Goal: Transaction & Acquisition: Book appointment/travel/reservation

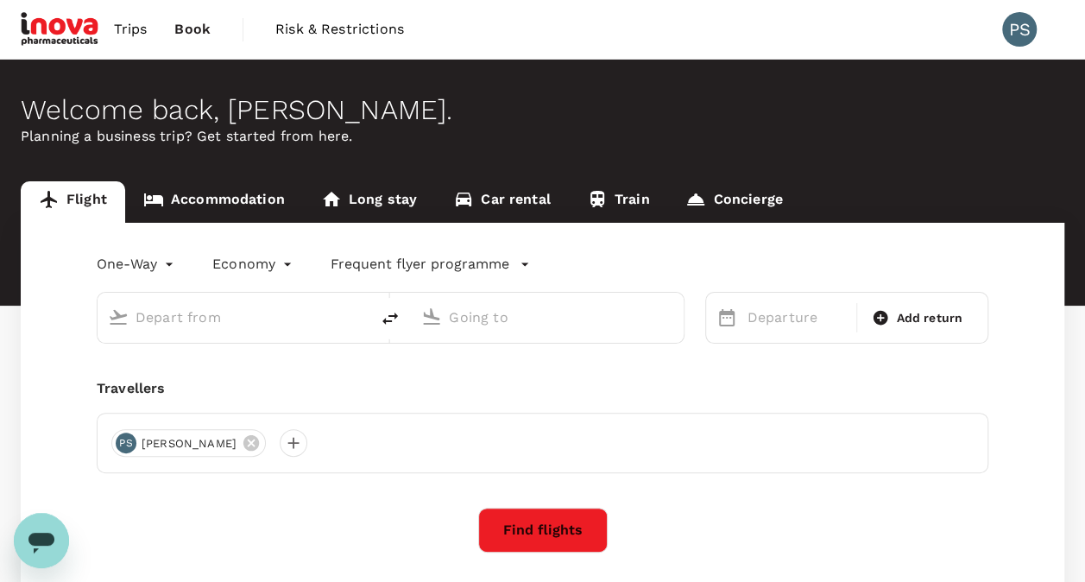
type input "Suvarnabhumi Intl (BKK)"
type input "Kuala Lumpur Intl (KUL)"
type input "Suvarnabhumi Intl (BKK)"
type input "Kuala Lumpur Intl (KUL)"
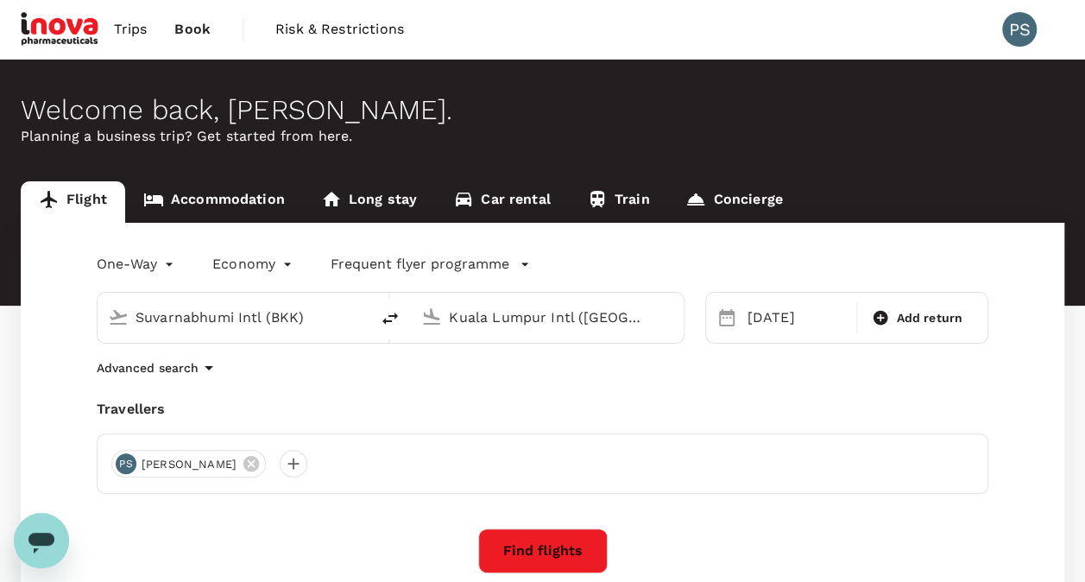
click at [291, 319] on input "Suvarnabhumi Intl (BKK)" at bounding box center [235, 317] width 198 height 27
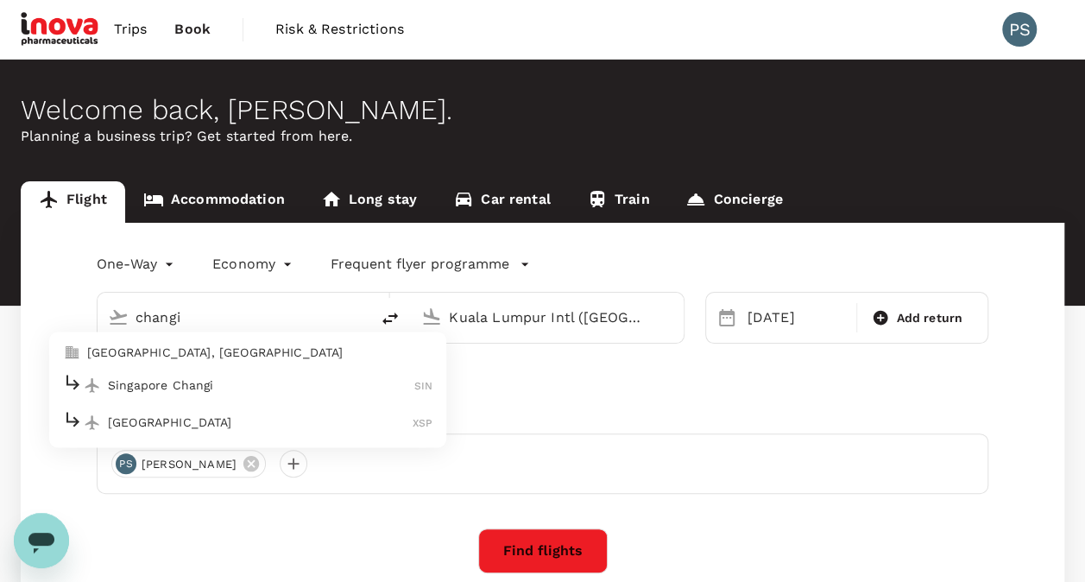
click at [236, 370] on ul "Singapore, Singapore Singapore Changi SIN Seletar Airport XSP" at bounding box center [247, 390] width 397 height 116
click at [236, 377] on p "Singapore Changi" at bounding box center [261, 384] width 306 height 17
type input "Singapore Changi (SIN)"
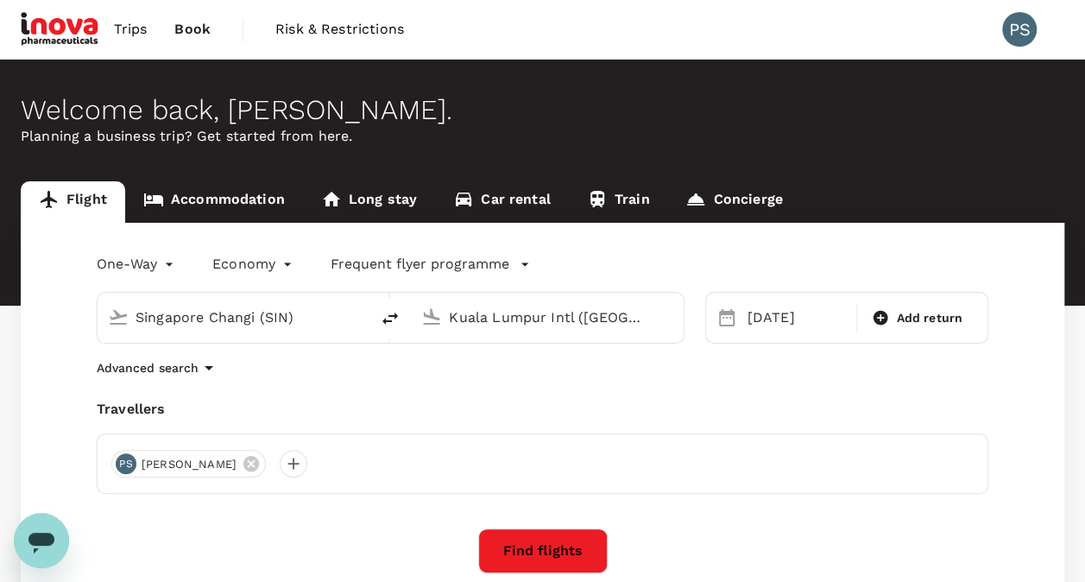
click at [480, 318] on input "Kuala Lumpur Intl (KUL)" at bounding box center [548, 317] width 198 height 27
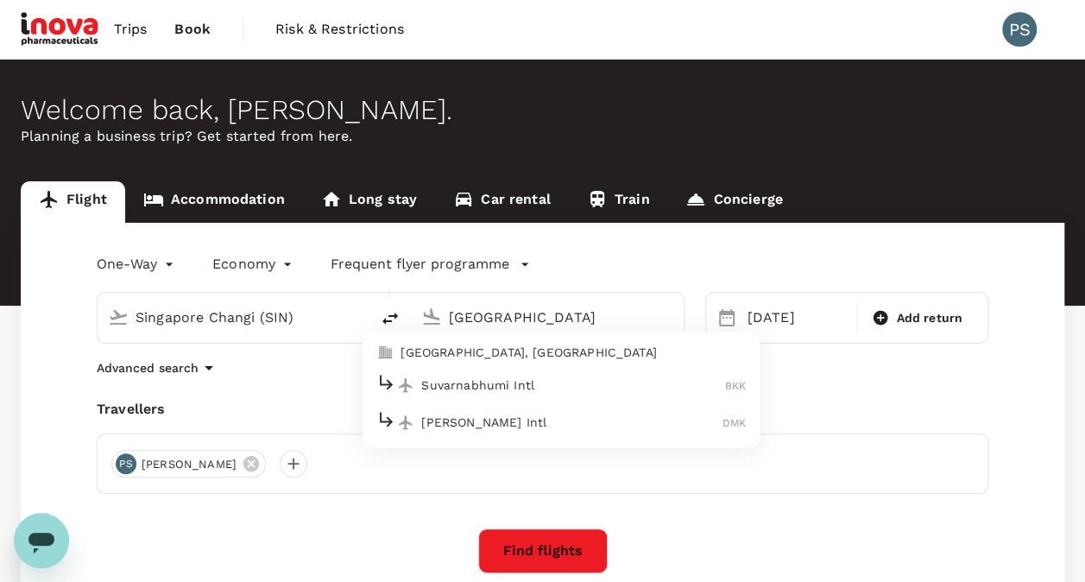
click at [480, 369] on li "Suvarnabhumi Intl BKK" at bounding box center [561, 385] width 397 height 37
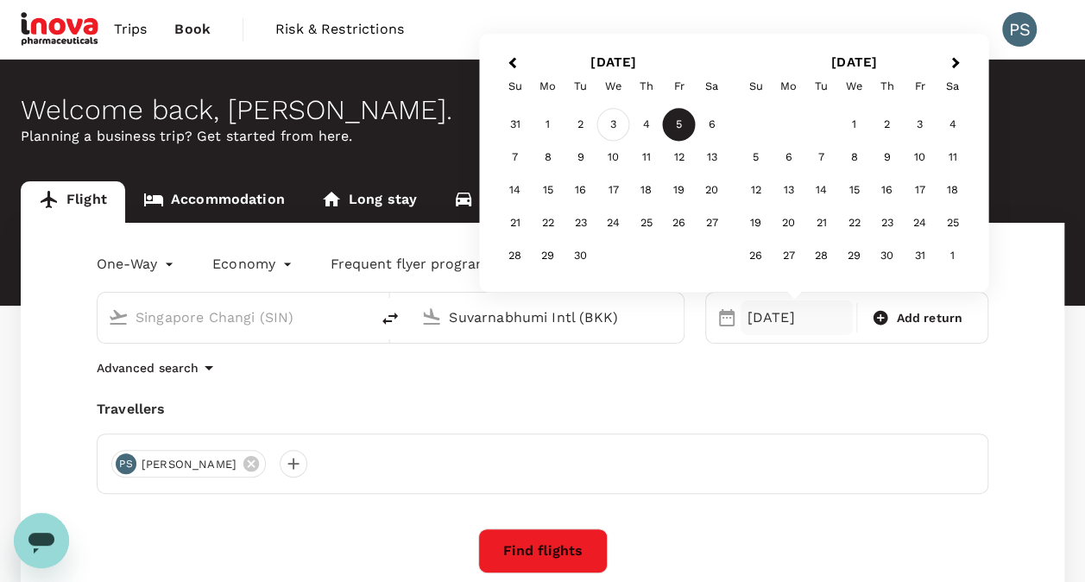
type input "Suvarnabhumi Intl (BKK)"
click at [606, 110] on div "3" at bounding box center [613, 125] width 33 height 33
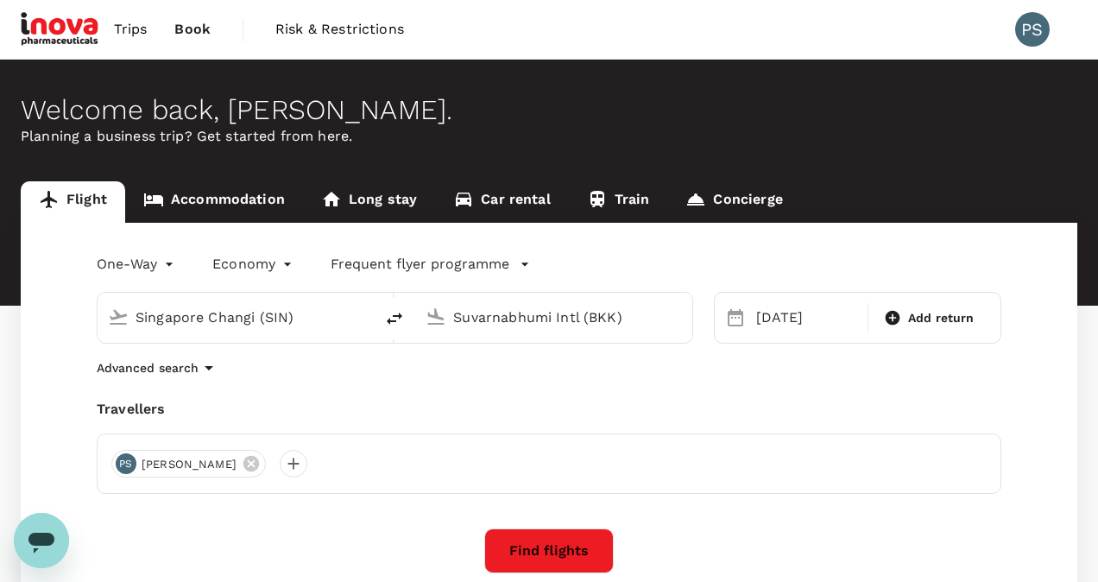
click at [176, 270] on body "Trips Book Risk & Restrictions PS Welcome back , Poobalan . Planning a business…" at bounding box center [549, 418] width 1098 height 836
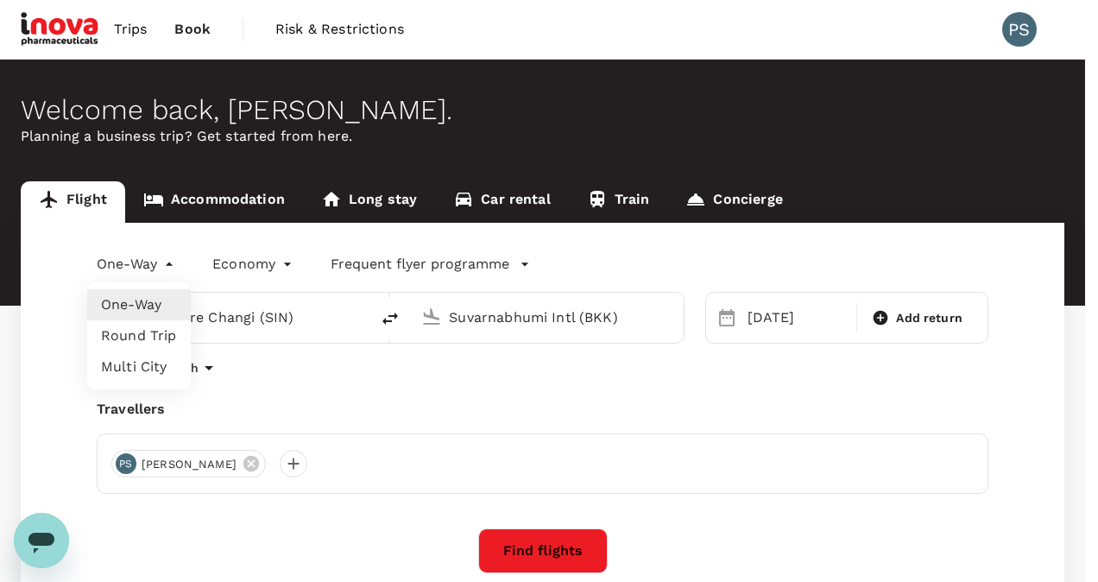
click at [133, 340] on li "Round Trip" at bounding box center [139, 335] width 104 height 31
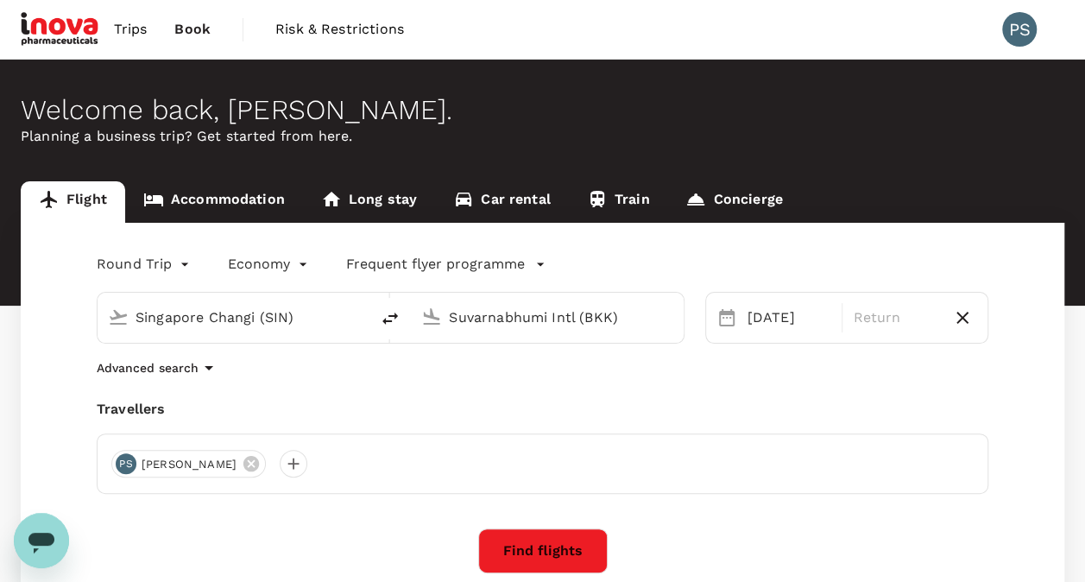
click at [173, 264] on body "Trips Book Risk & Restrictions PS Welcome back , Poobalan . Planning a business…" at bounding box center [542, 418] width 1085 height 836
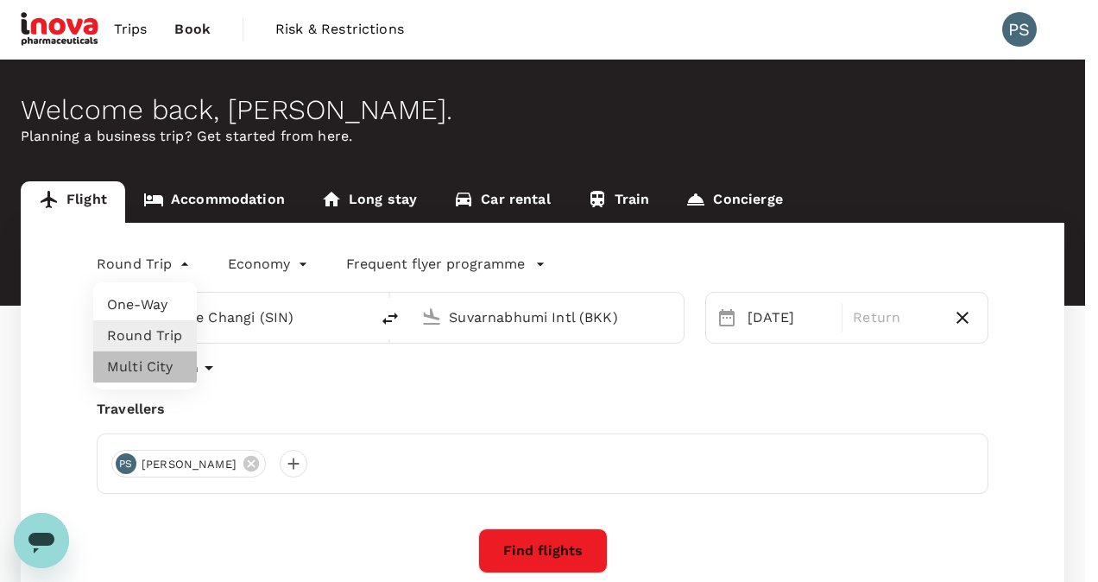
click at [137, 363] on li "Multi City" at bounding box center [145, 366] width 104 height 31
type input "multicity"
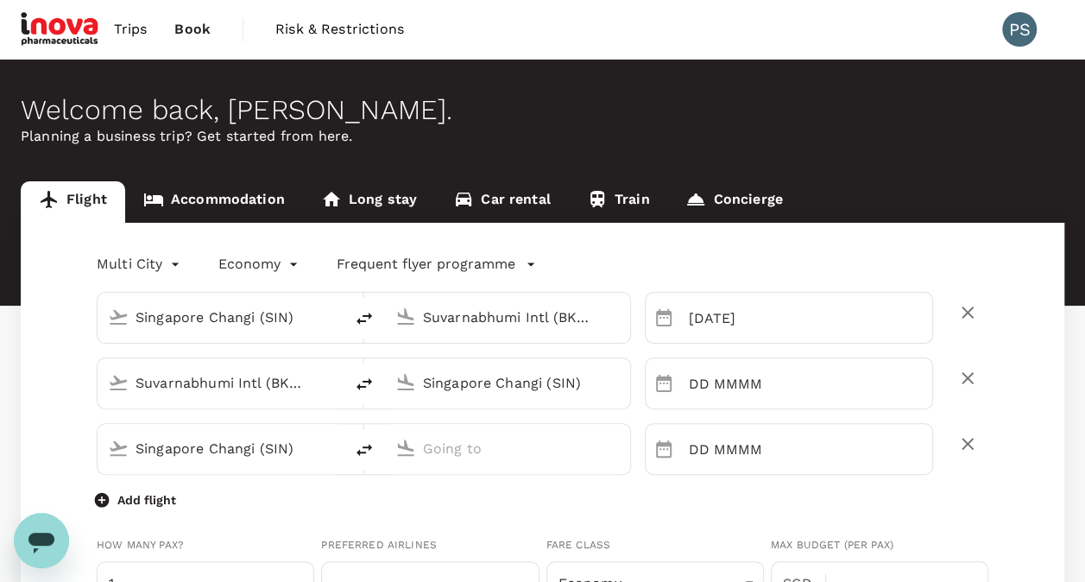
type input "[PERSON_NAME][EMAIL_ADDRESS][DOMAIN_NAME]"
type input "65"
type input "88223759"
click at [967, 379] on icon "delete" at bounding box center [967, 378] width 12 height 12
type input "Singapore Changi (SIN)"
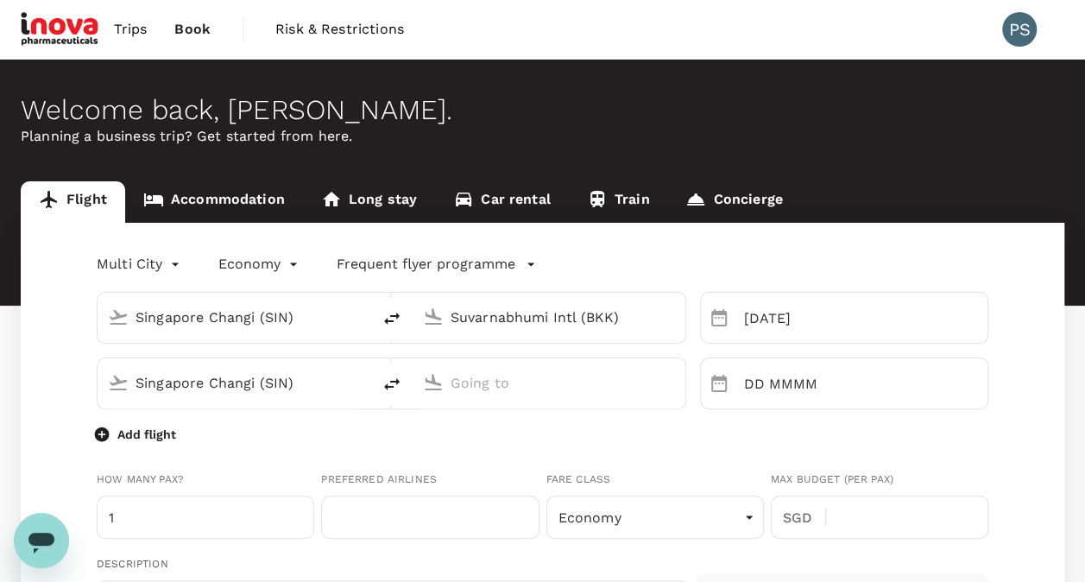
click at [293, 381] on input "Singapore Changi (SIN)" at bounding box center [235, 382] width 199 height 27
type input "s"
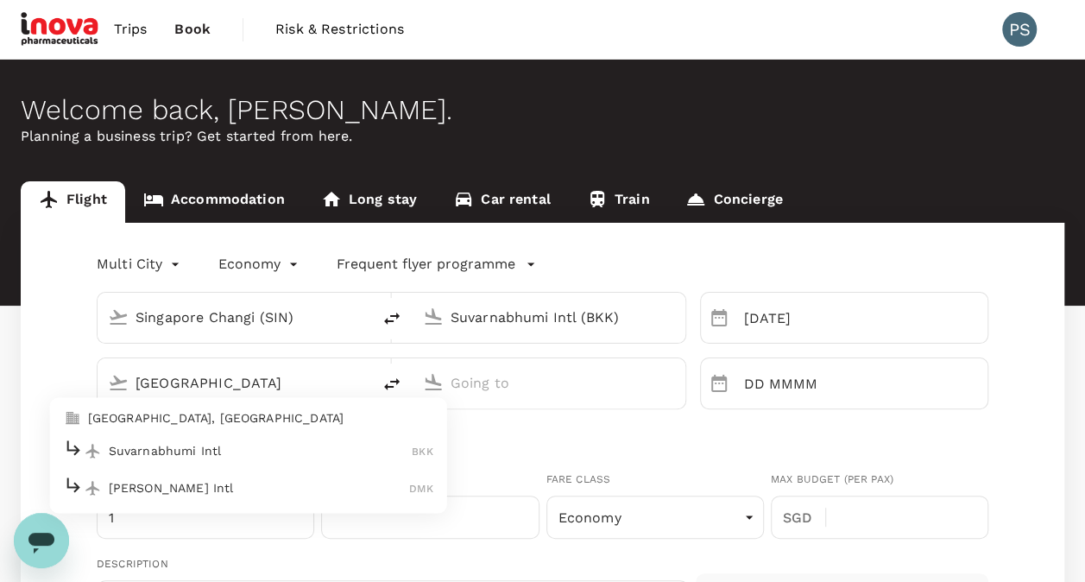
click at [192, 426] on p "Bangkok, Thailand" at bounding box center [260, 418] width 345 height 17
type input "Bangkok, Thailand (any)"
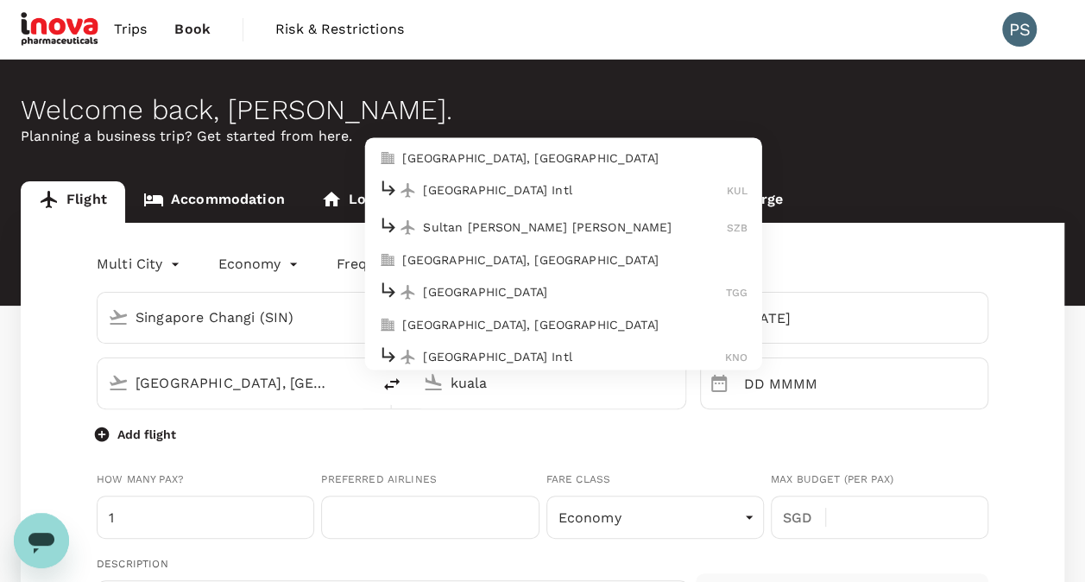
click at [511, 192] on p "Kuala Lumpur Intl" at bounding box center [575, 190] width 304 height 17
type input "Kuala Lumpur Intl (KUL)"
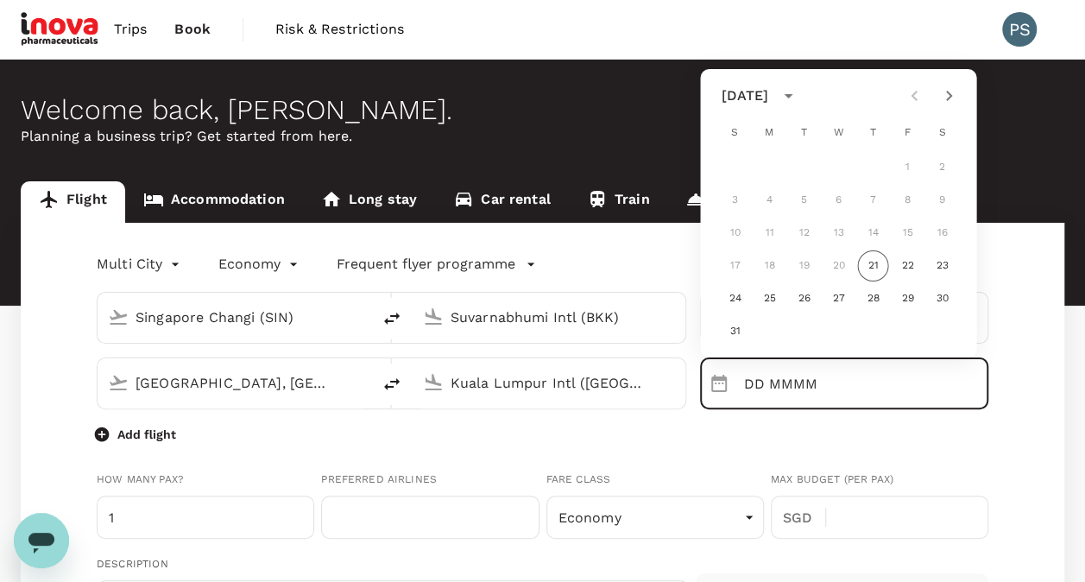
click at [940, 91] on icon "Next month" at bounding box center [948, 95] width 21 height 21
click at [908, 167] on button "5" at bounding box center [907, 167] width 31 height 31
type input "05 Sep"
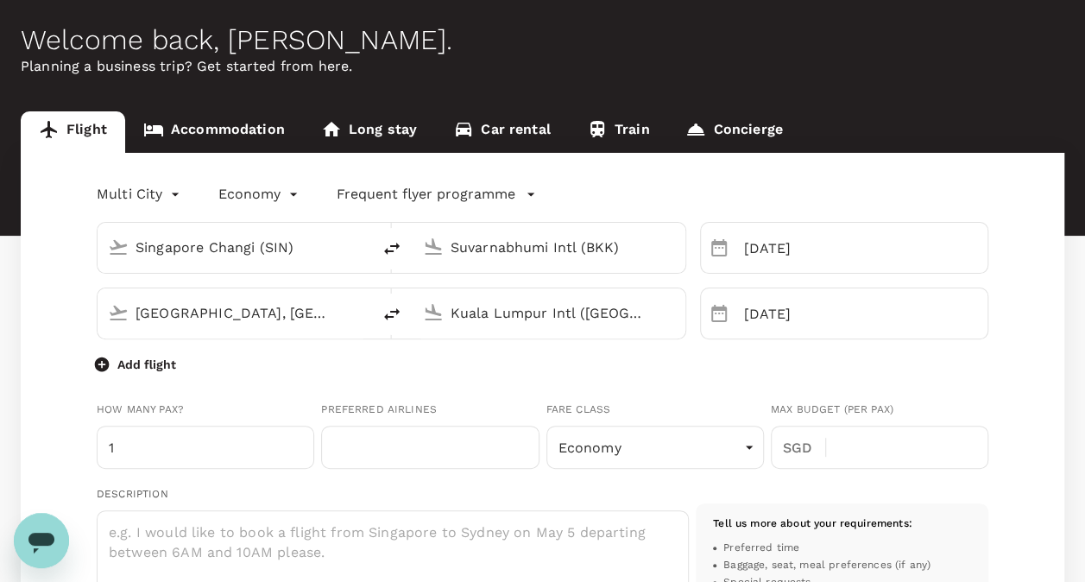
scroll to position [119, 0]
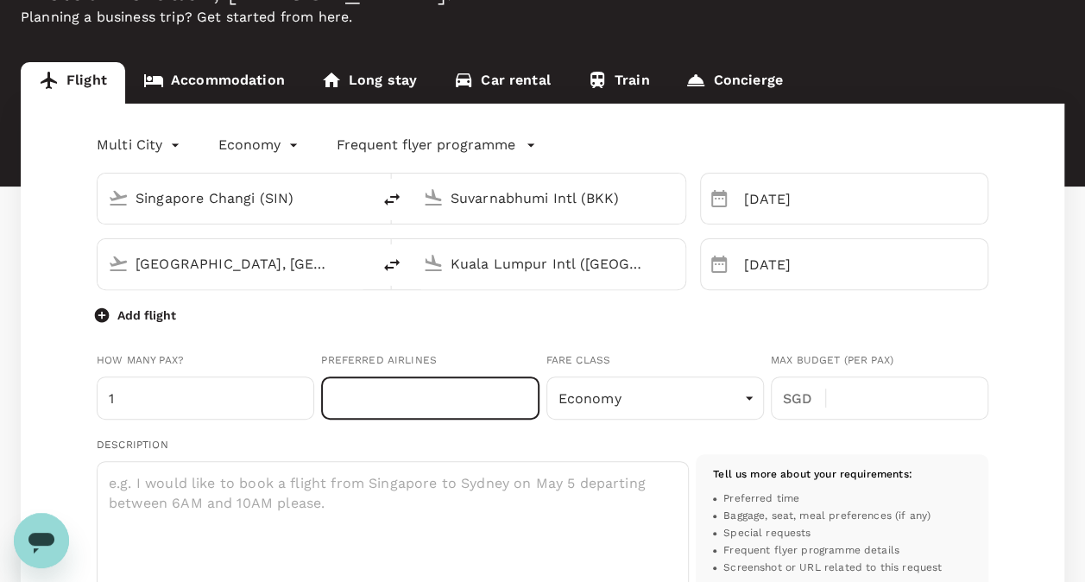
click at [414, 406] on input "text" at bounding box center [430, 397] width 218 height 43
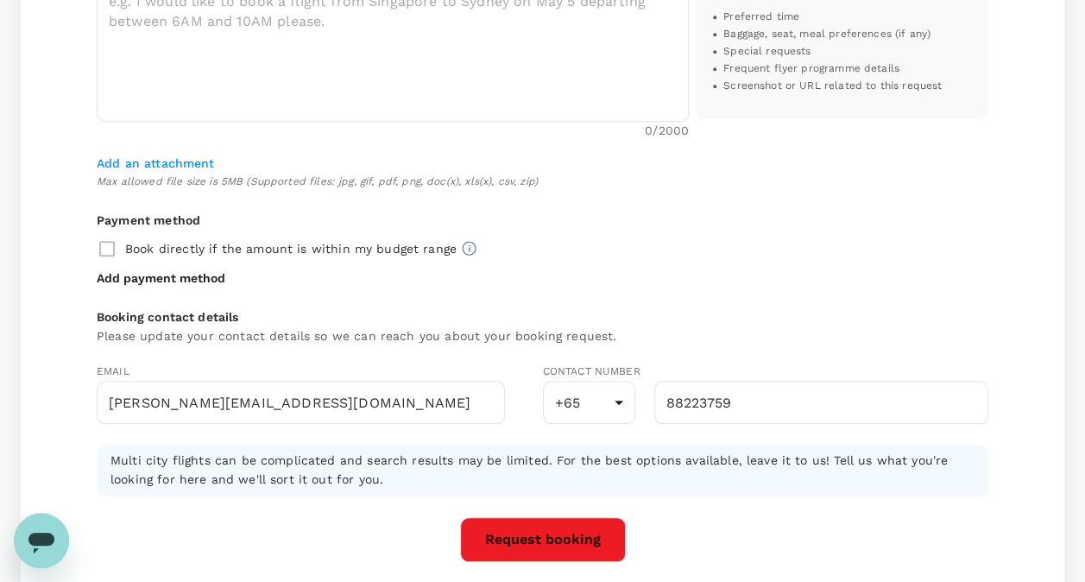
scroll to position [615, 0]
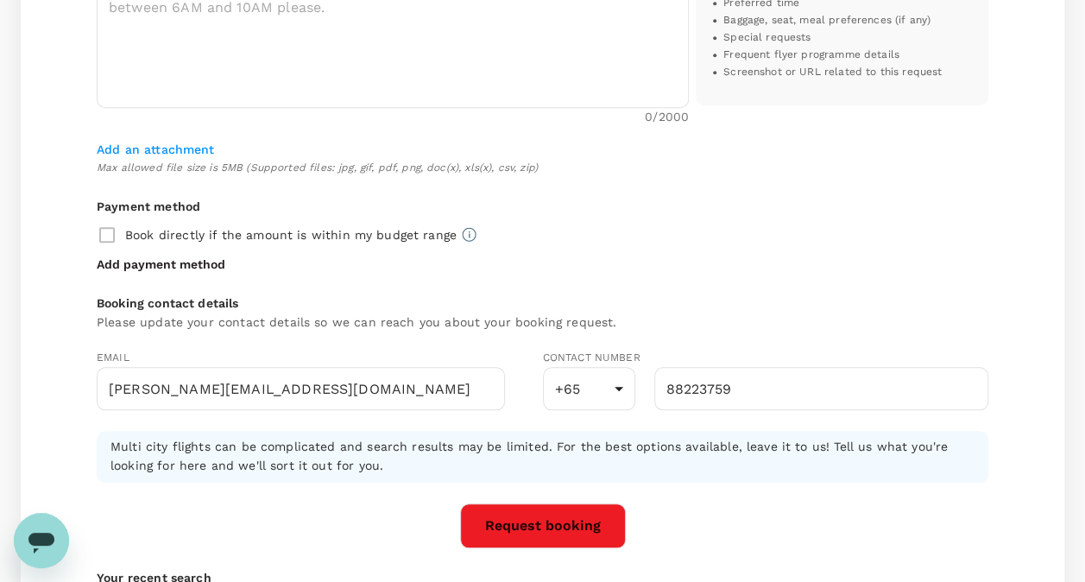
click at [495, 508] on button "Request booking" at bounding box center [543, 525] width 166 height 45
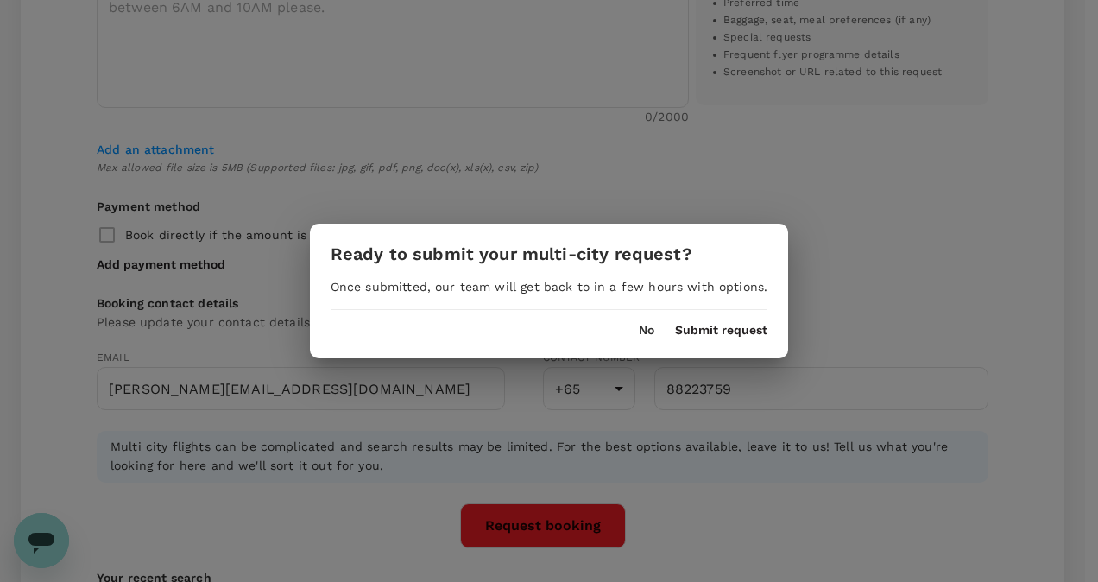
click at [641, 334] on button "No" at bounding box center [647, 331] width 16 height 14
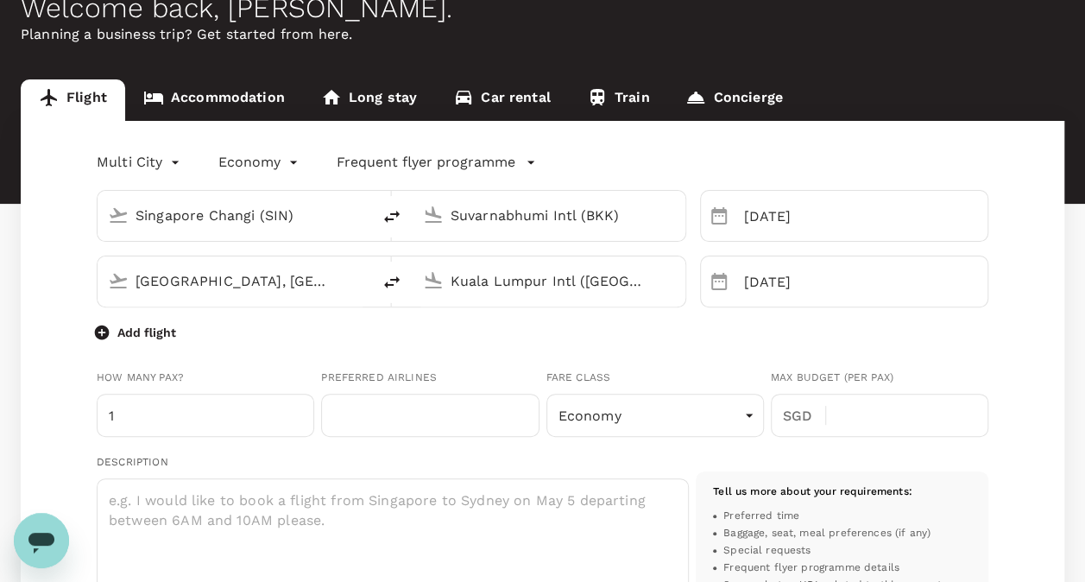
scroll to position [49, 0]
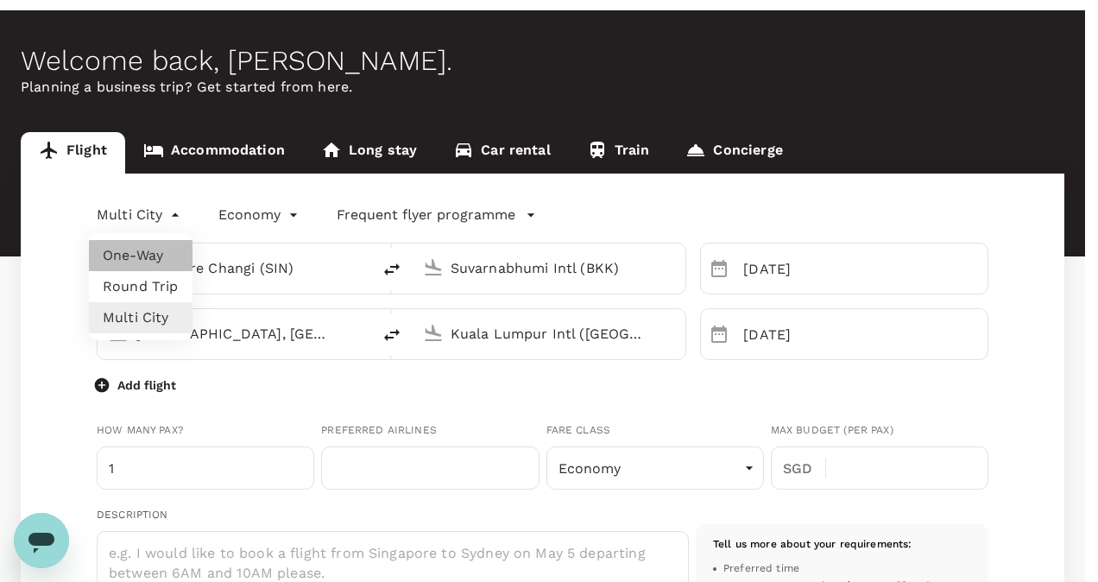
click at [119, 242] on li "One-Way" at bounding box center [141, 255] width 104 height 31
type input "oneway"
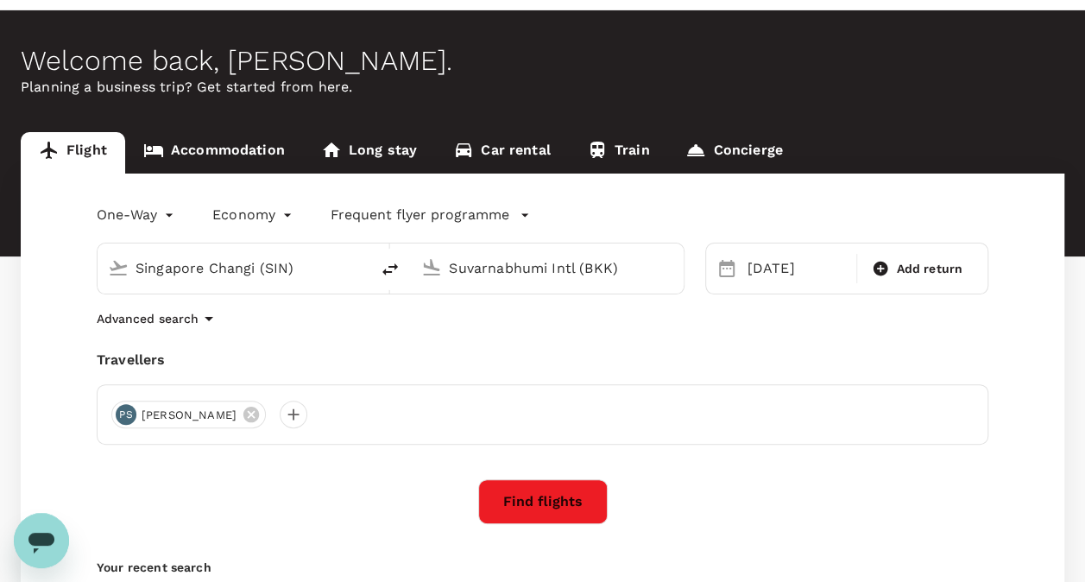
click at [539, 500] on button "Find flights" at bounding box center [542, 501] width 129 height 45
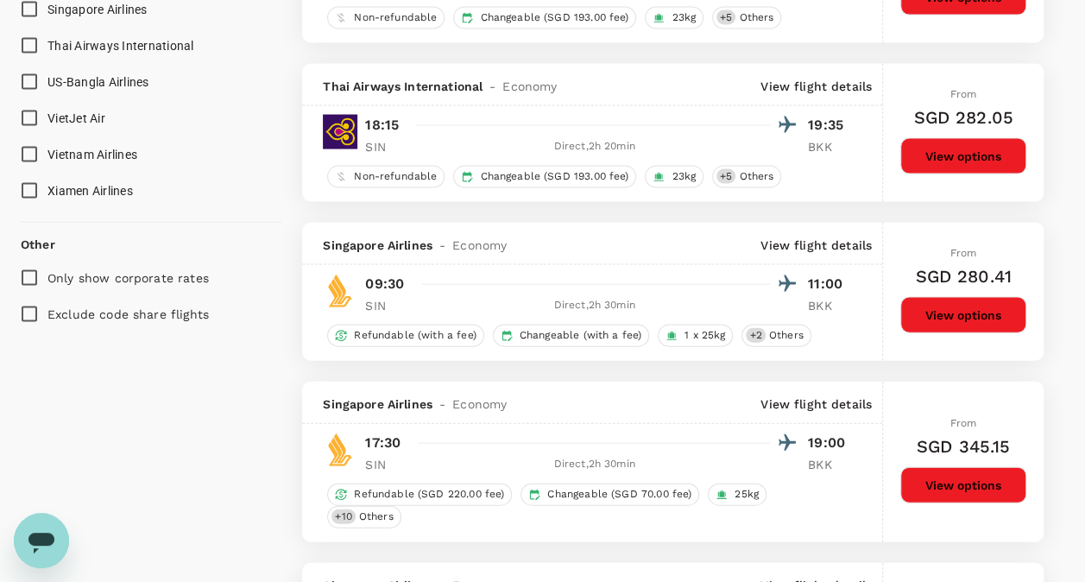
scroll to position [1728, 0]
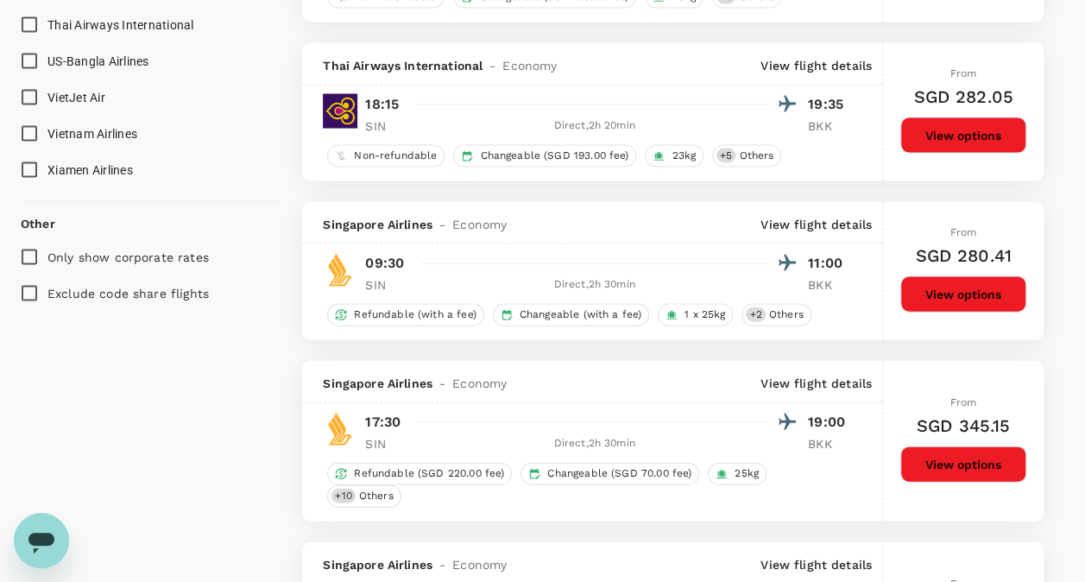
click at [946, 299] on button "View options" at bounding box center [963, 294] width 126 height 36
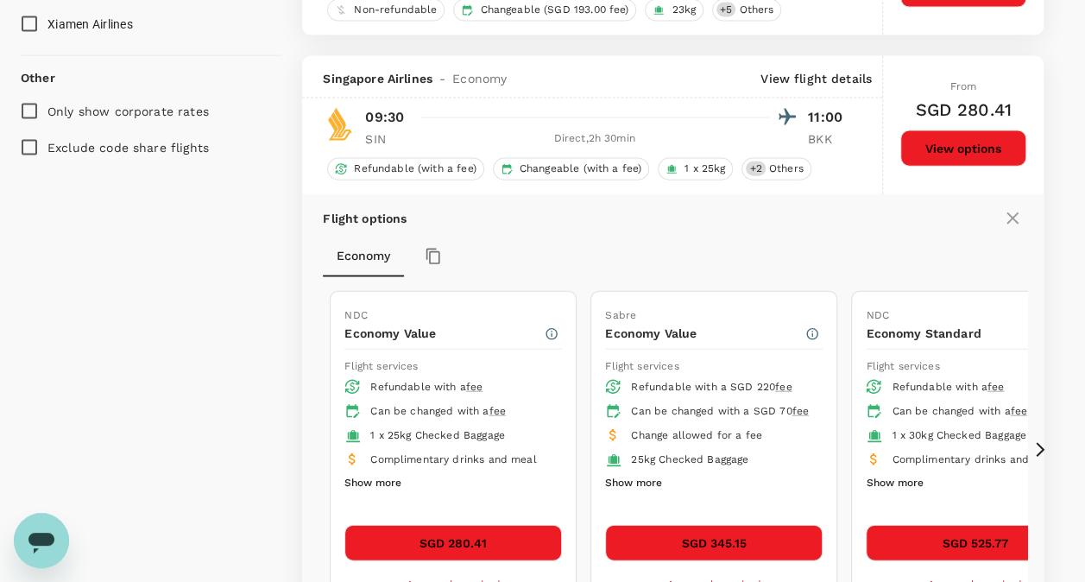
scroll to position [1923, 0]
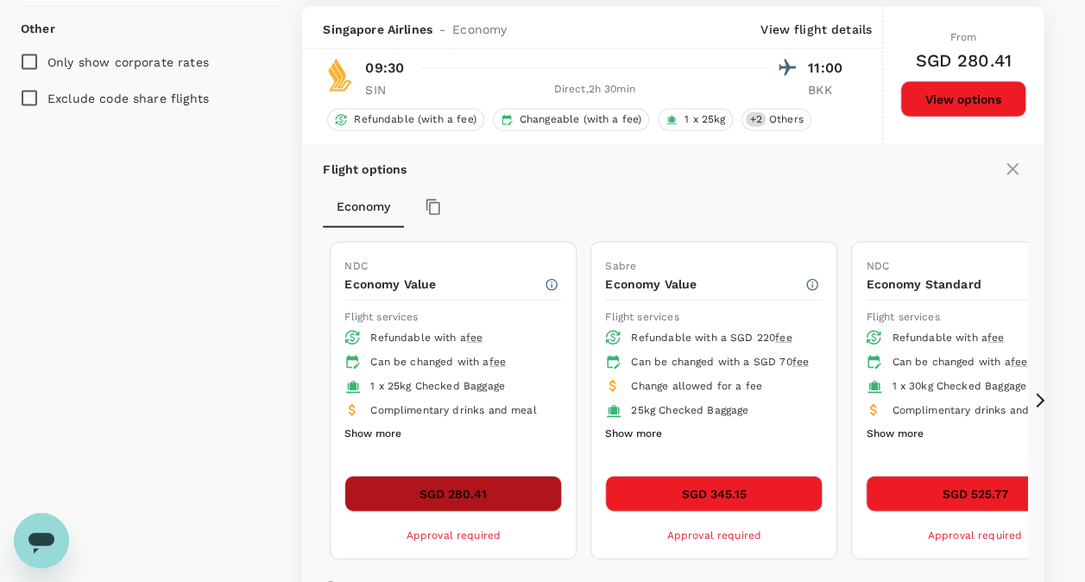
click at [463, 494] on button "SGD 280.41" at bounding box center [453, 494] width 218 height 36
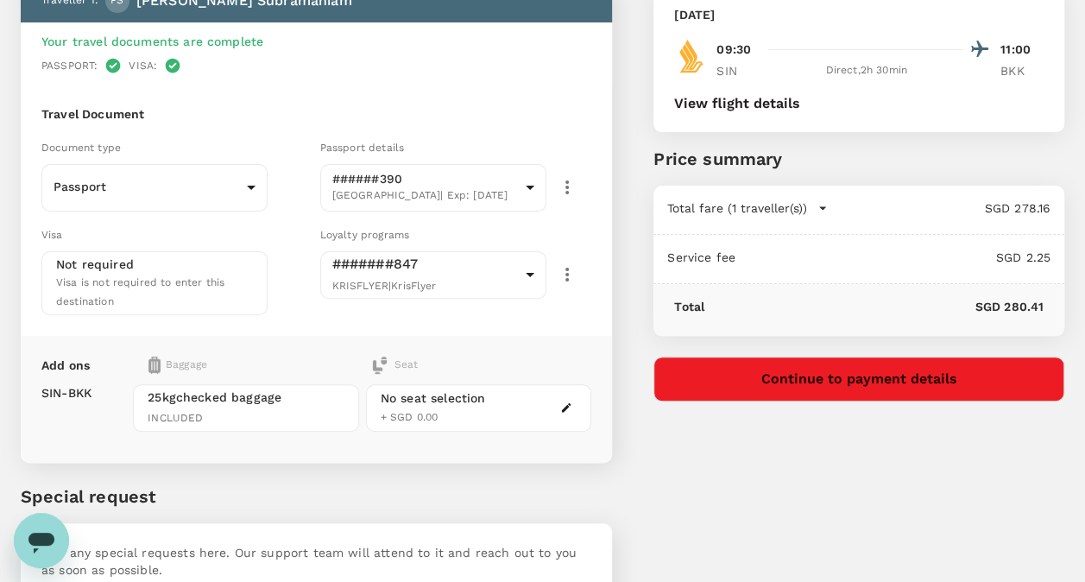
scroll to position [121, 0]
click at [432, 390] on div "No seat selection" at bounding box center [433, 397] width 105 height 18
click at [569, 400] on icon "button" at bounding box center [566, 406] width 12 height 12
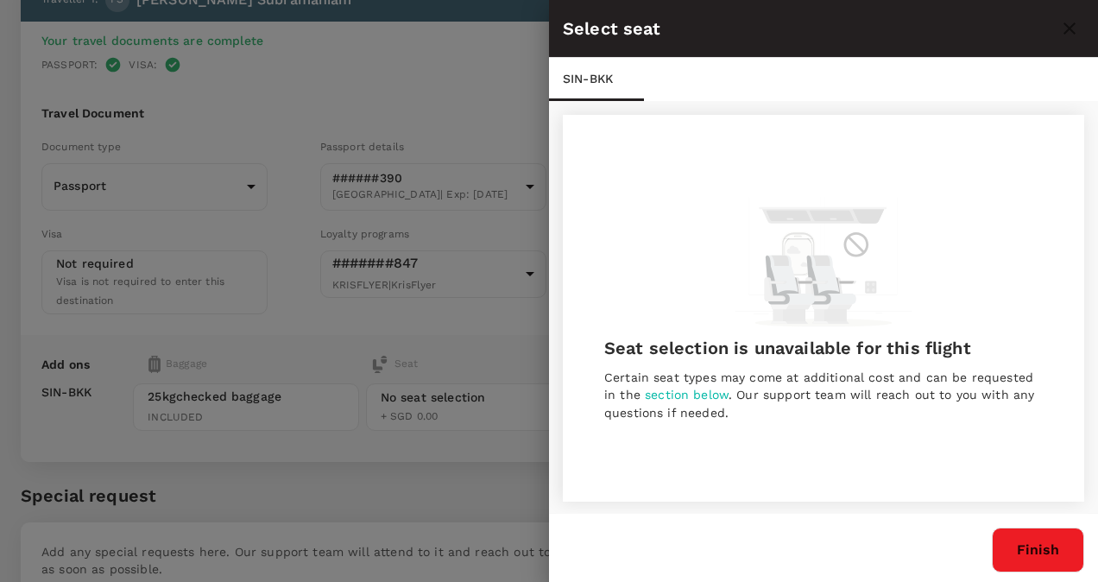
click at [1021, 549] on button "Finish" at bounding box center [1038, 549] width 92 height 45
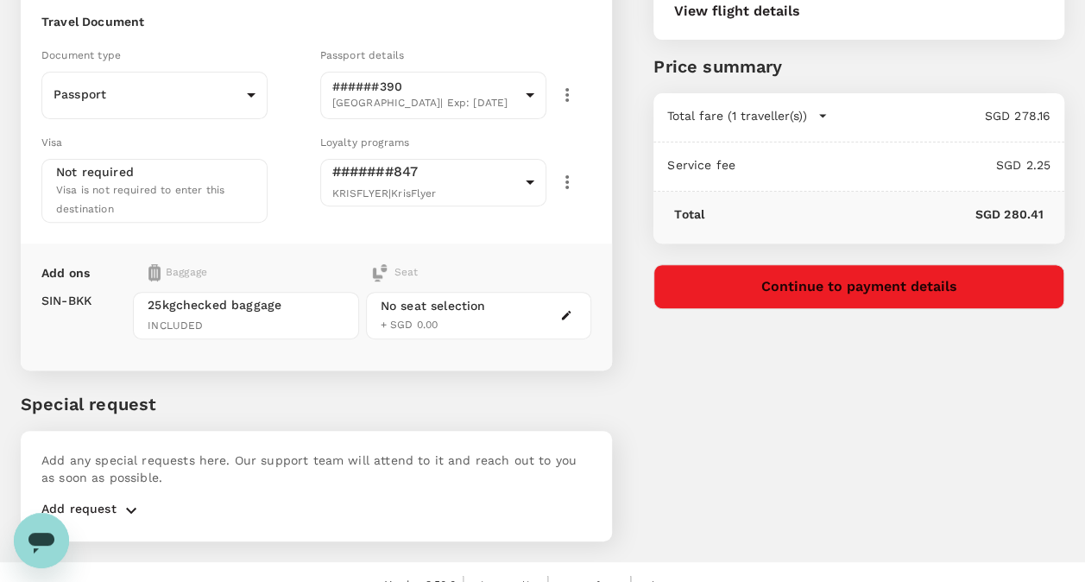
scroll to position [231, 0]
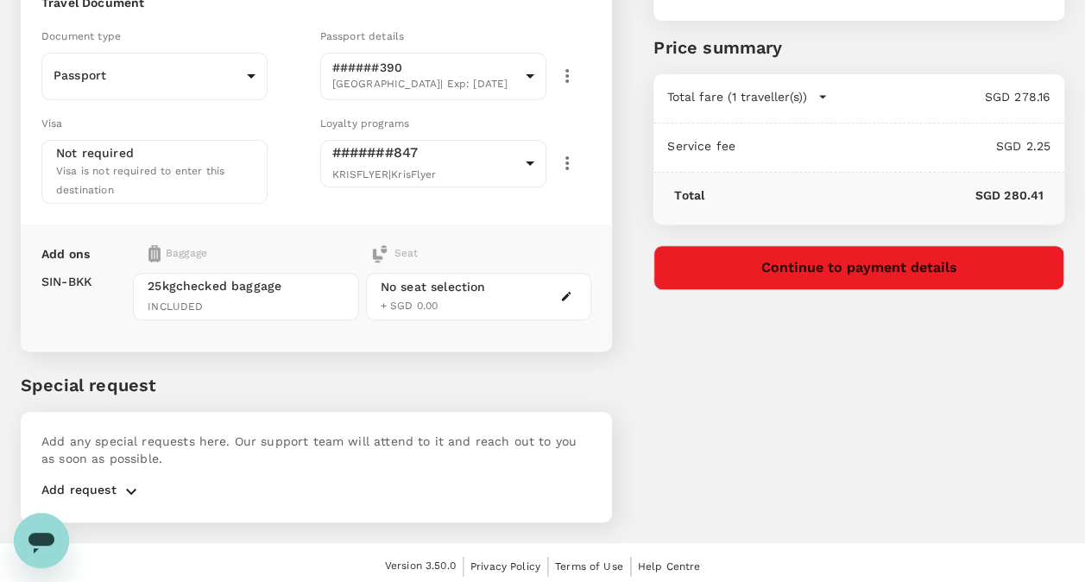
click at [114, 481] on p "Add request" at bounding box center [78, 491] width 75 height 21
click at [127, 489] on icon "button" at bounding box center [131, 491] width 21 height 21
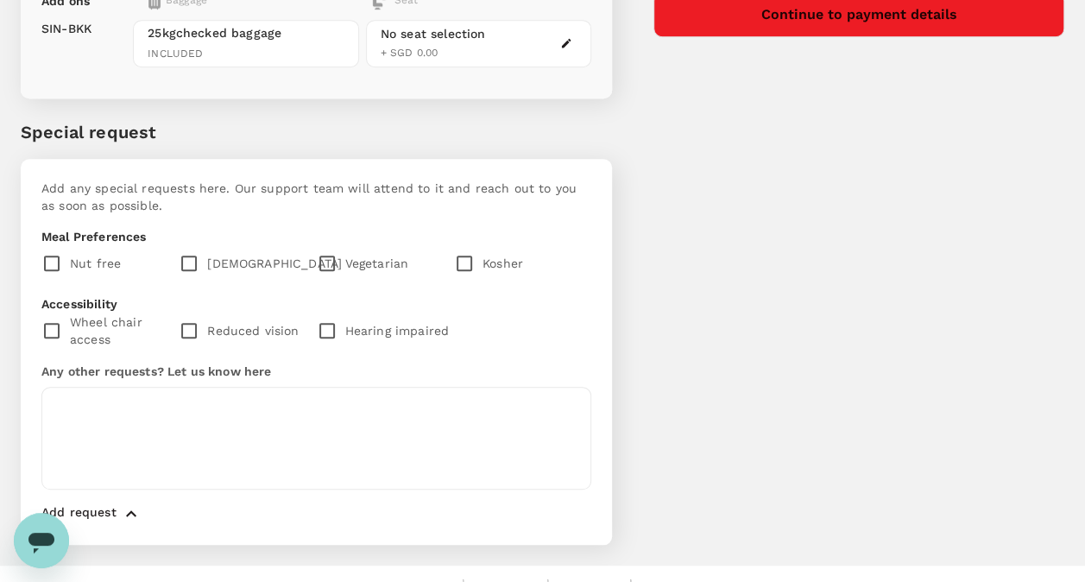
scroll to position [508, 0]
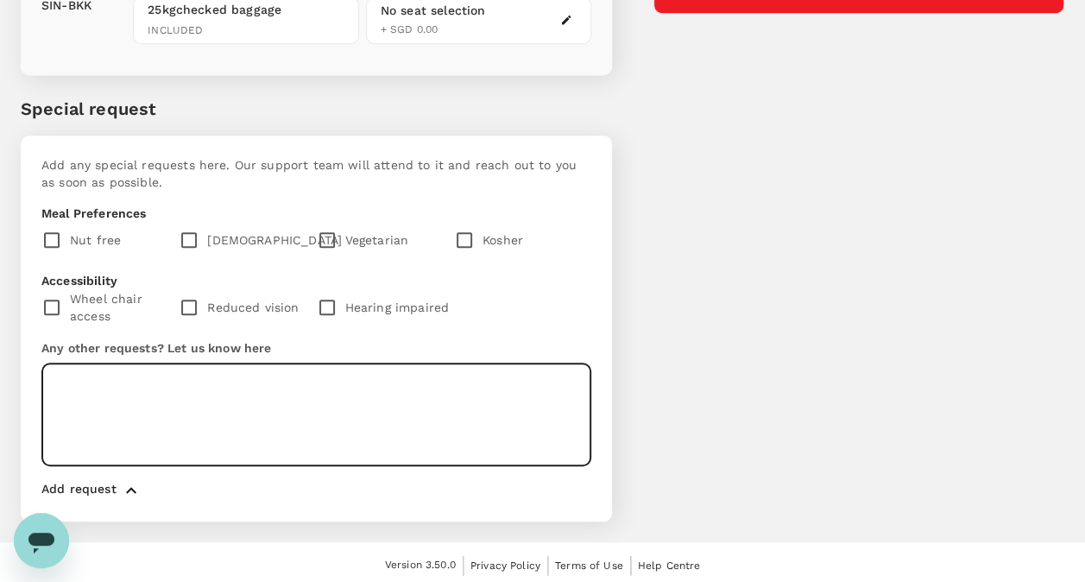
click at [159, 416] on textarea at bounding box center [316, 414] width 550 height 103
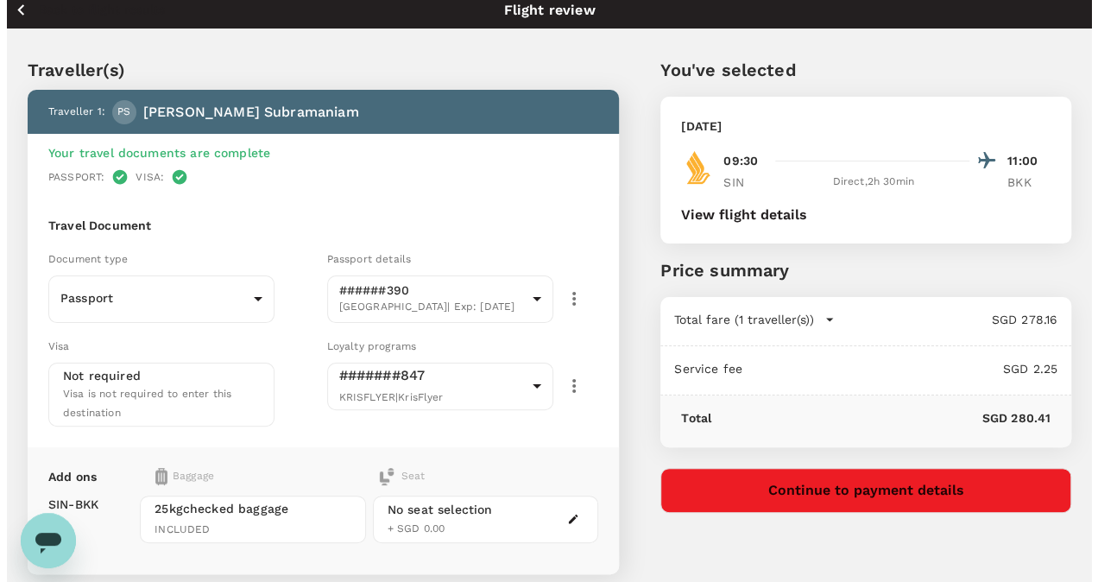
scroll to position [0, 0]
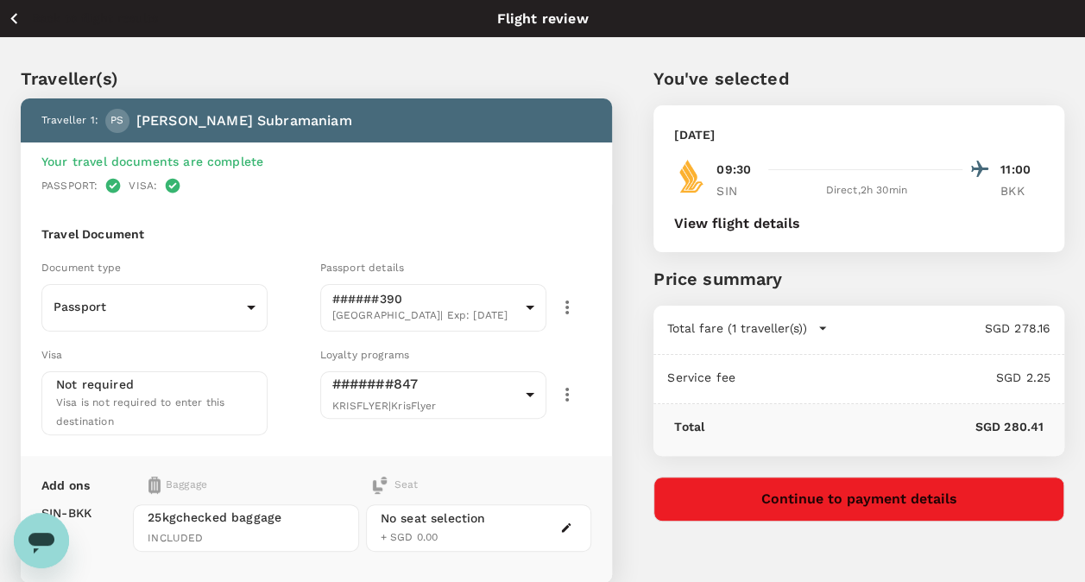
type textarea "I need Aisle Seat. Please book seat accordingly. Thanks."
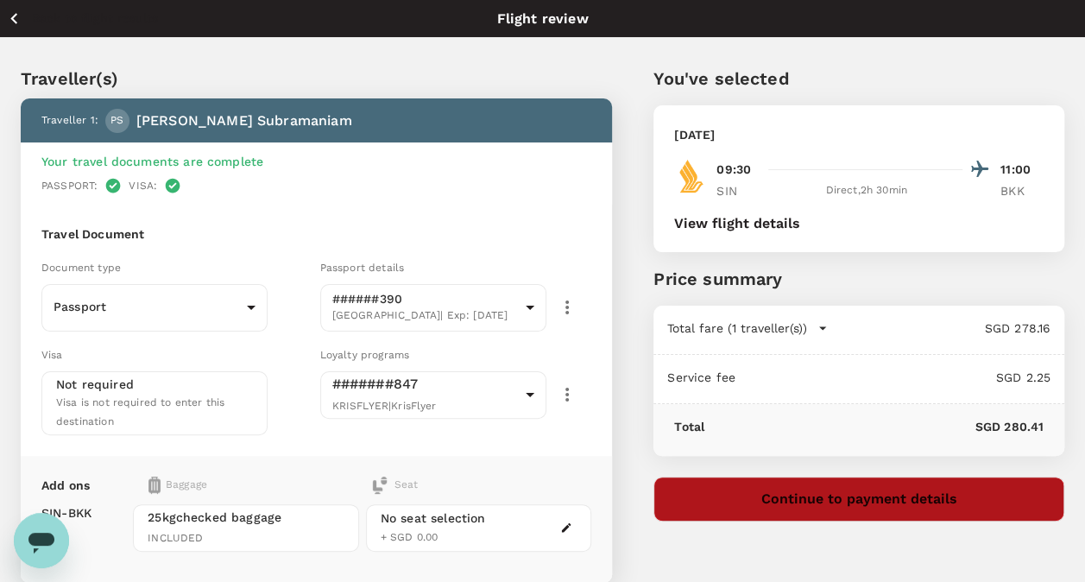
click at [803, 487] on button "Continue to payment details" at bounding box center [858, 498] width 411 height 45
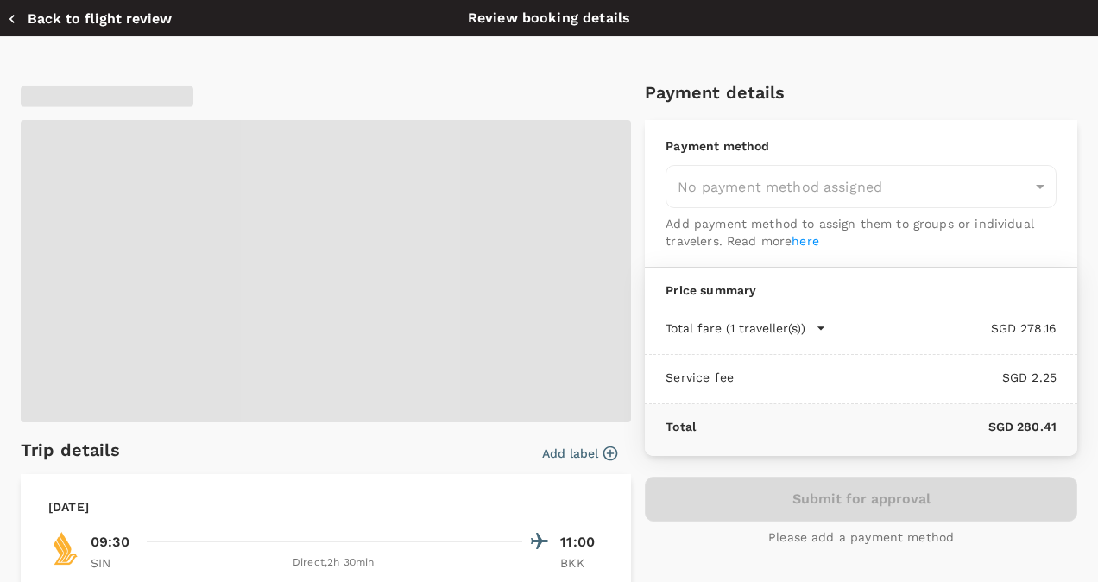
type input "9e677c2c-1b51-4fb9-8b8e-e61d94c42ce6"
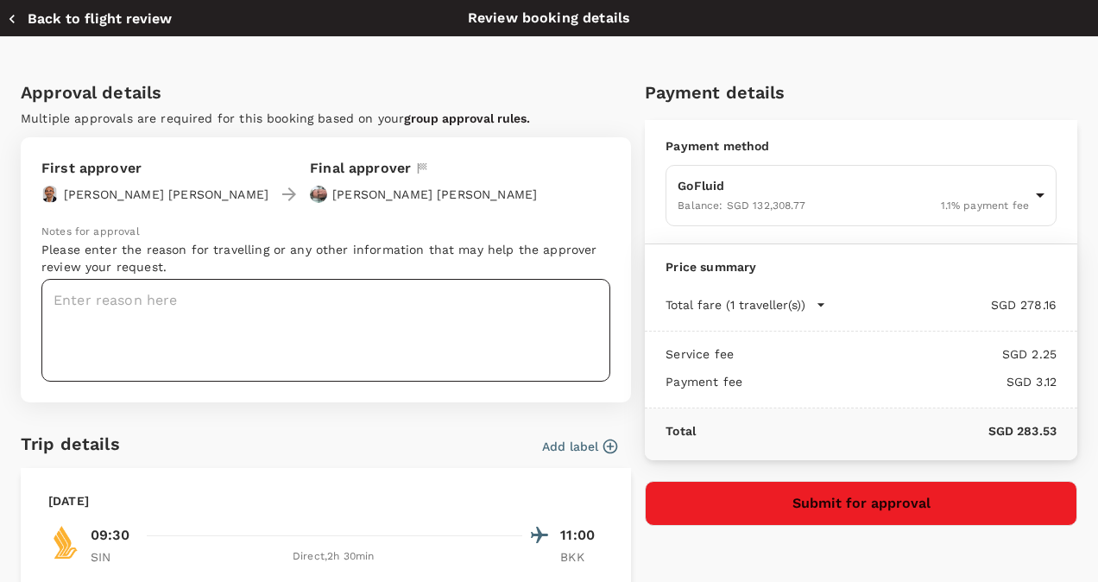
click at [142, 297] on textarea at bounding box center [325, 330] width 569 height 103
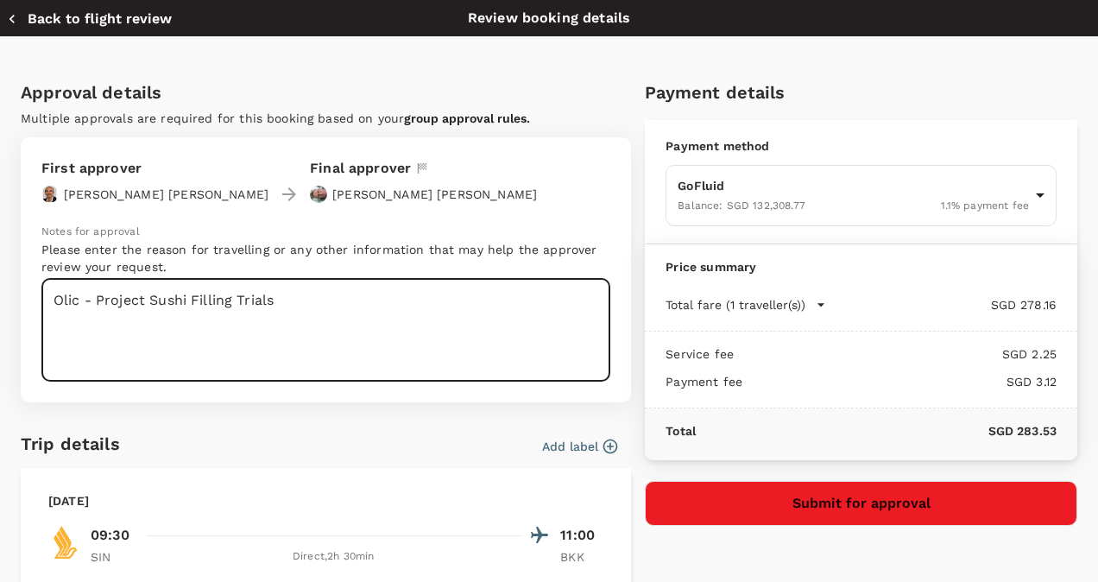
type textarea "Olic - Project Sushi Filling Trials"
click at [722, 510] on button "Submit for approval" at bounding box center [861, 503] width 432 height 45
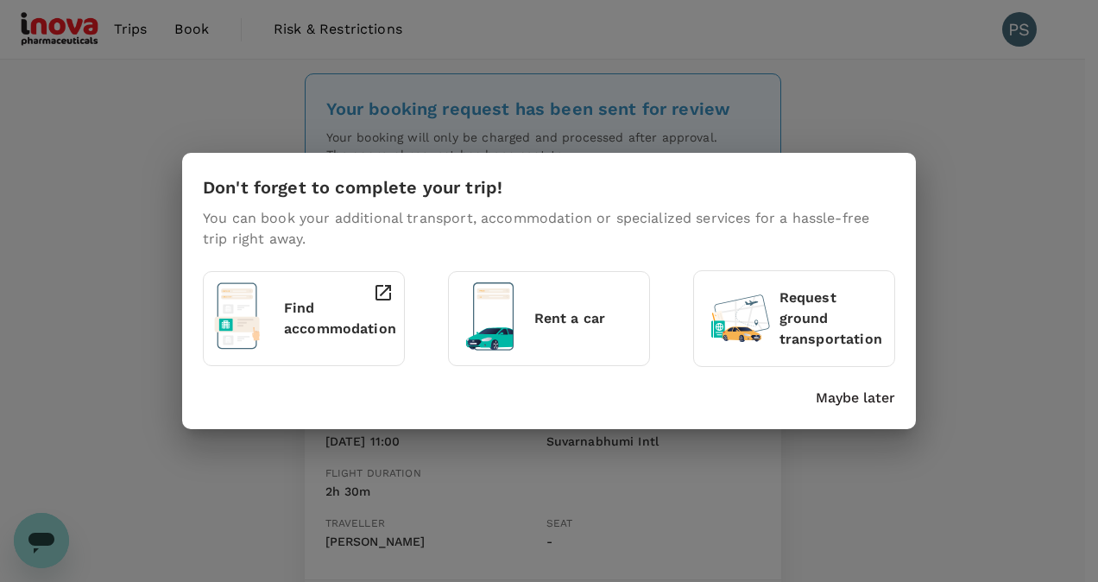
click at [839, 405] on p "Maybe later" at bounding box center [855, 398] width 79 height 21
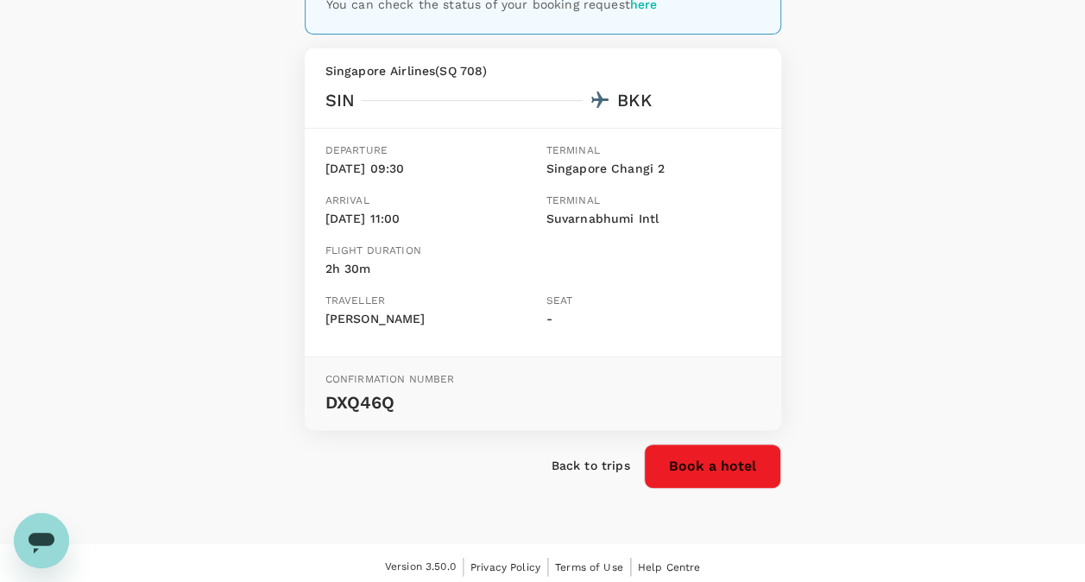
scroll to position [228, 0]
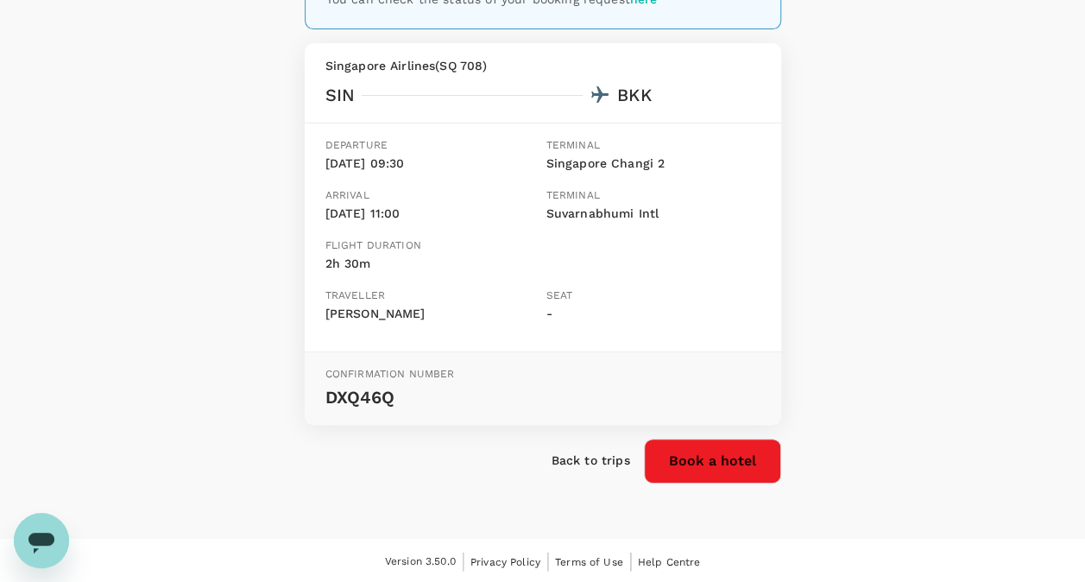
click at [561, 451] on p "Back to trips" at bounding box center [591, 459] width 79 height 17
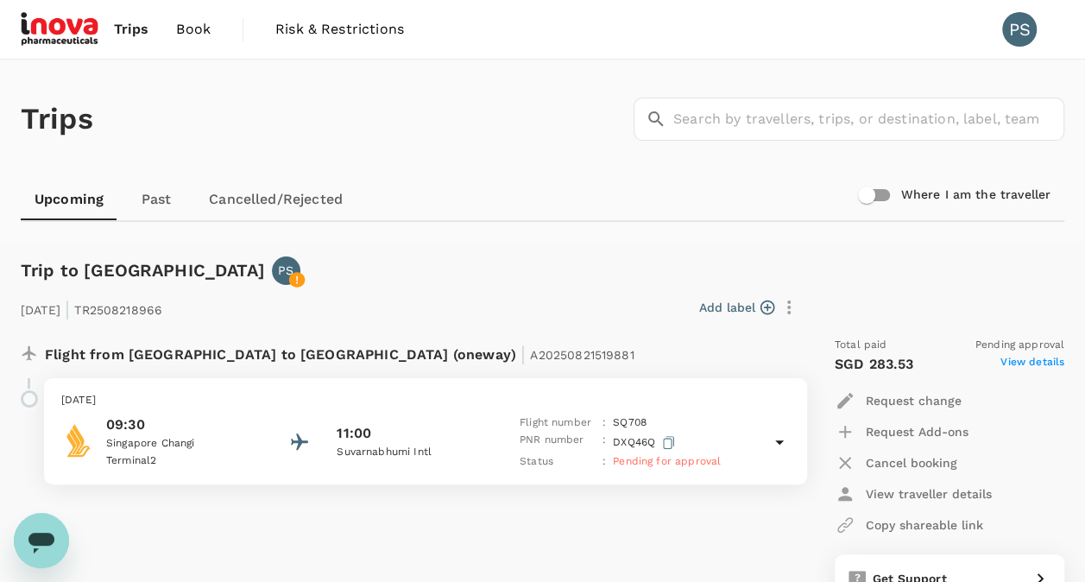
click at [193, 21] on span "Book" at bounding box center [193, 29] width 35 height 21
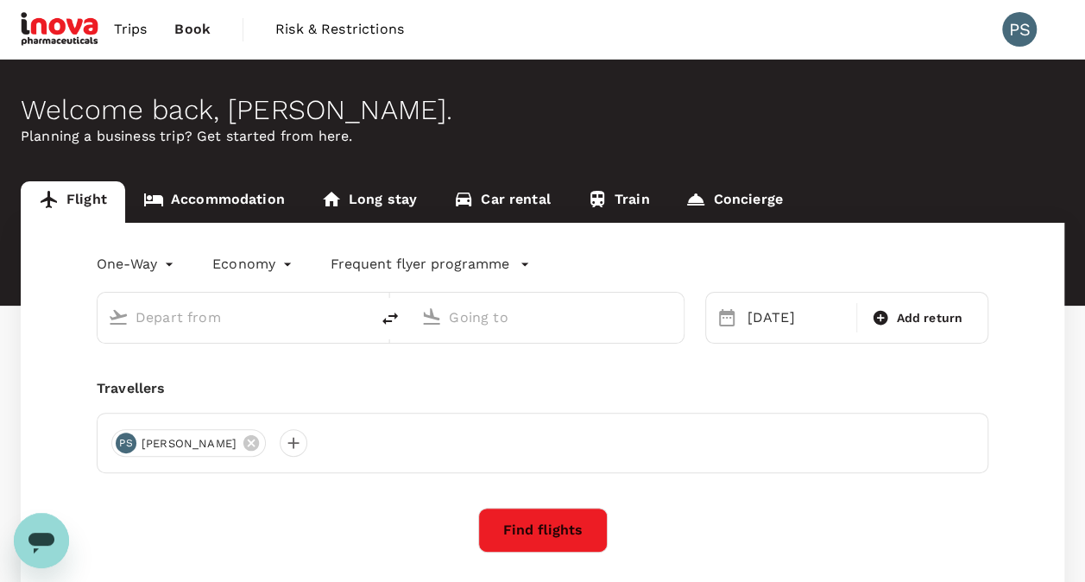
type input "Singapore Changi (SIN)"
type input "Suvarnabhumi Intl (BKK)"
type input "Singapore Changi (SIN)"
type input "Suvarnabhumi Intl (BKK)"
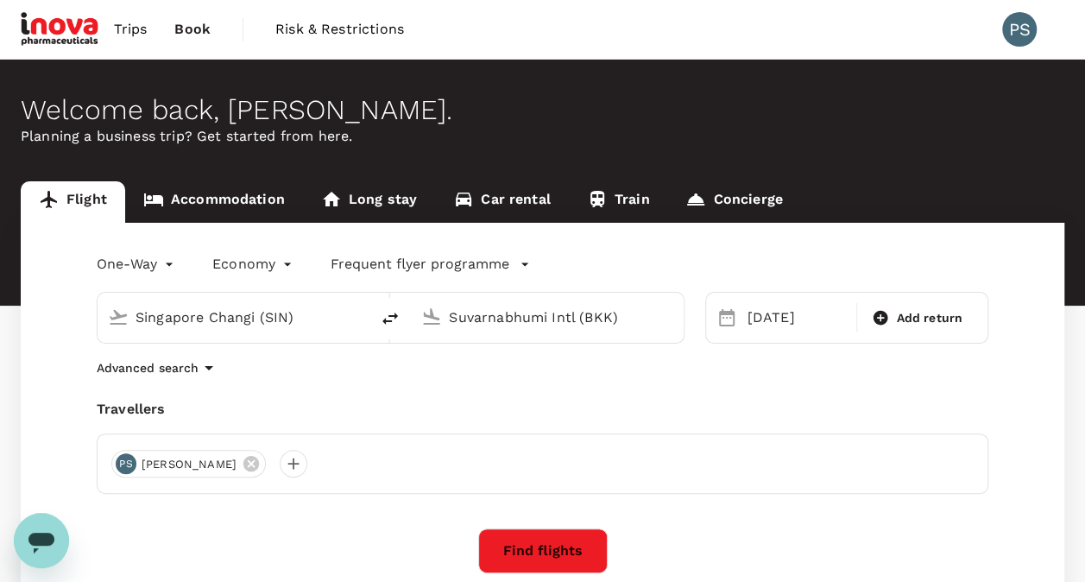
click at [224, 316] on input "Singapore Changi (SIN)" at bounding box center [235, 317] width 198 height 27
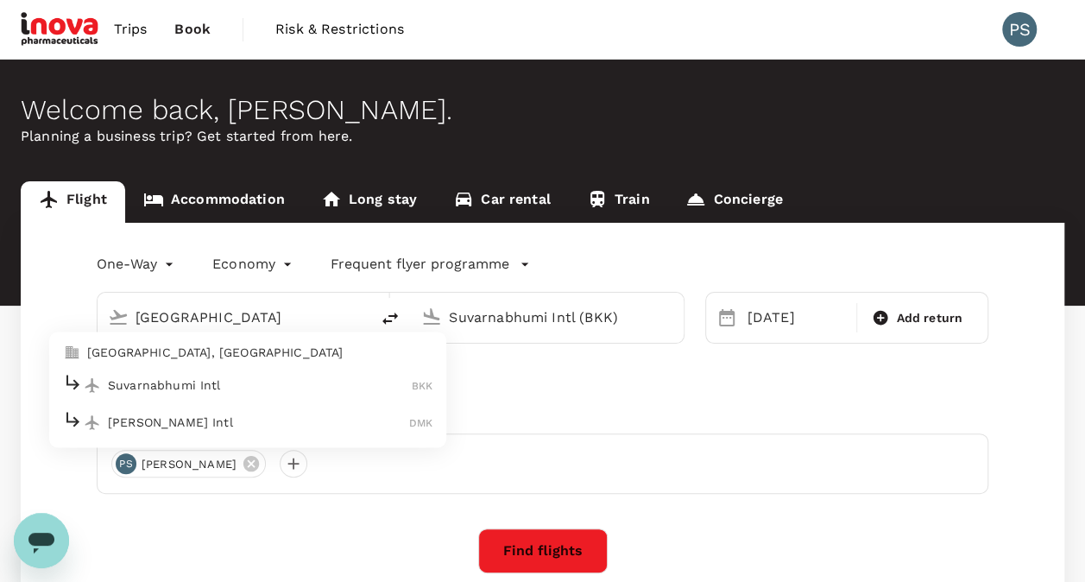
click at [192, 356] on p "Bangkok, Thailand" at bounding box center [259, 352] width 345 height 17
type input "Bangkok, Thailand (any)"
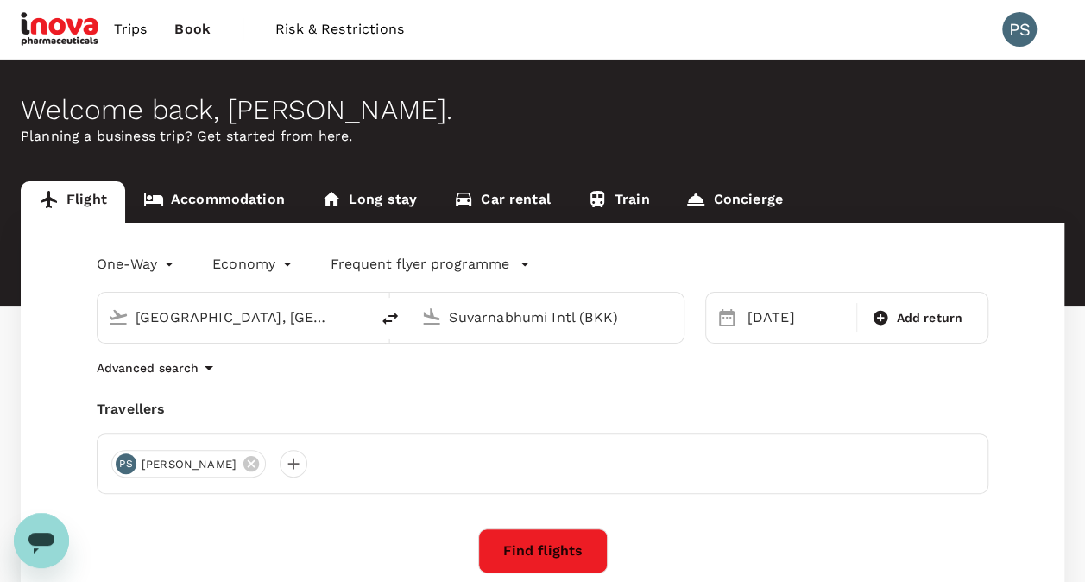
click at [550, 325] on input "Suvarnabhumi Intl (BKK)" at bounding box center [548, 317] width 198 height 27
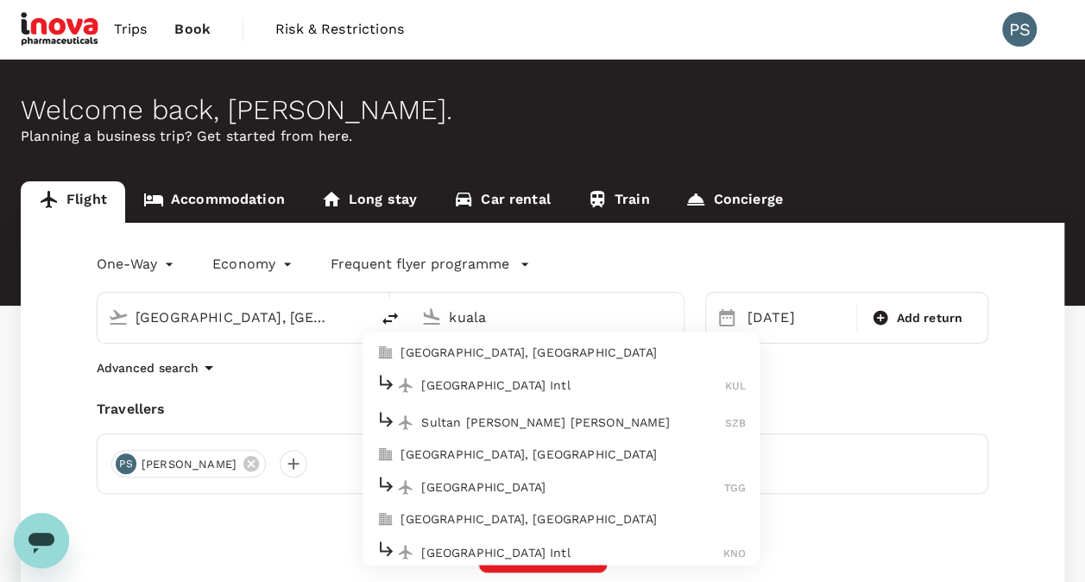
click at [537, 345] on p "Kuala Lumpur, Malaysia" at bounding box center [572, 352] width 345 height 17
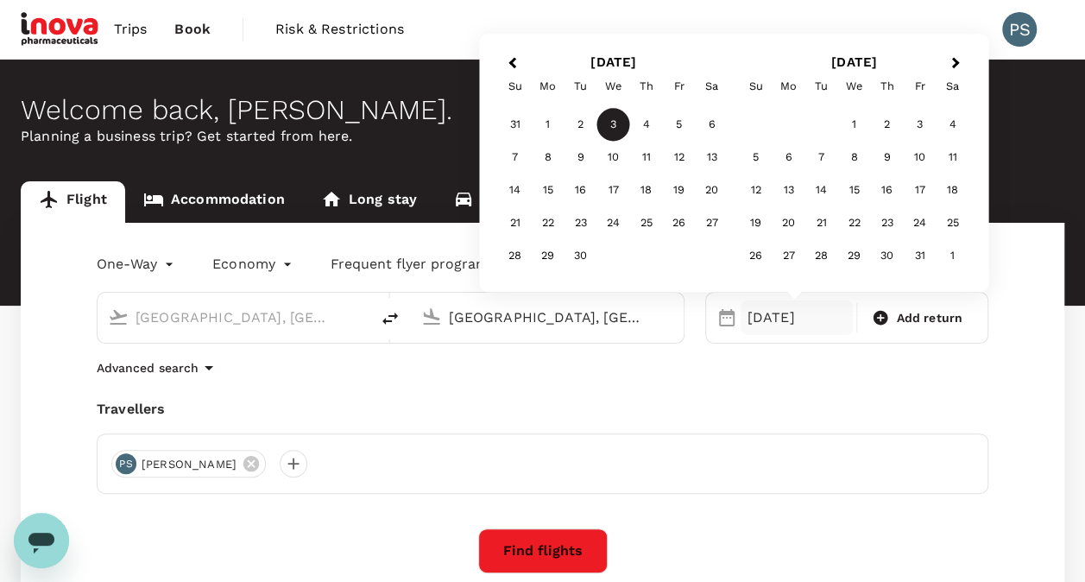
click at [585, 305] on input "Kuala Lumpur, Malaysia (any)" at bounding box center [548, 317] width 198 height 27
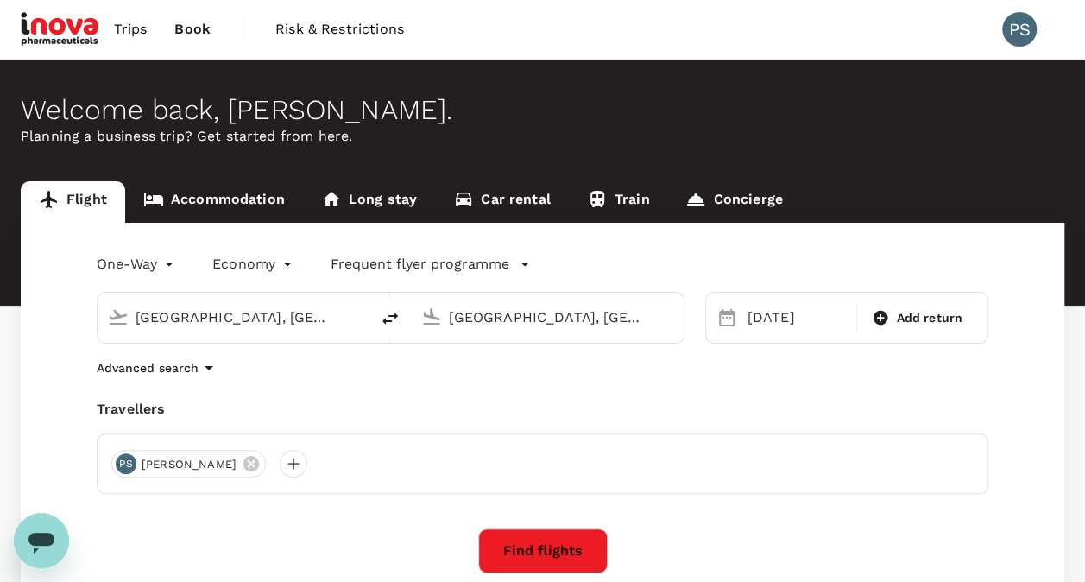
scroll to position [0, 3]
drag, startPoint x: 463, startPoint y: 314, endPoint x: 693, endPoint y: 309, distance: 230.5
click at [693, 309] on div "Bangkok, Thailand (any) Kuala Lumpur, Malaysia (any) 03 Sep Add return" at bounding box center [532, 307] width 912 height 73
type input "K"
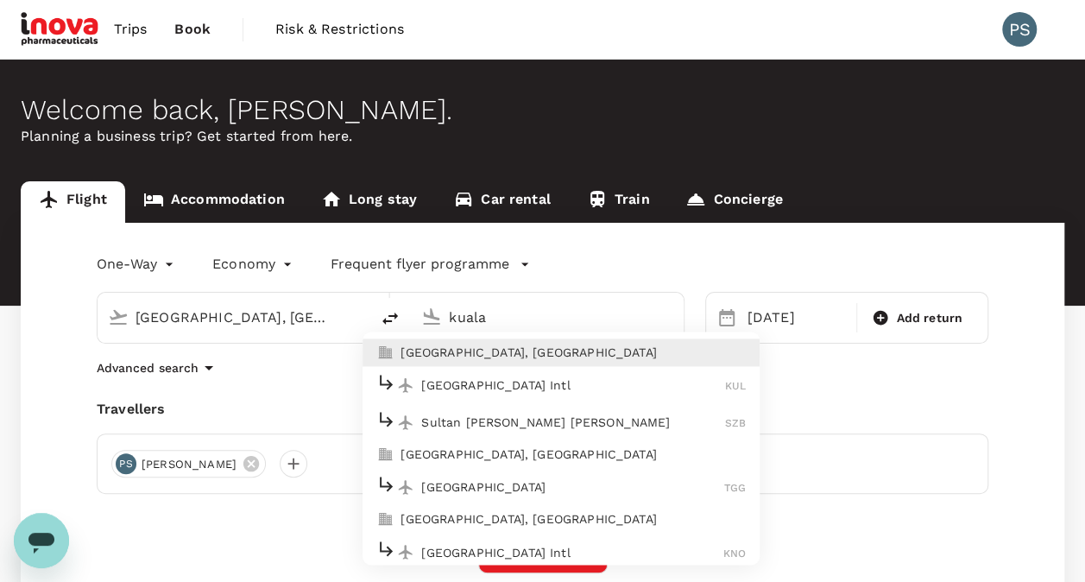
click at [542, 373] on div "Kuala Lumpur Intl KUL" at bounding box center [560, 385] width 369 height 27
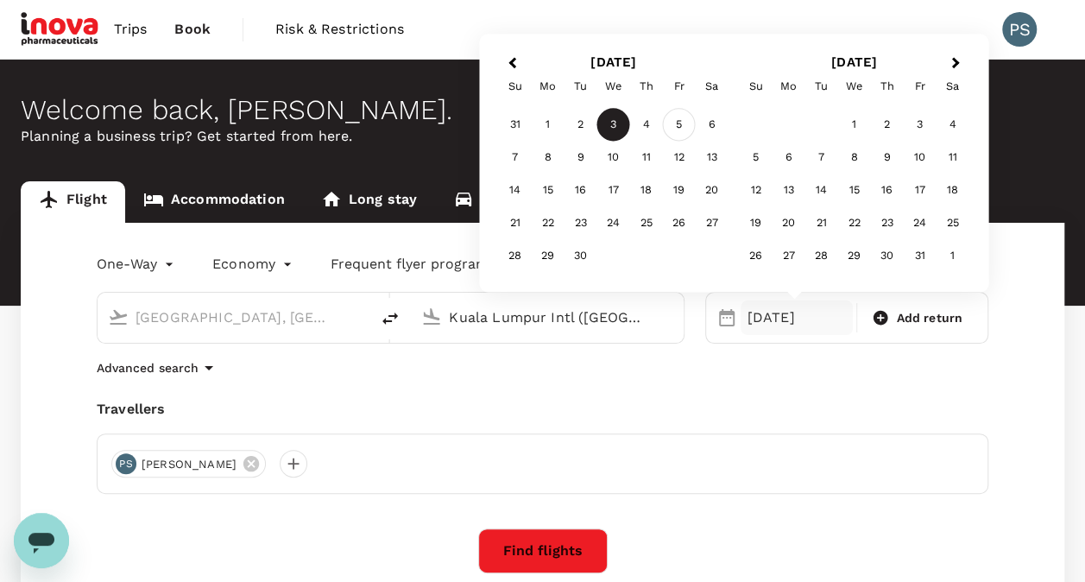
type input "Kuala Lumpur Intl (KUL)"
click at [677, 123] on div "5" at bounding box center [679, 125] width 33 height 33
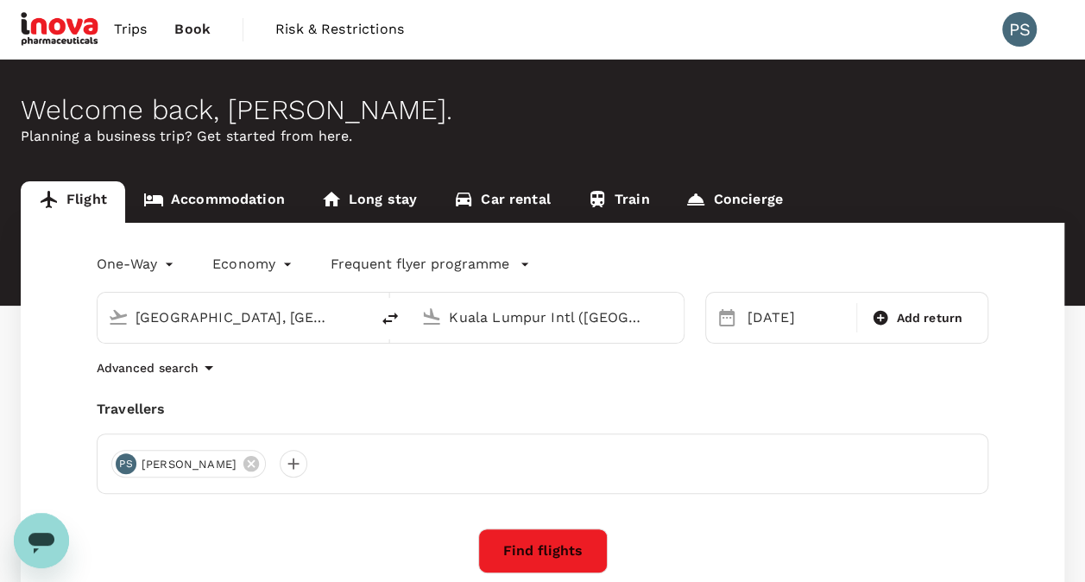
click at [530, 552] on button "Find flights" at bounding box center [542, 550] width 129 height 45
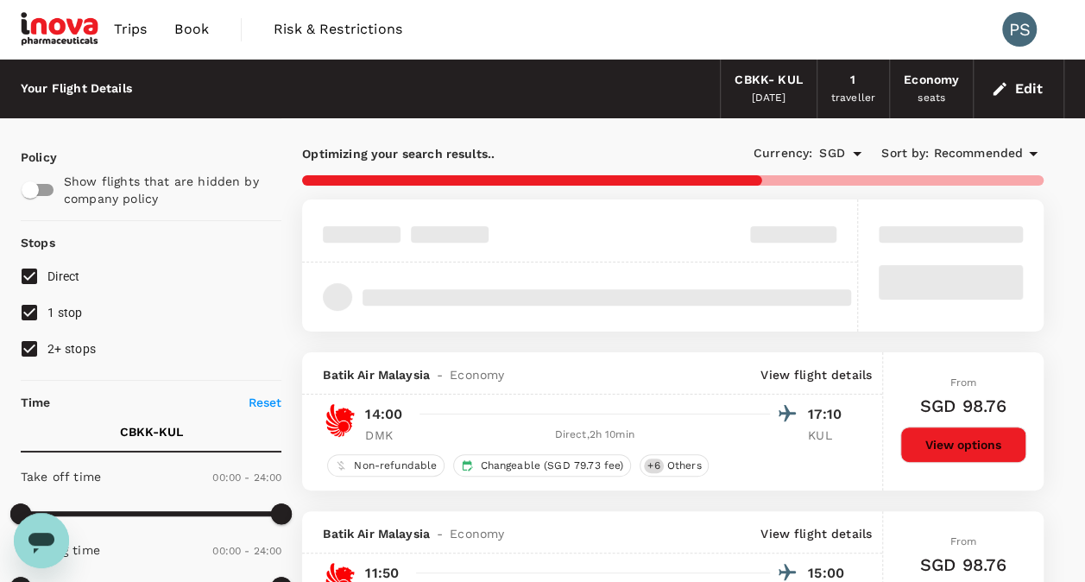
type input "1355"
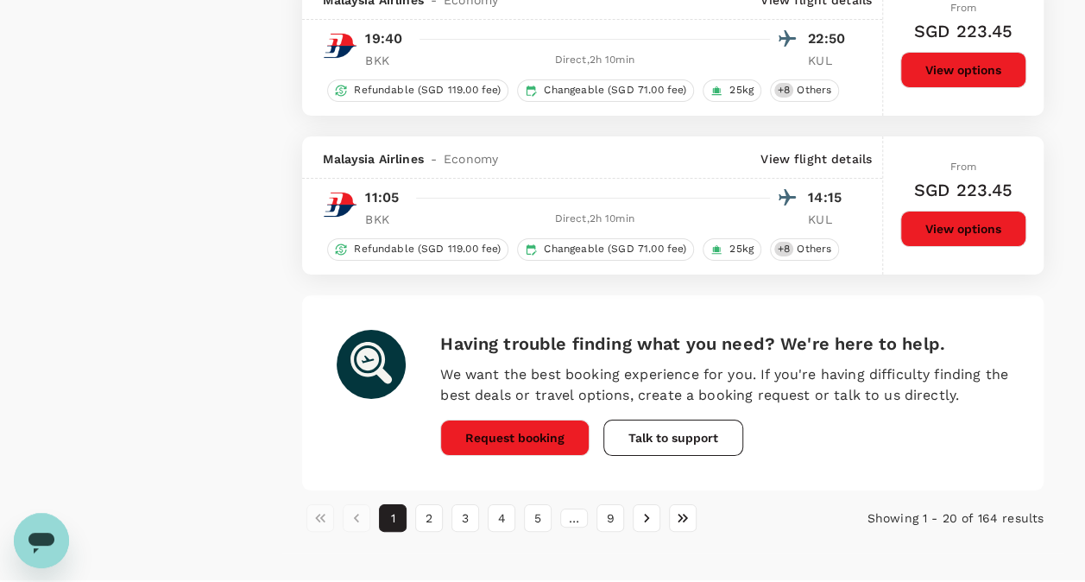
scroll to position [3168, 0]
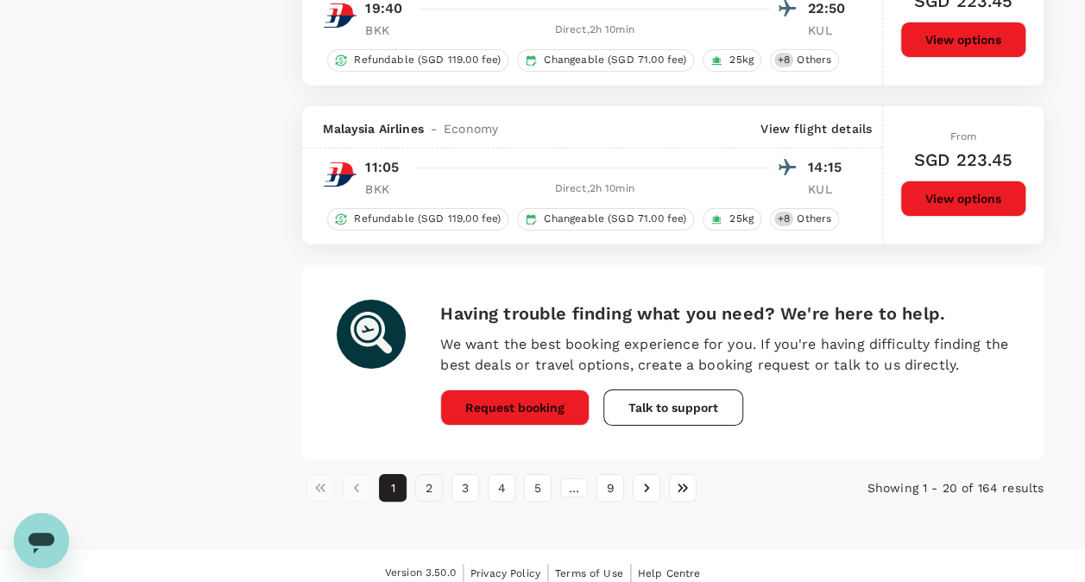
click at [436, 475] on button "2" at bounding box center [429, 488] width 28 height 28
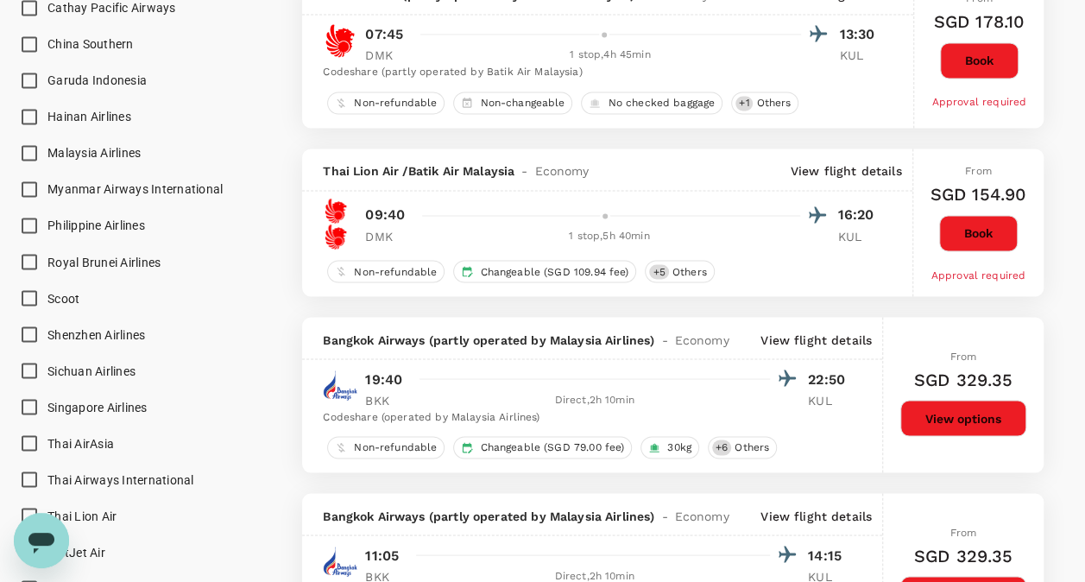
scroll to position [1390, 0]
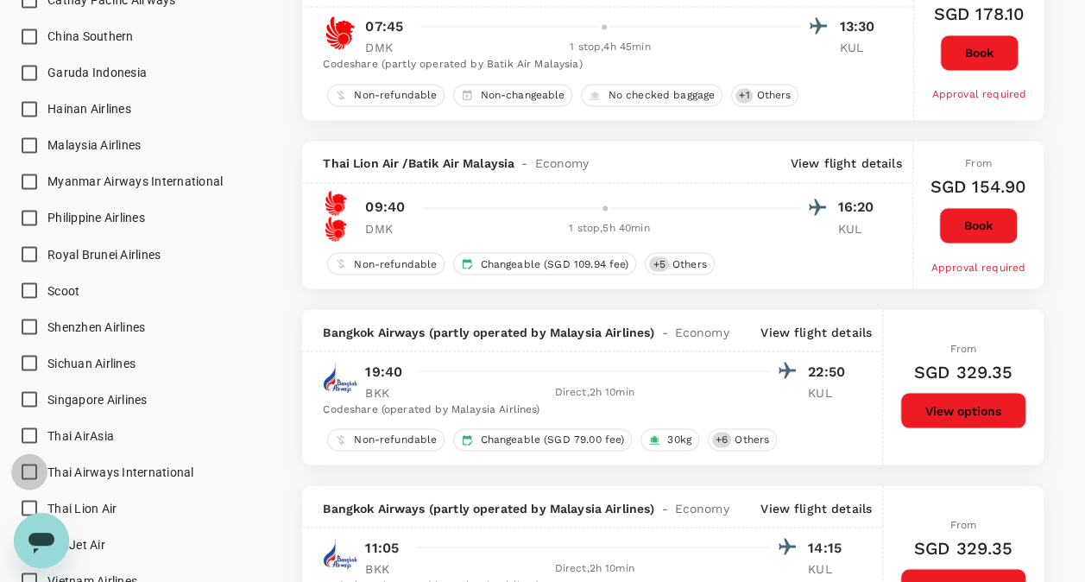
click at [21, 464] on input "Thai Airways International" at bounding box center [29, 471] width 36 height 36
checkbox input "true"
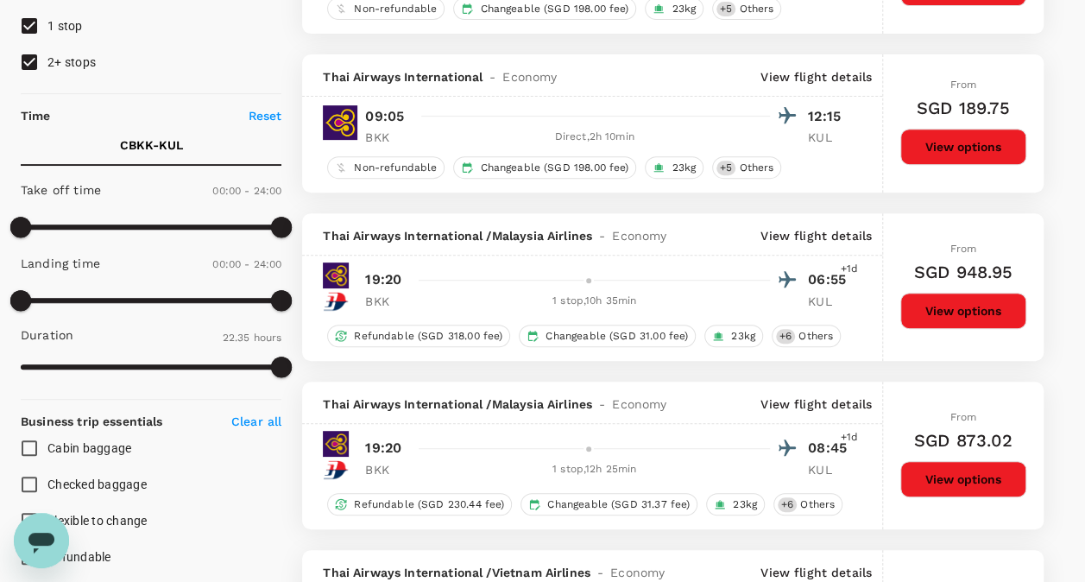
scroll to position [0, 0]
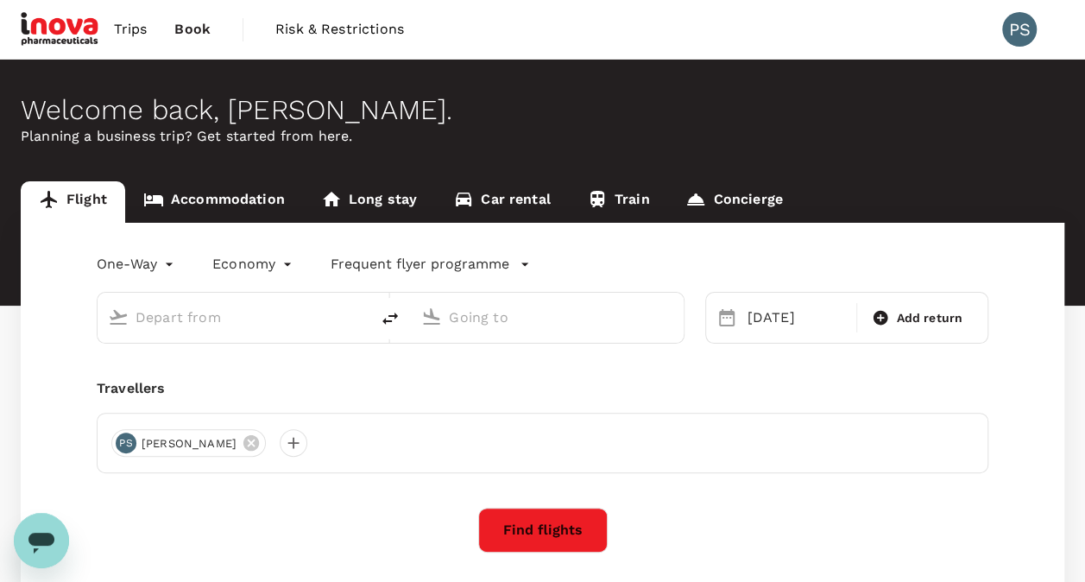
type input "Bangkok, Thailand (any)"
type input "Kuala Lumpur Intl (KUL)"
type input "Bangkok, Thailand (any)"
type input "Kuala Lumpur Intl (KUL)"
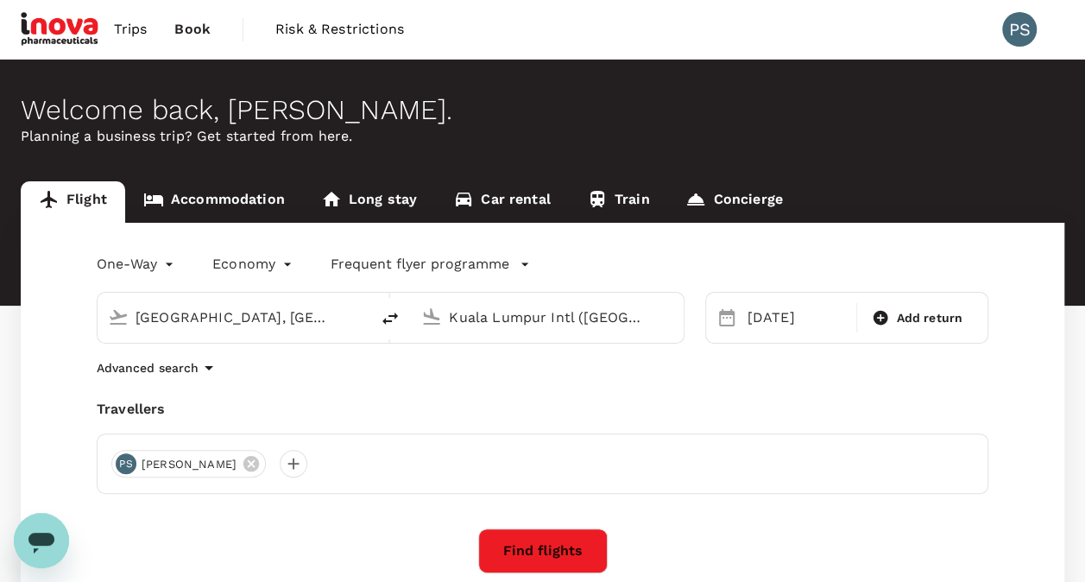
click at [510, 552] on button "Find flights" at bounding box center [542, 550] width 129 height 45
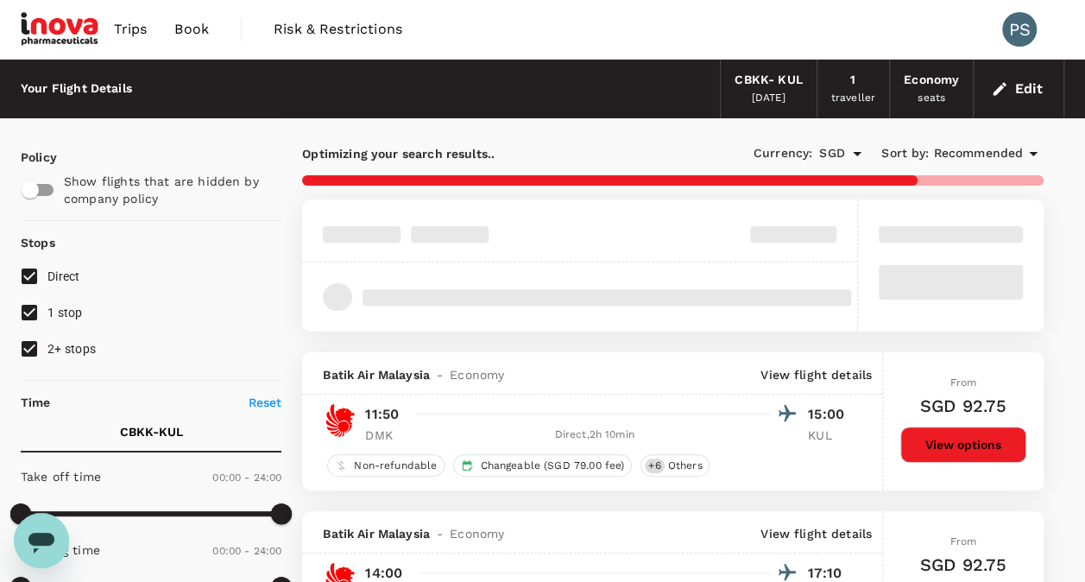
click at [27, 314] on input "1 stop" at bounding box center [29, 312] width 36 height 36
checkbox input "false"
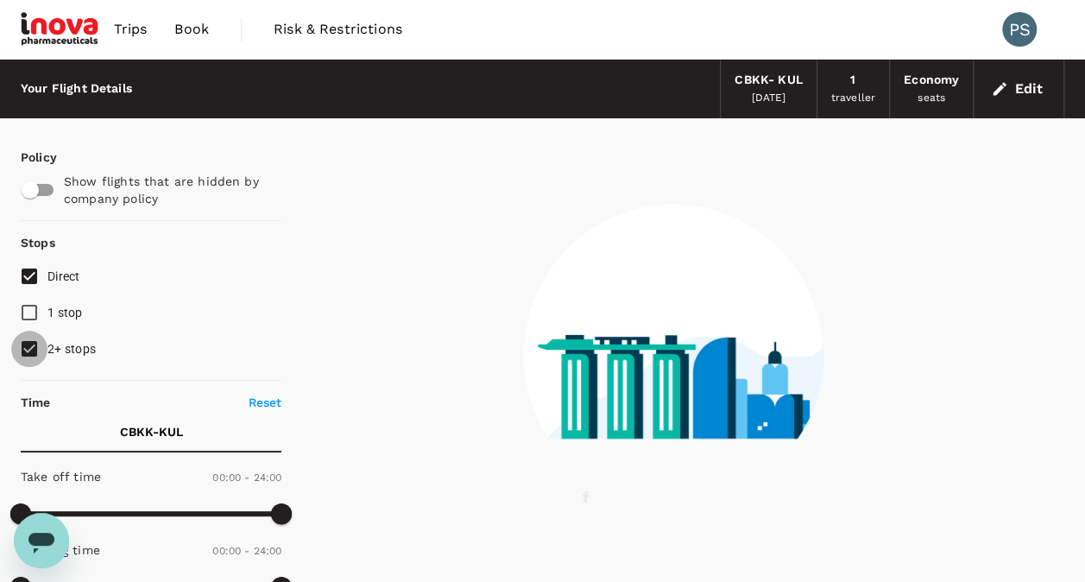
click at [26, 344] on input "2+ stops" at bounding box center [29, 349] width 36 height 36
checkbox input "false"
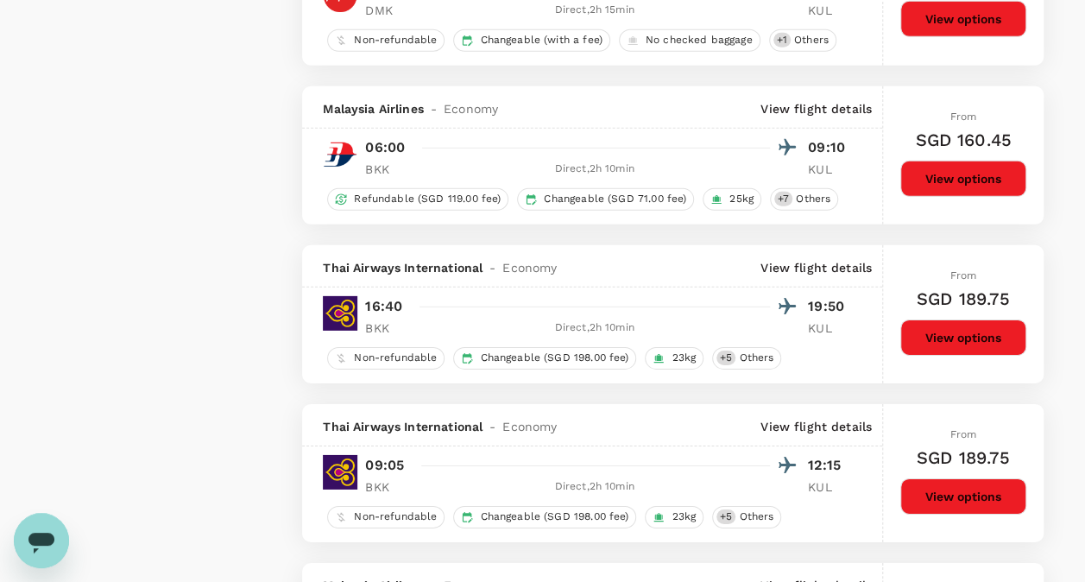
scroll to position [2562, 0]
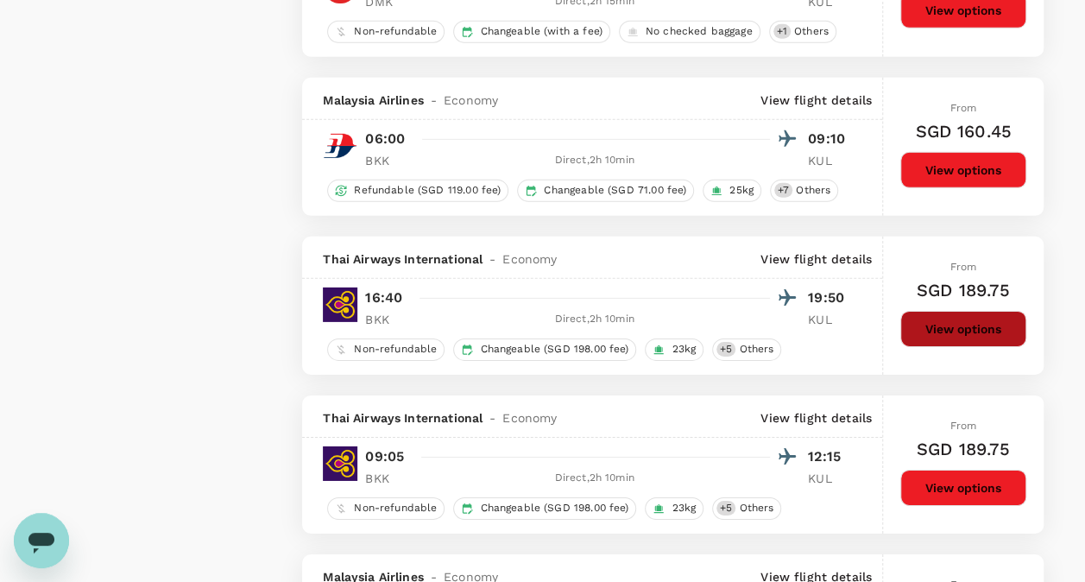
click at [936, 314] on button "View options" at bounding box center [963, 329] width 126 height 36
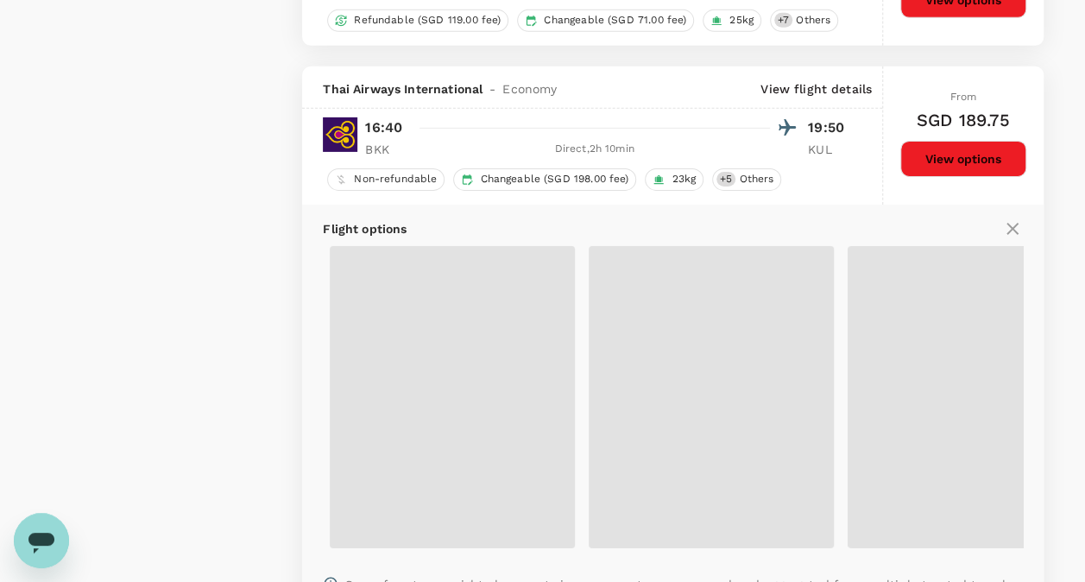
scroll to position [2788, 0]
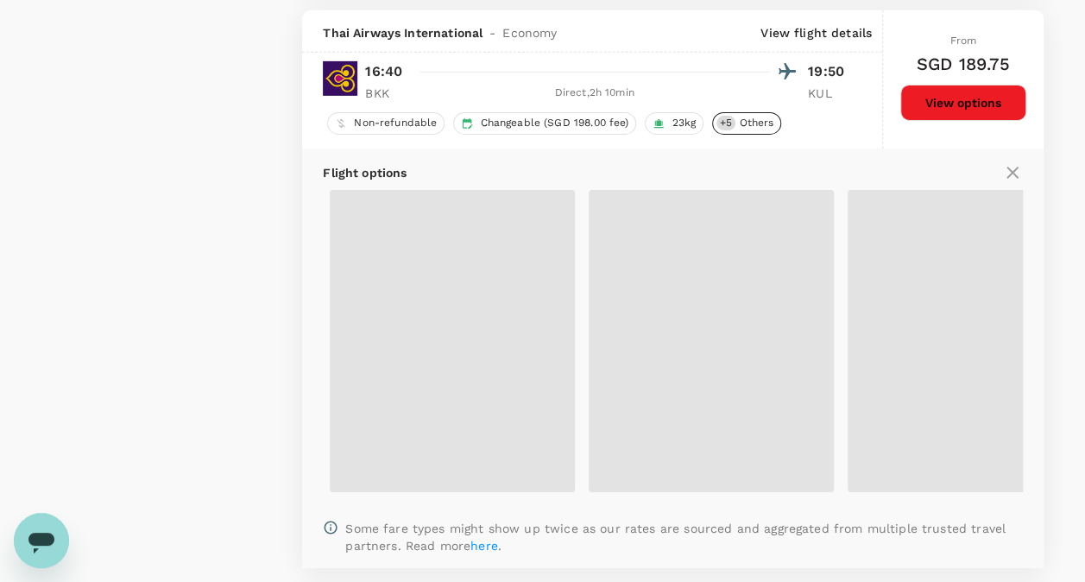
click at [752, 116] on span "Others" at bounding box center [756, 123] width 48 height 15
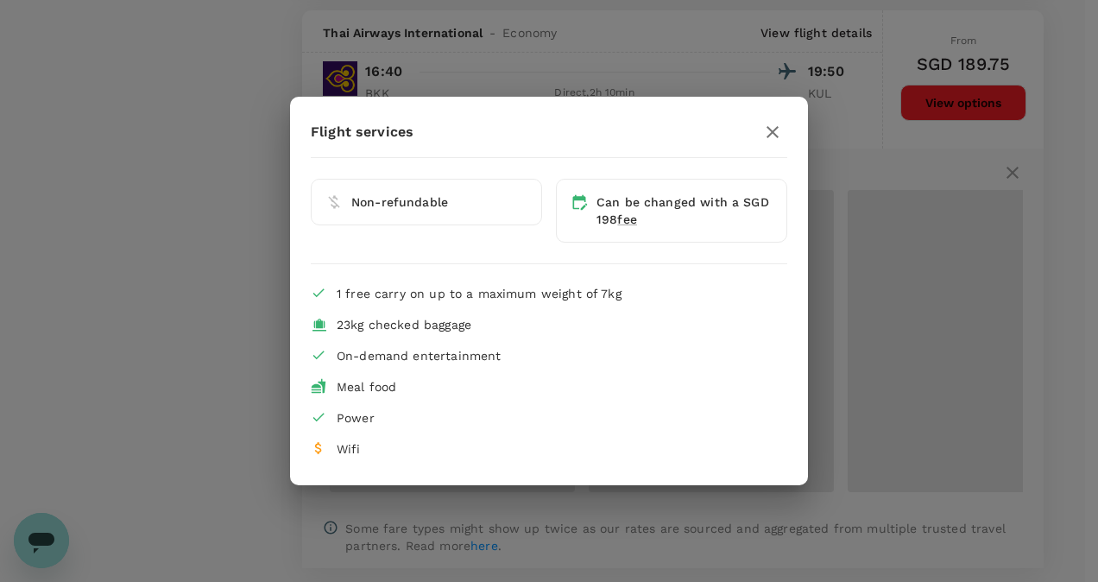
click at [781, 140] on icon "button" at bounding box center [772, 132] width 21 height 21
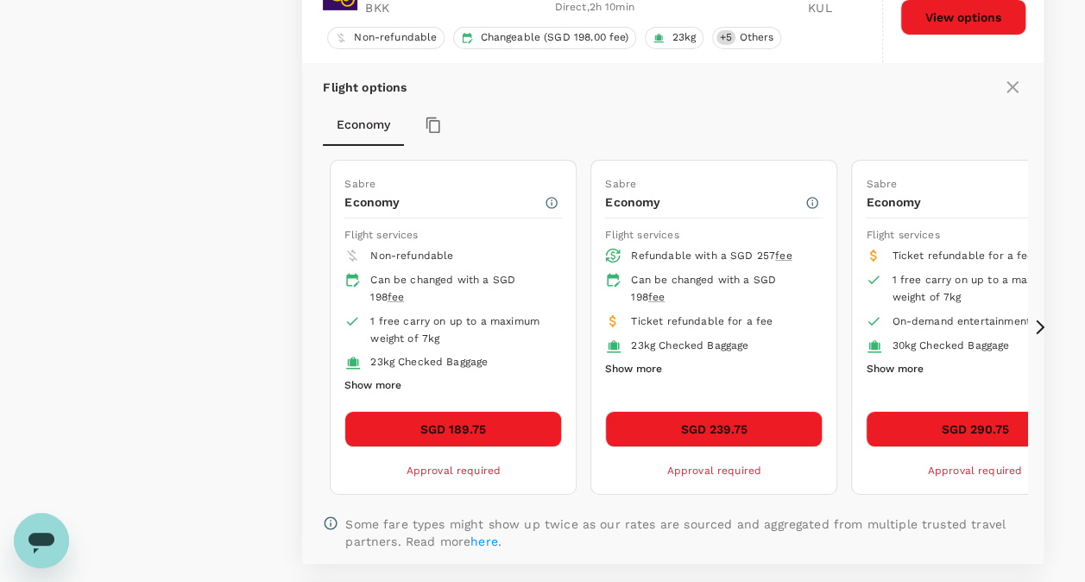
scroll to position [2883, 0]
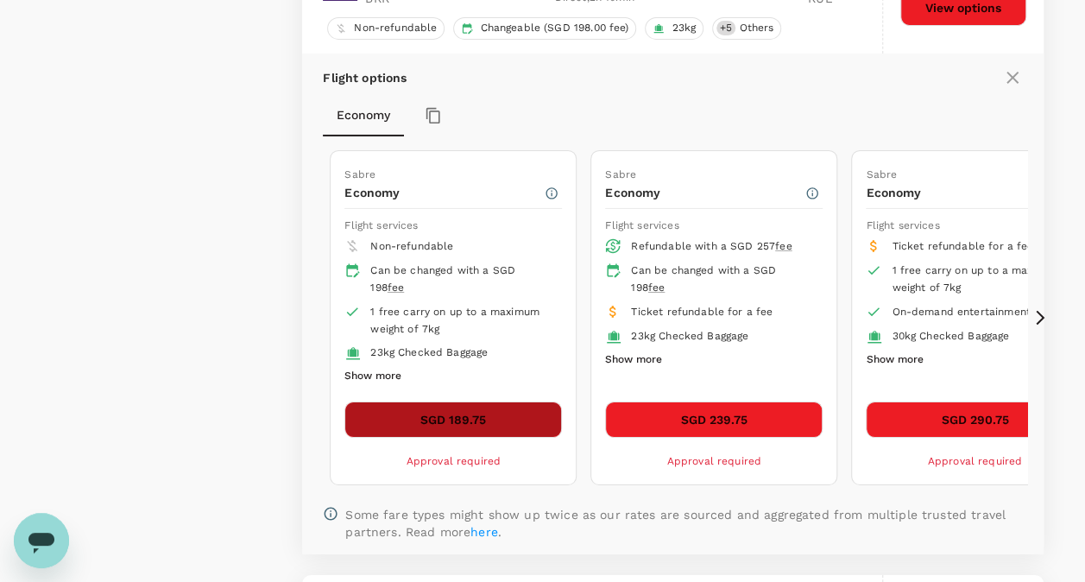
click at [501, 401] on button "SGD 189.75" at bounding box center [453, 419] width 218 height 36
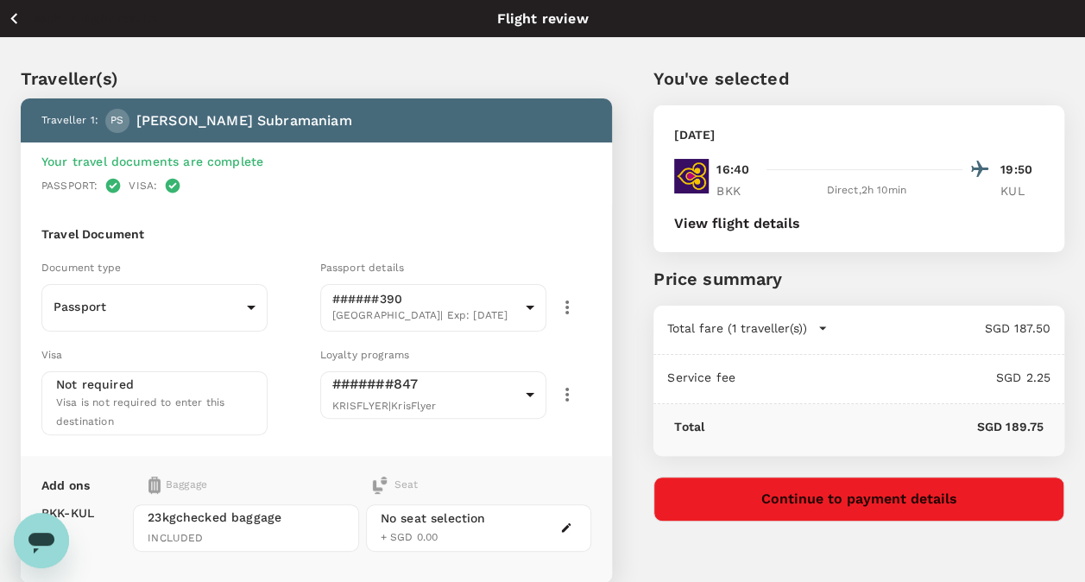
click at [563, 388] on icon "button" at bounding box center [567, 394] width 21 height 21
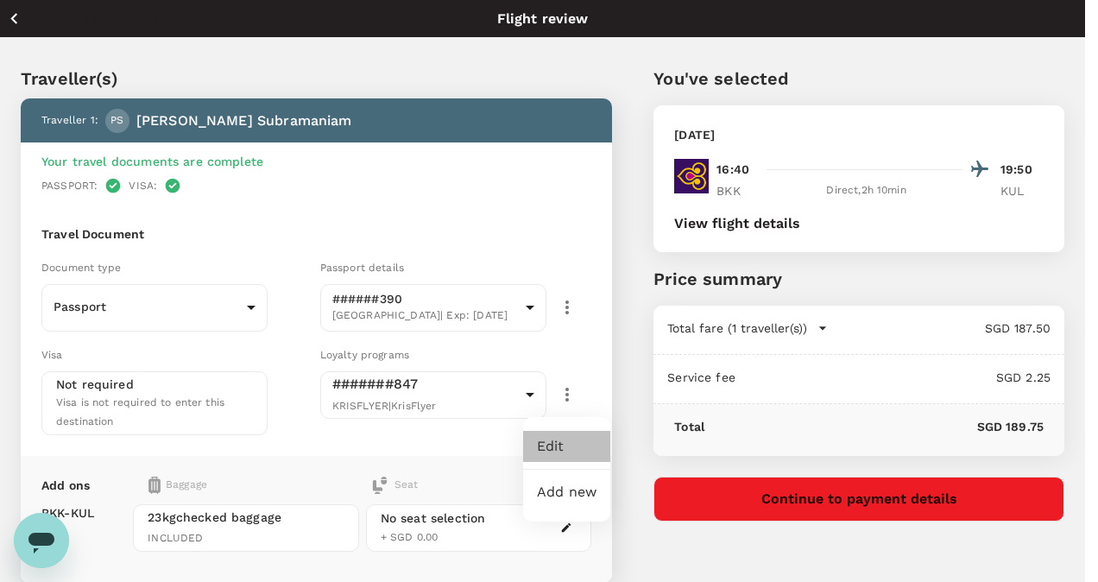
click at [566, 444] on li "Edit" at bounding box center [566, 446] width 87 height 31
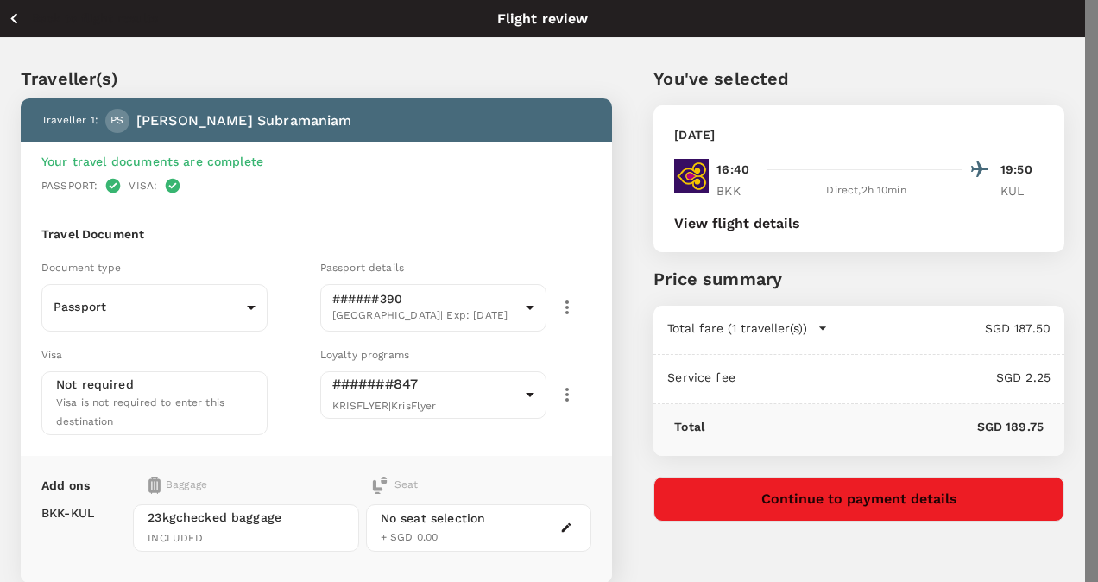
type input "Singapore Airlines PPS Club/ KrisFlyer"
type input "8855814847"
type input "1"
type input "Singapore Airlines PPS Club/ KrisFlyer"
click at [292, 266] on div at bounding box center [549, 291] width 1098 height 582
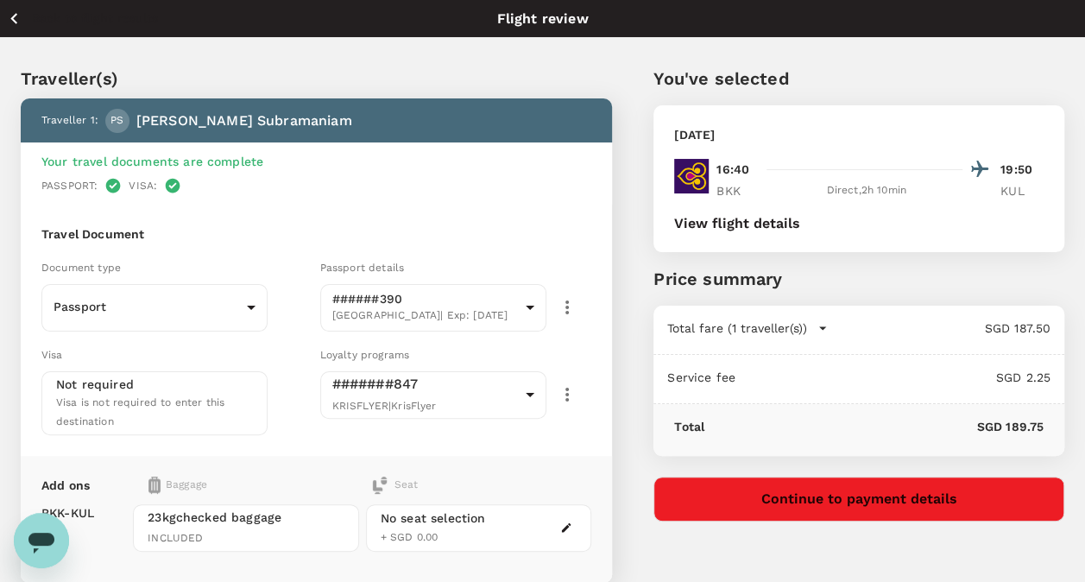
click at [571, 393] on icon "button" at bounding box center [567, 394] width 21 height 21
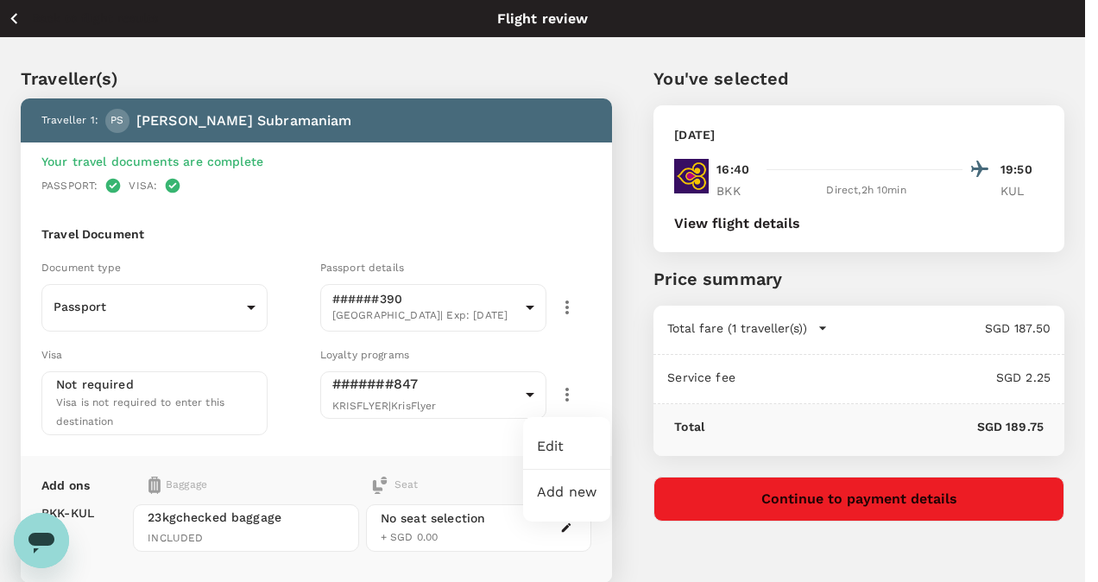
click at [559, 505] on li "Add new" at bounding box center [566, 491] width 87 height 31
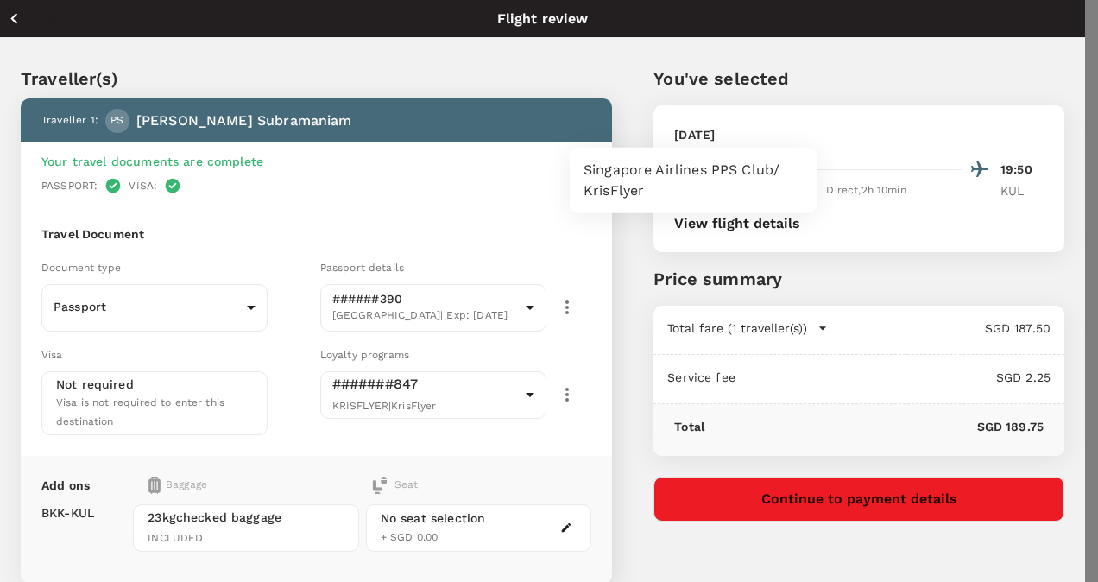
click at [687, 161] on li "Thai Airways Royal Orchid Plus" at bounding box center [693, 169] width 247 height 31
type input "Thai Airways Royal Orchid Plus"
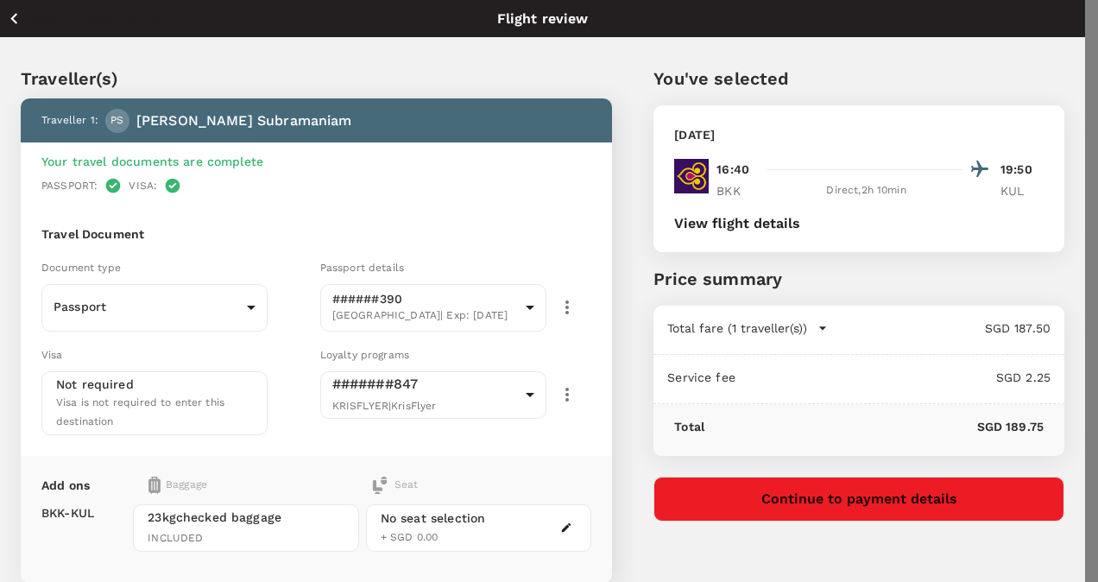
paste input "OE77062"
type input "OE77062"
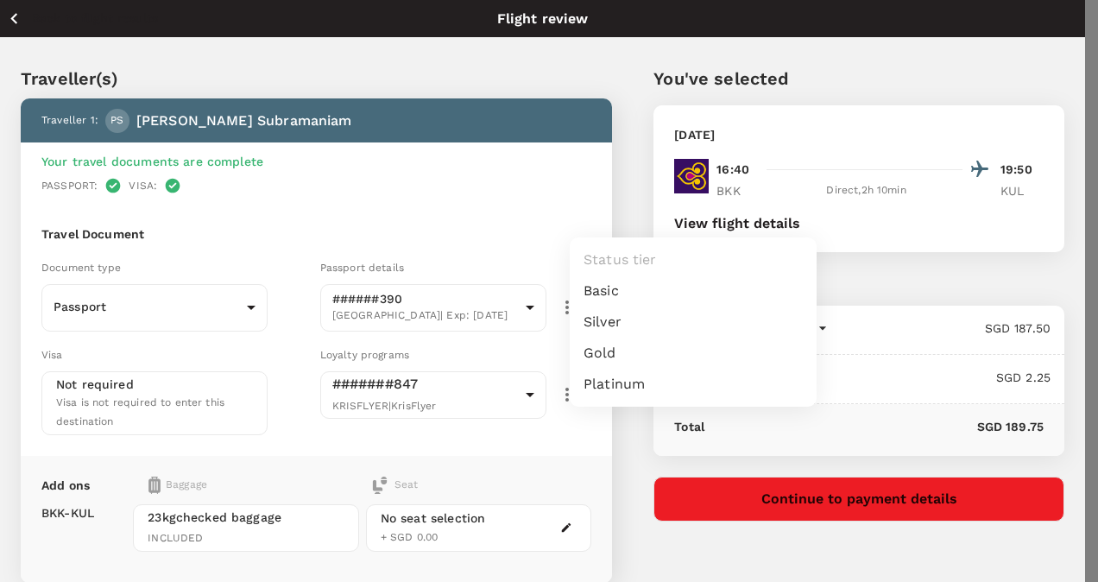
click at [656, 279] on li "Basic" at bounding box center [693, 290] width 247 height 31
type input "1"
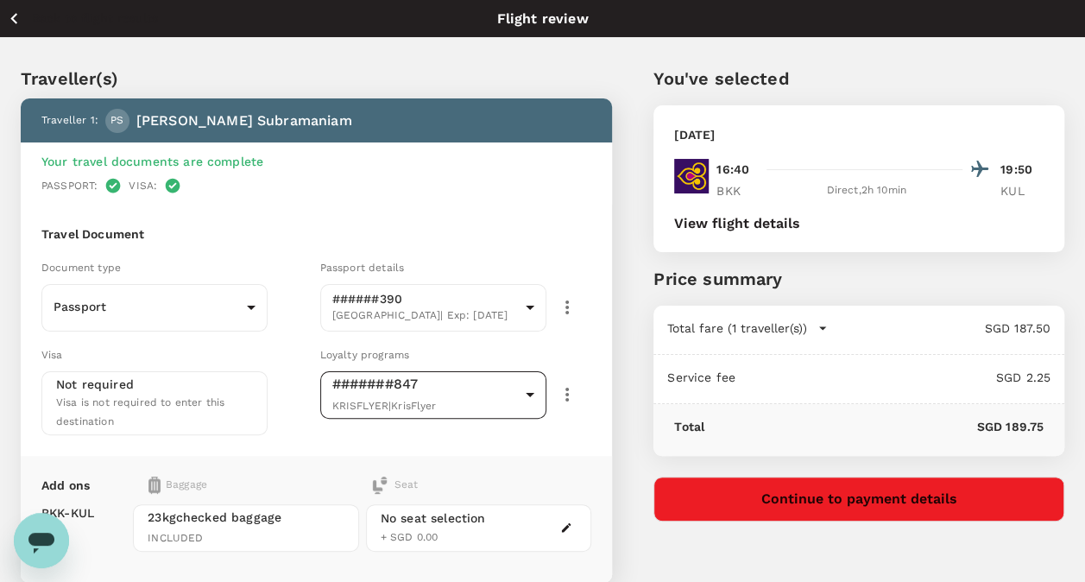
click at [540, 386] on body "Back to flight results Flight review Traveller(s) Traveller 1 : PS Poobalan Sub…" at bounding box center [542, 410] width 1085 height 821
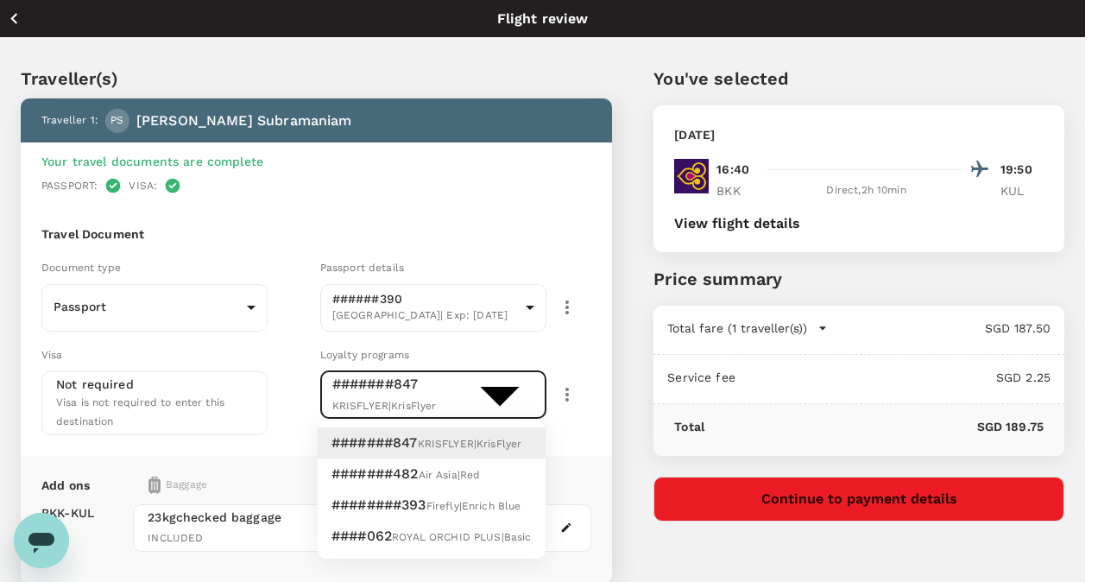
click at [435, 529] on div "ROYAL ORCHID PLUS | Basic" at bounding box center [461, 536] width 139 height 21
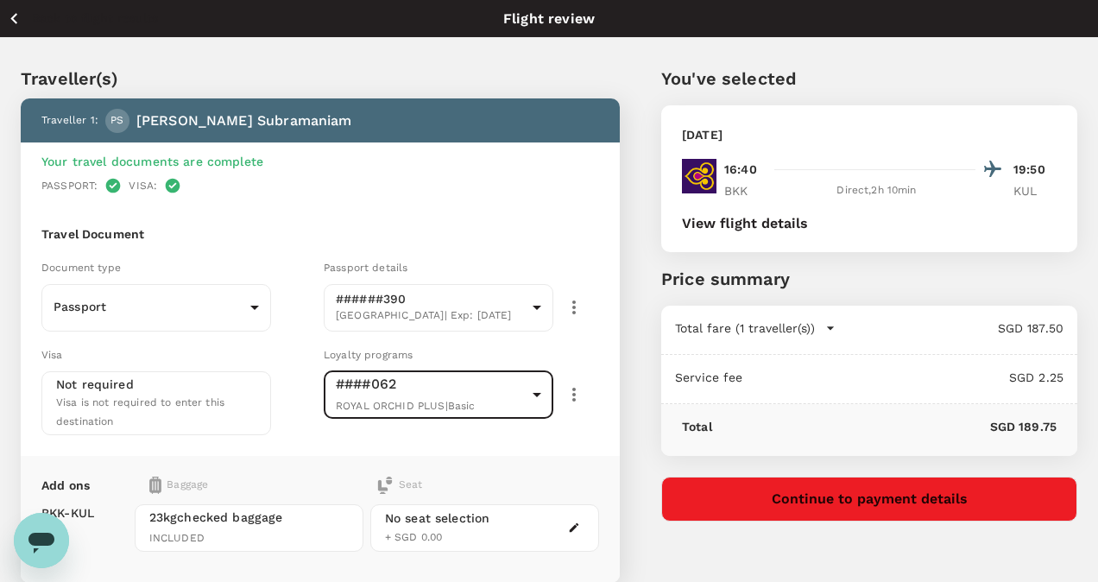
type input "f1e3e978-40f8-438d-9528-bf013e337fdc"
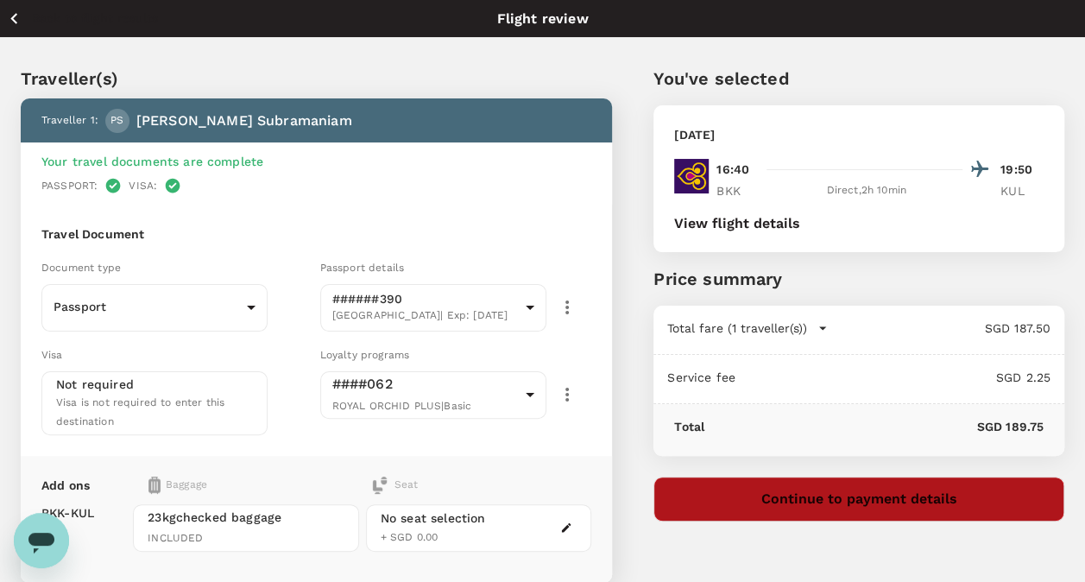
click at [763, 499] on button "Continue to payment details" at bounding box center [858, 498] width 411 height 45
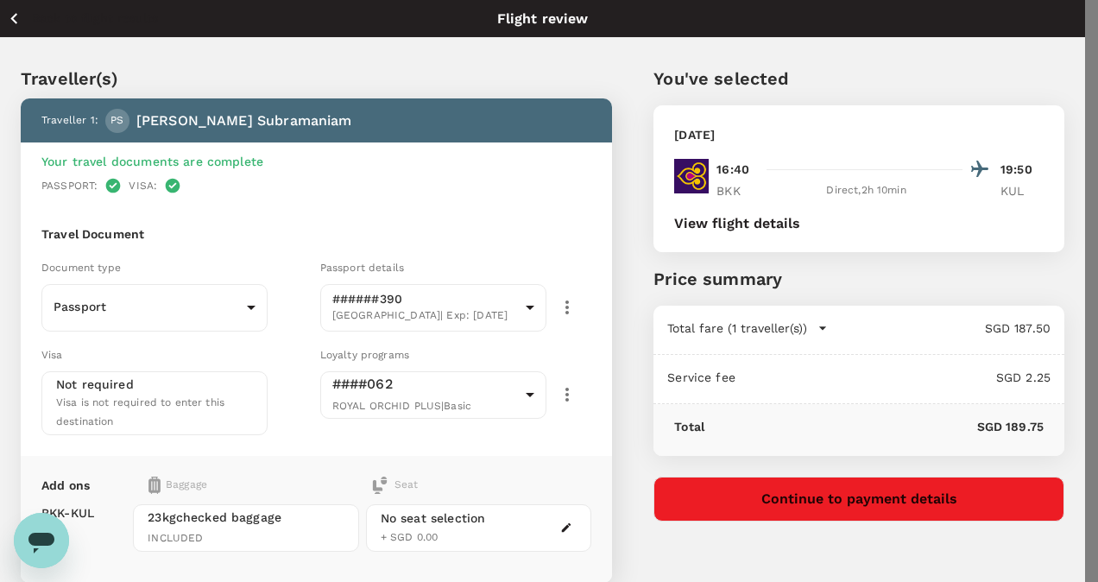
type input "9e677c2c-1b51-4fb9-8b8e-e61d94c42ce6"
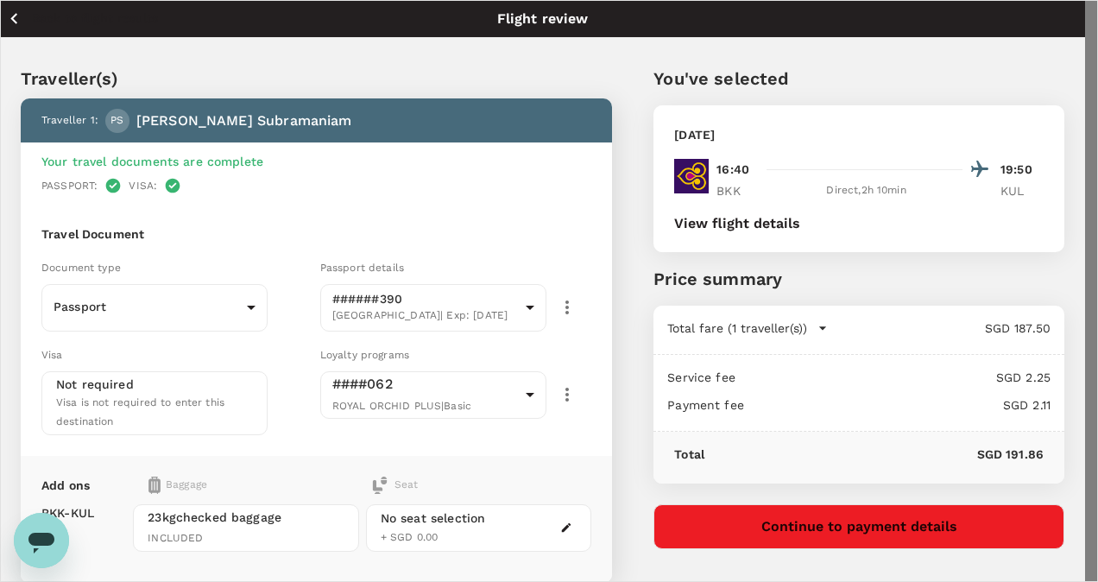
type textarea "Return flight from Olic -Project Sushi (Filling Trials)"
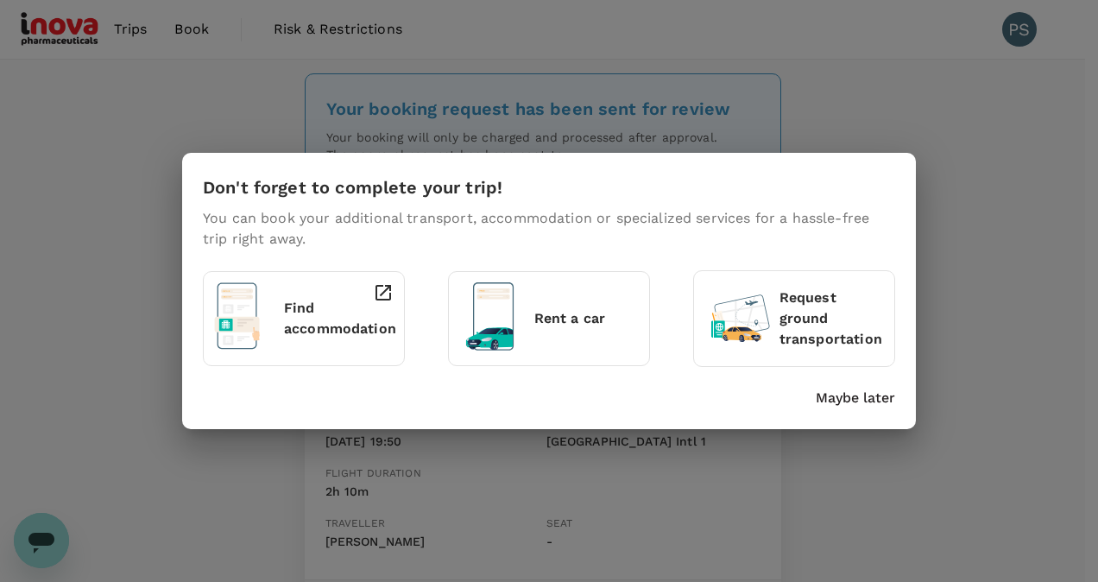
click at [842, 402] on p "Maybe later" at bounding box center [855, 398] width 79 height 21
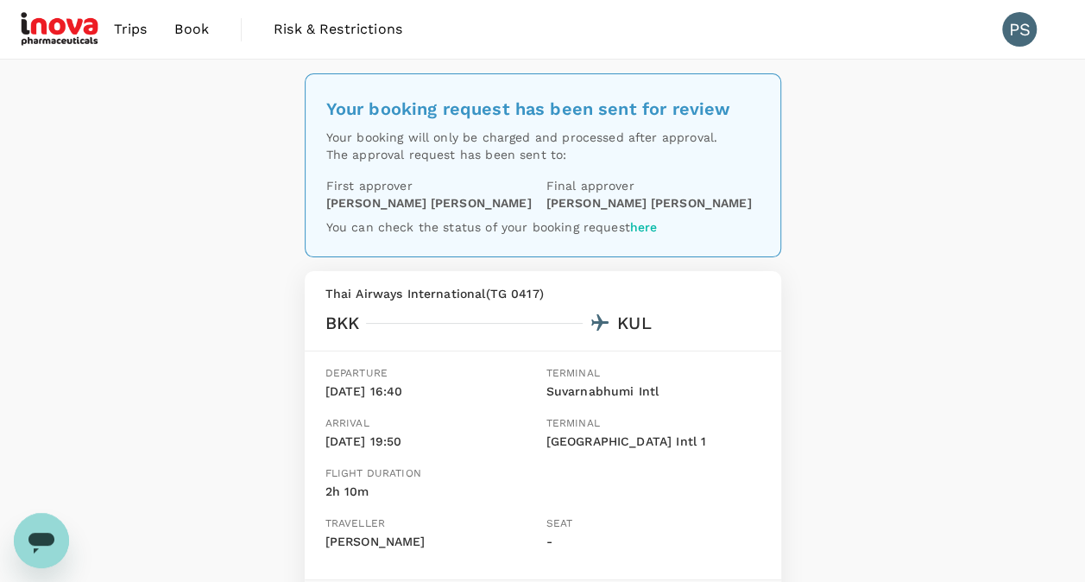
scroll to position [228, 0]
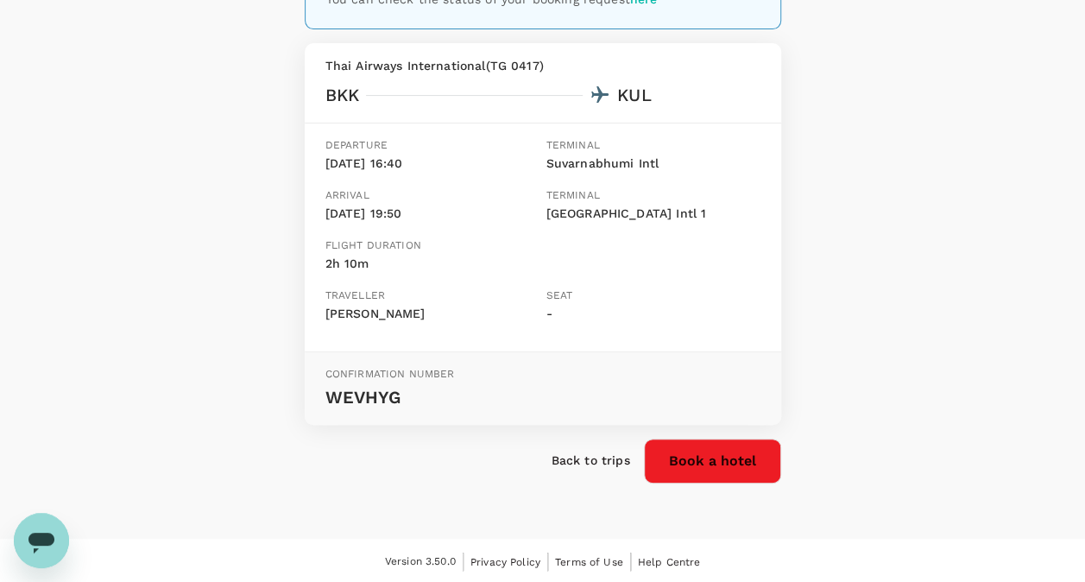
click at [672, 459] on button "Book a hotel" at bounding box center [712, 460] width 137 height 45
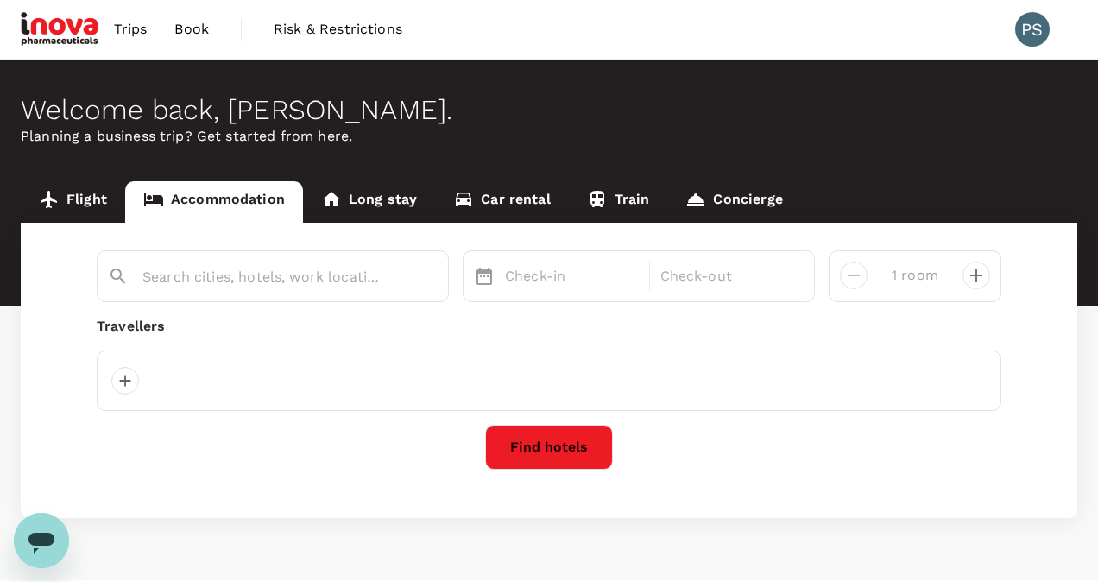
type input "Kuala Lumpur"
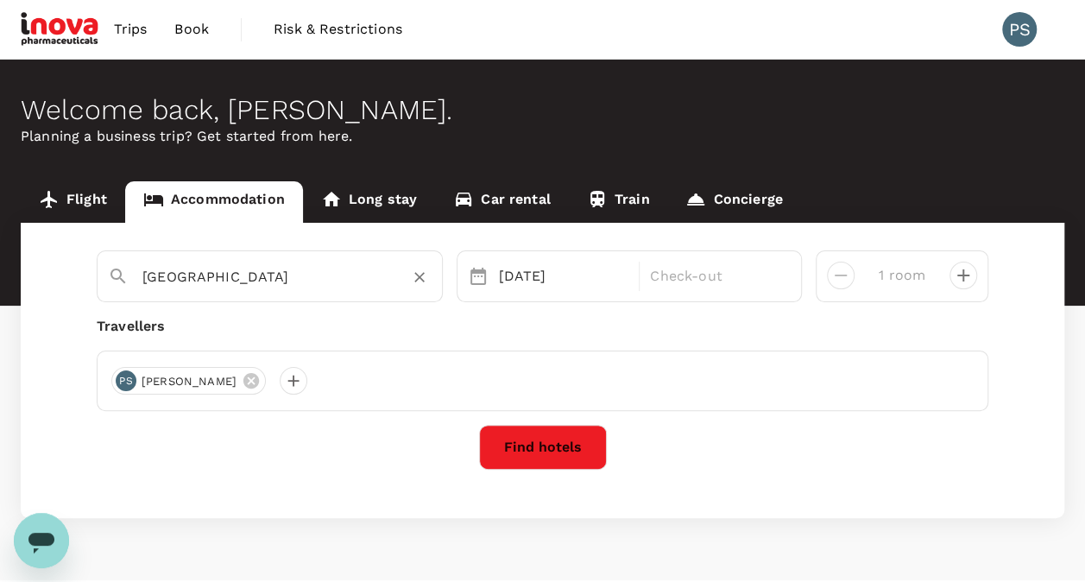
click at [261, 283] on input "Kuala Lumpur" at bounding box center [262, 276] width 241 height 27
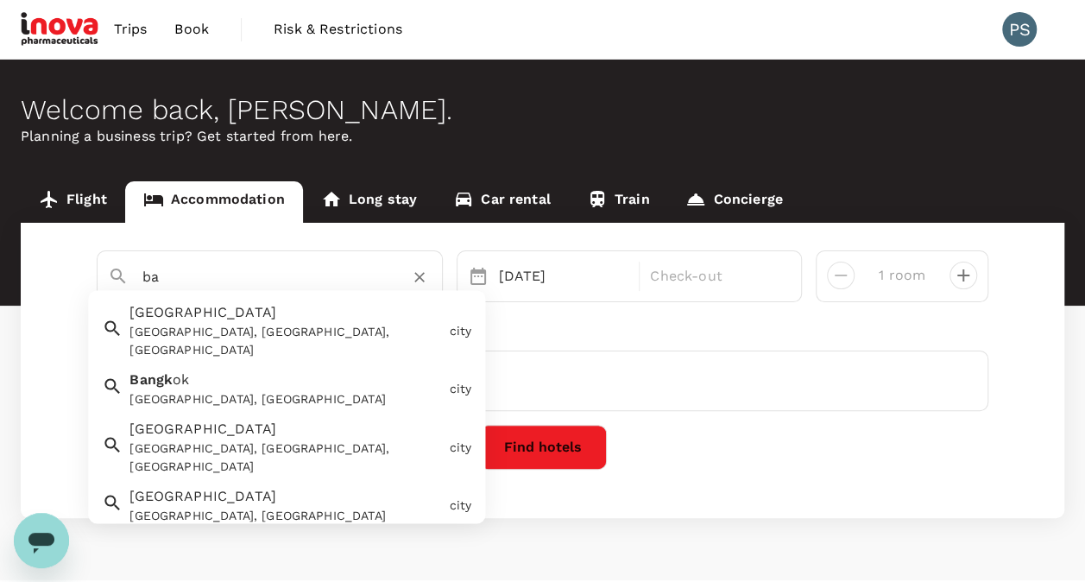
type input "b"
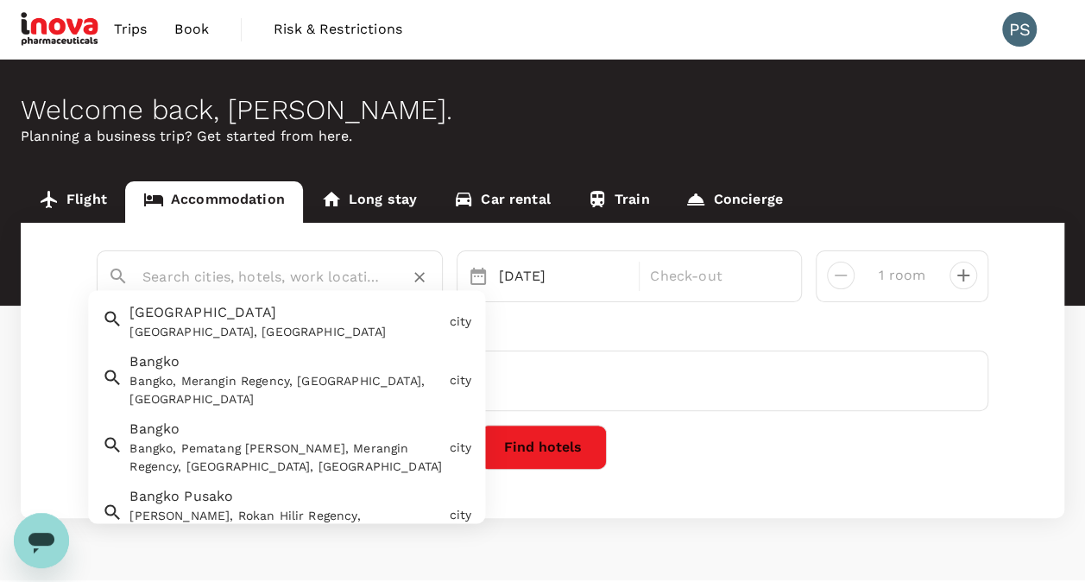
type input "n"
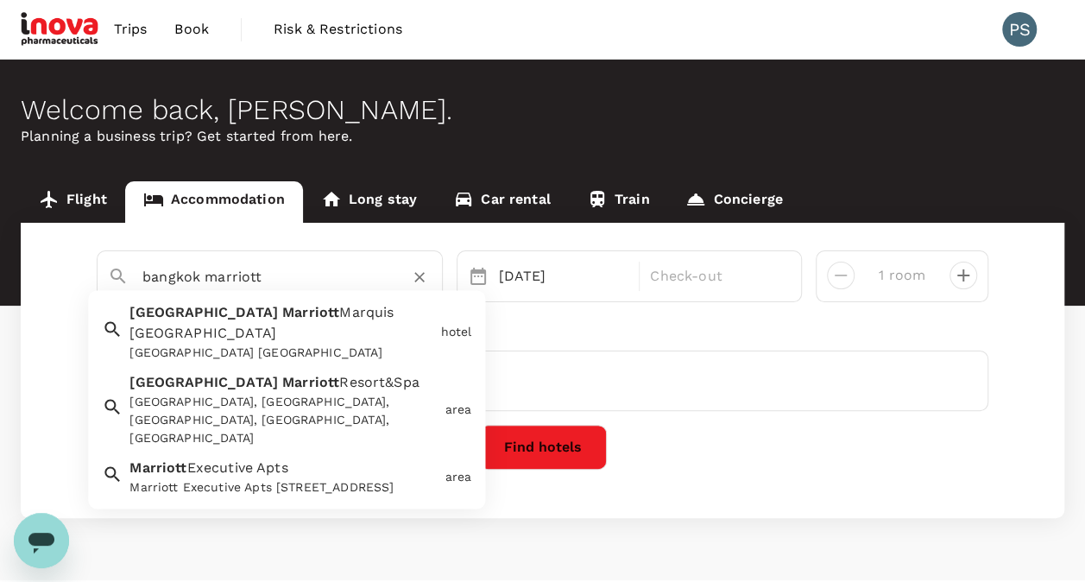
type input "bangkok marriott"
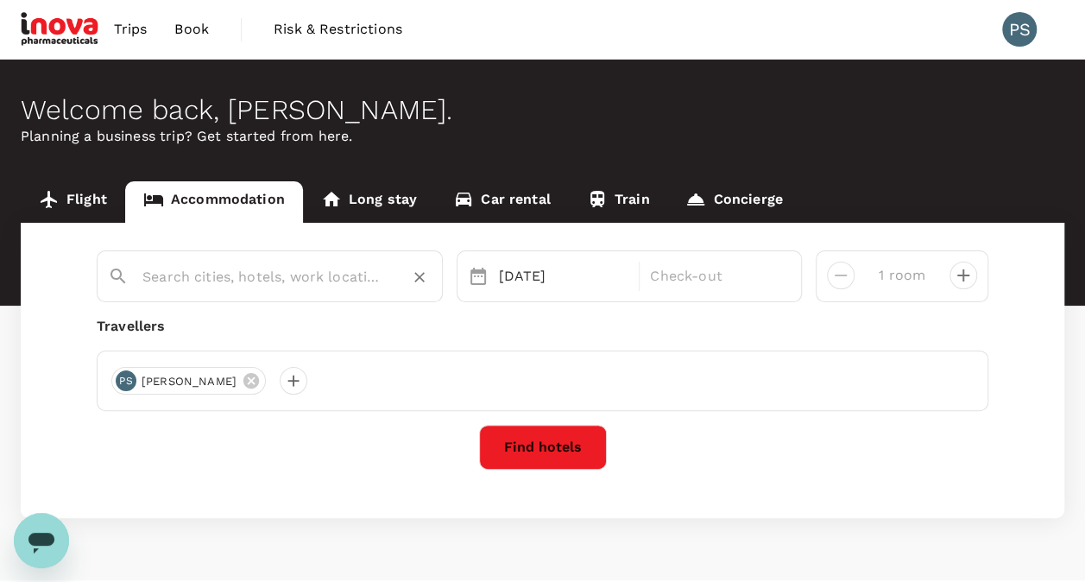
click at [257, 274] on input "text" at bounding box center [262, 276] width 241 height 27
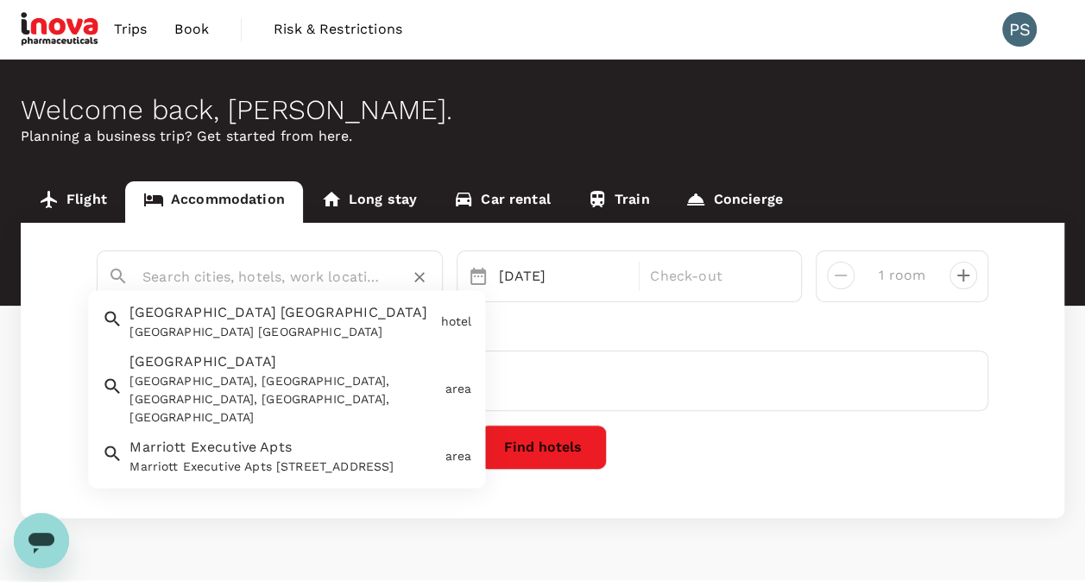
paste input "Bangkok Marriott Hotel"
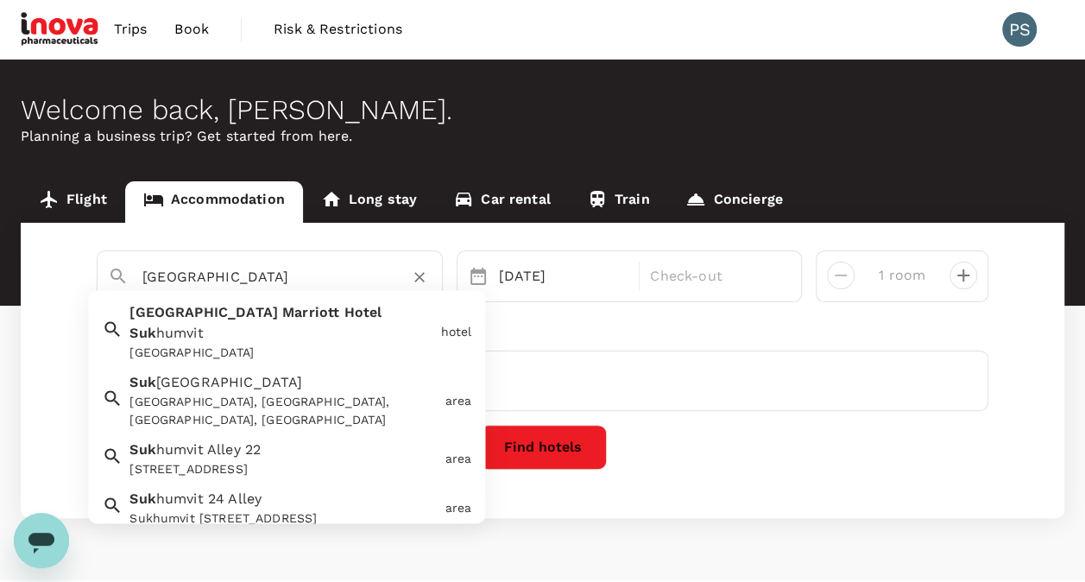
click at [245, 344] on div "[GEOGRAPHIC_DATA]" at bounding box center [281, 353] width 304 height 18
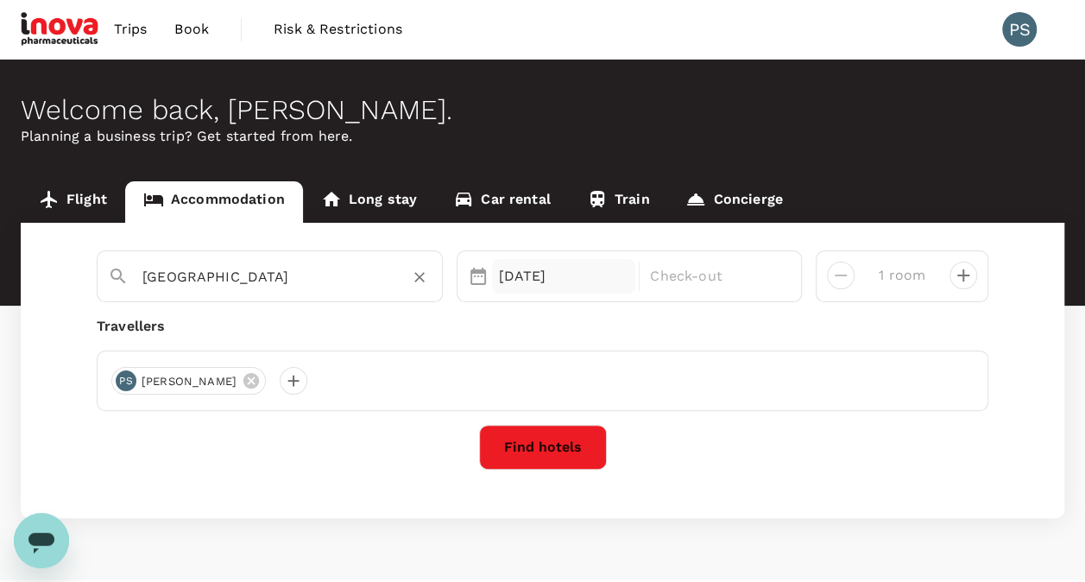
type input "[GEOGRAPHIC_DATA]"
click at [525, 279] on div "05 Sep" at bounding box center [564, 276] width 144 height 35
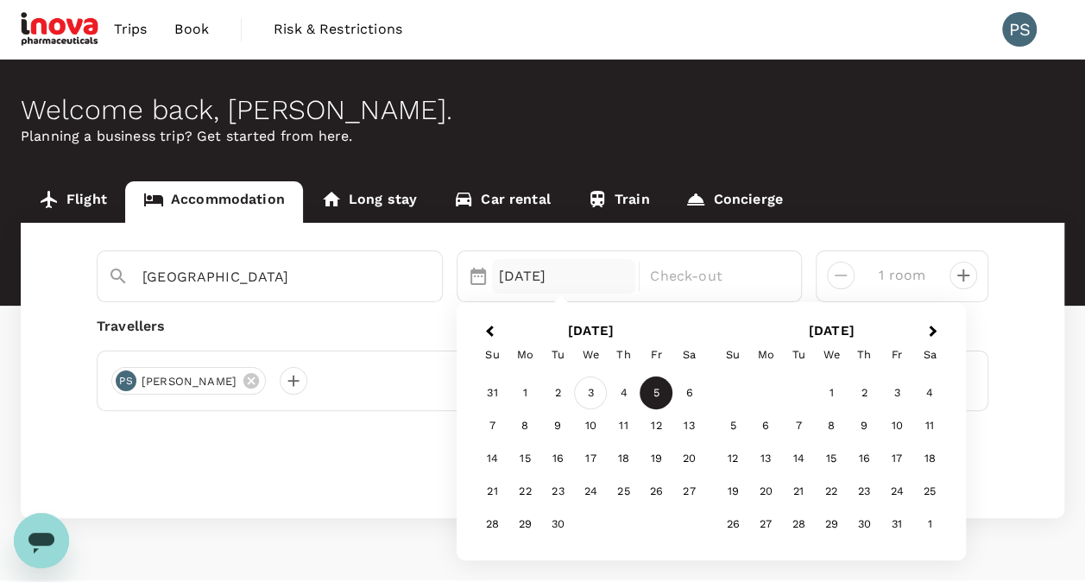
click at [589, 396] on div "3" at bounding box center [590, 393] width 33 height 33
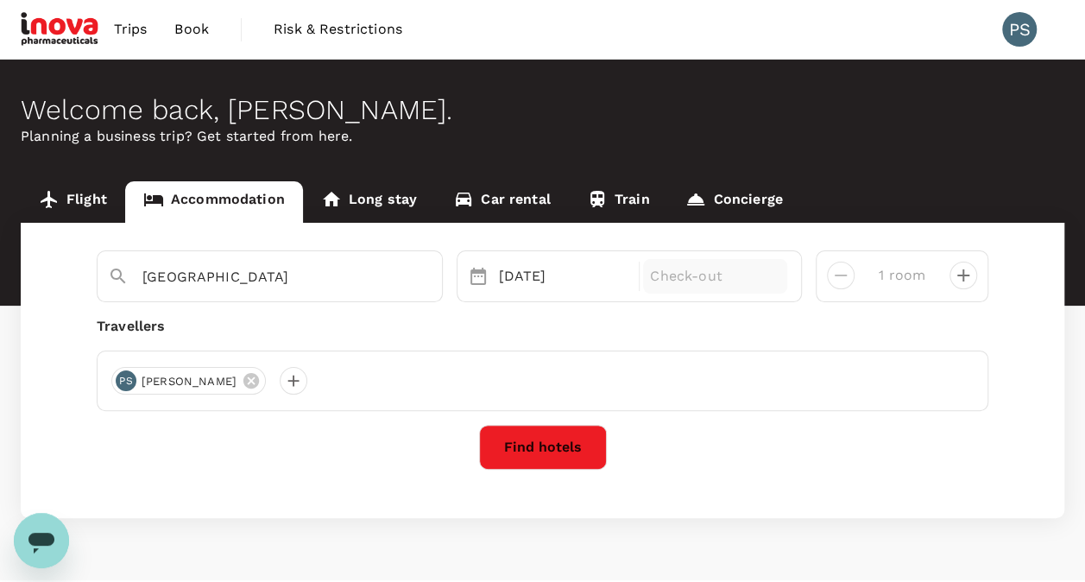
click at [683, 273] on p "Check-out" at bounding box center [715, 276] width 130 height 21
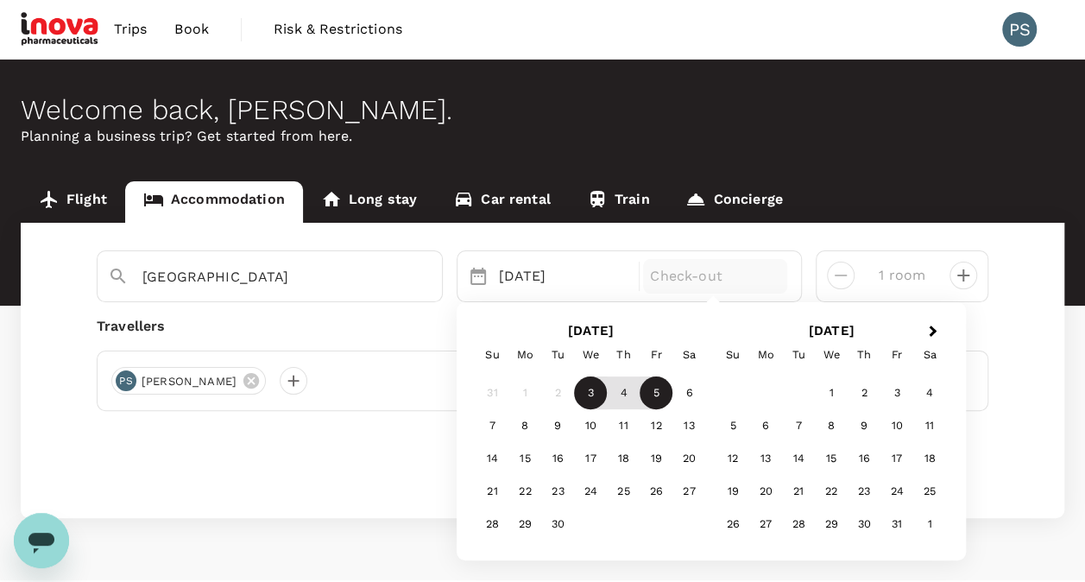
click at [659, 400] on div "5" at bounding box center [656, 393] width 33 height 33
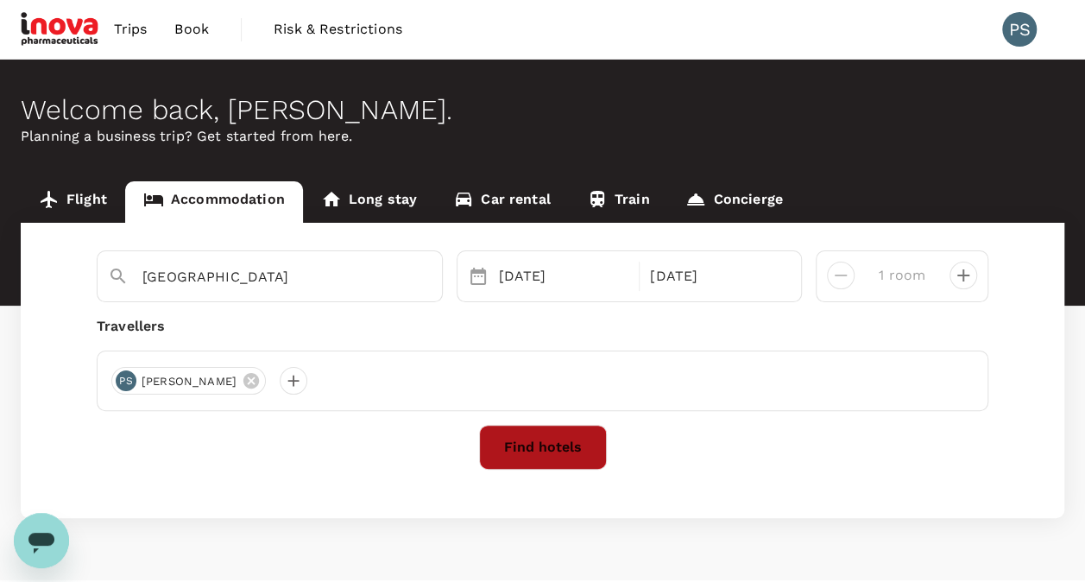
click at [539, 459] on button "Find hotels" at bounding box center [543, 447] width 128 height 45
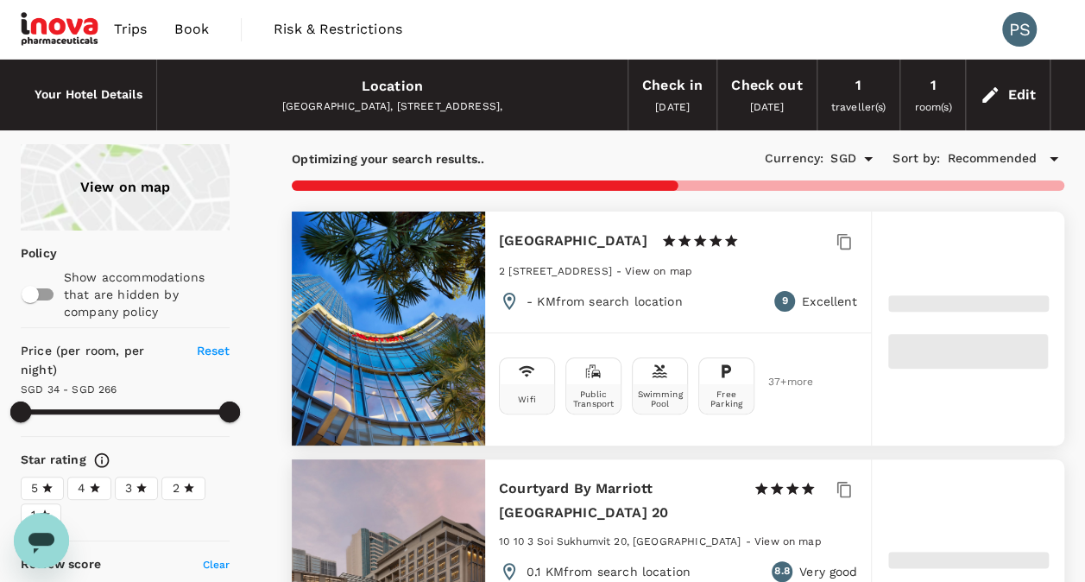
type input "265.92"
type input "33.93"
type input "265.93"
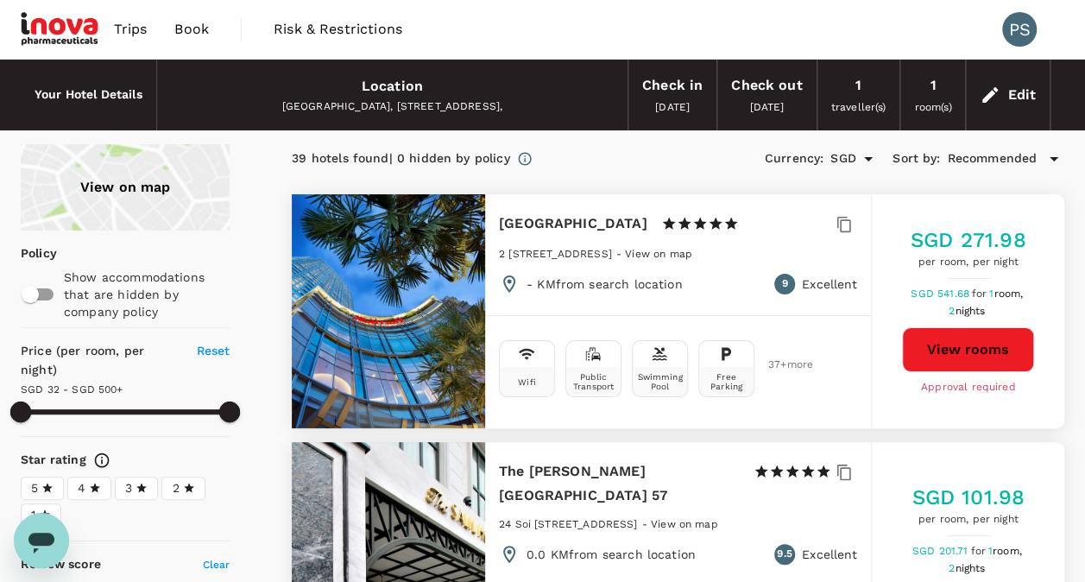
type input "31.93"
click at [956, 339] on button "View rooms" at bounding box center [968, 349] width 132 height 45
type input "499.93"
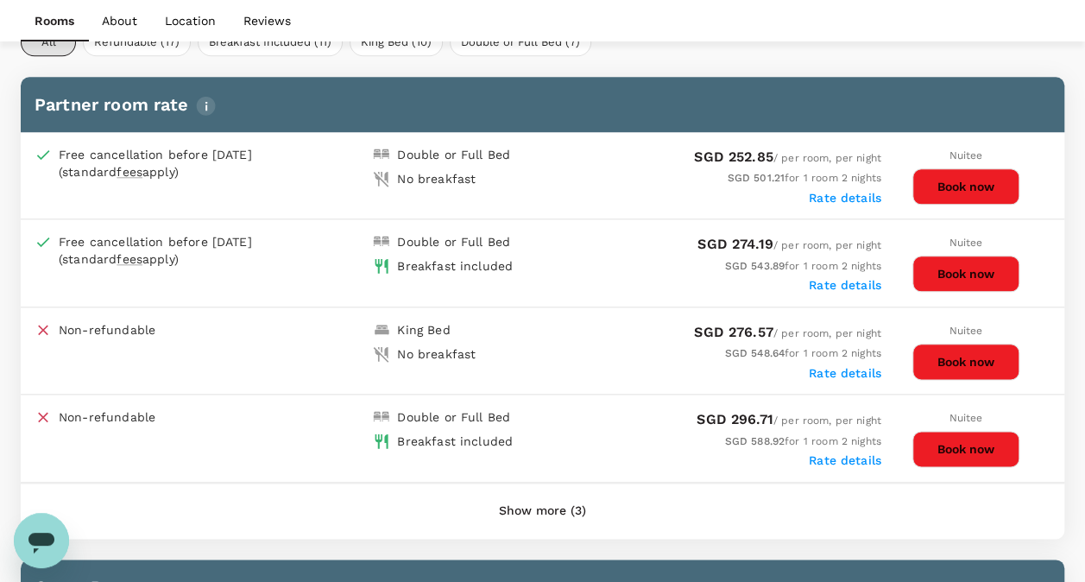
scroll to position [884, 0]
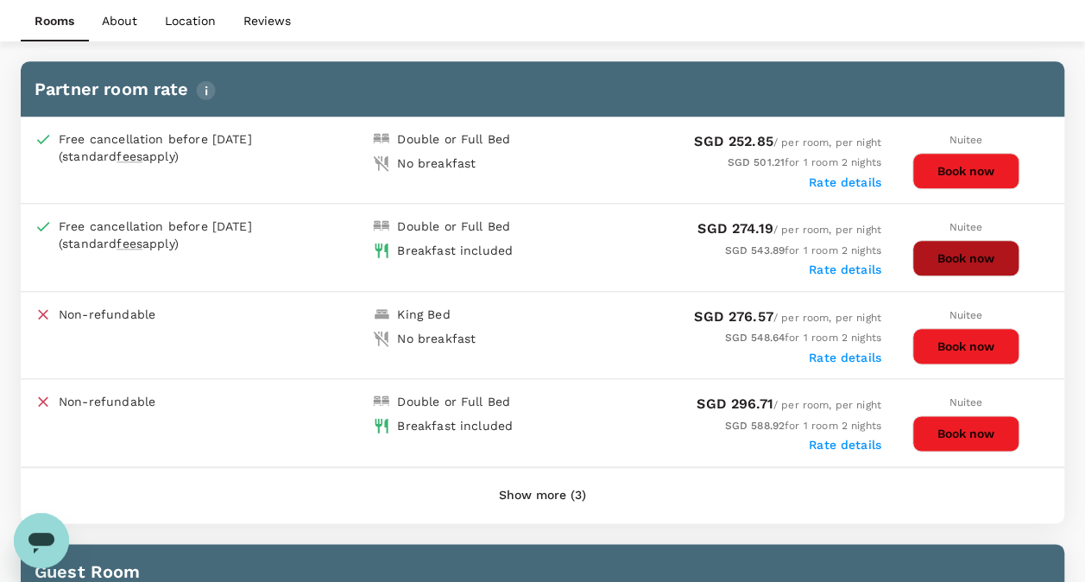
click at [936, 255] on button "Book now" at bounding box center [965, 258] width 107 height 36
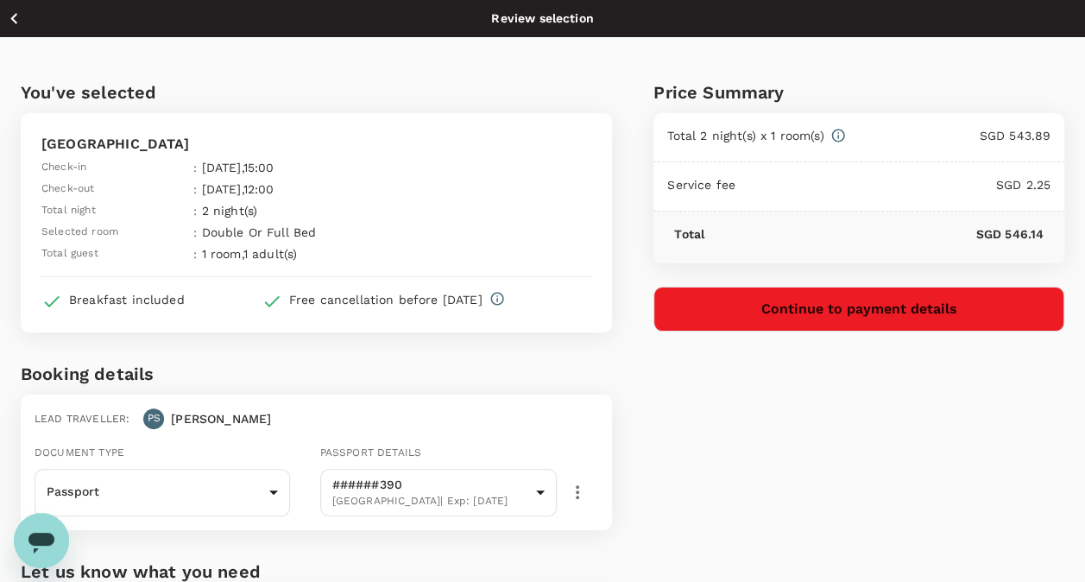
click at [570, 492] on icon "button" at bounding box center [577, 492] width 21 height 21
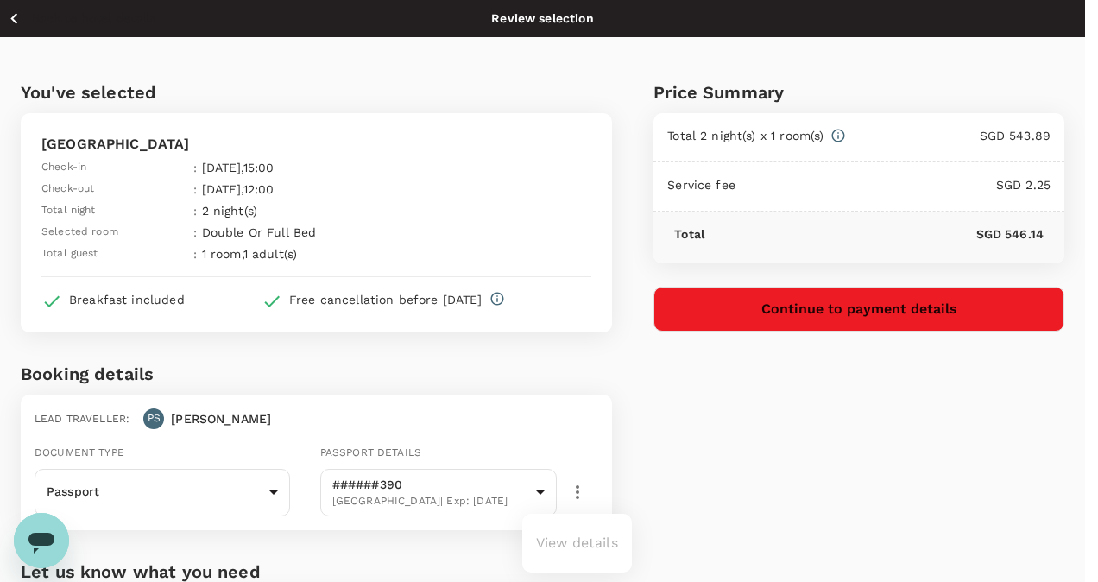
click at [570, 492] on div at bounding box center [549, 291] width 1098 height 582
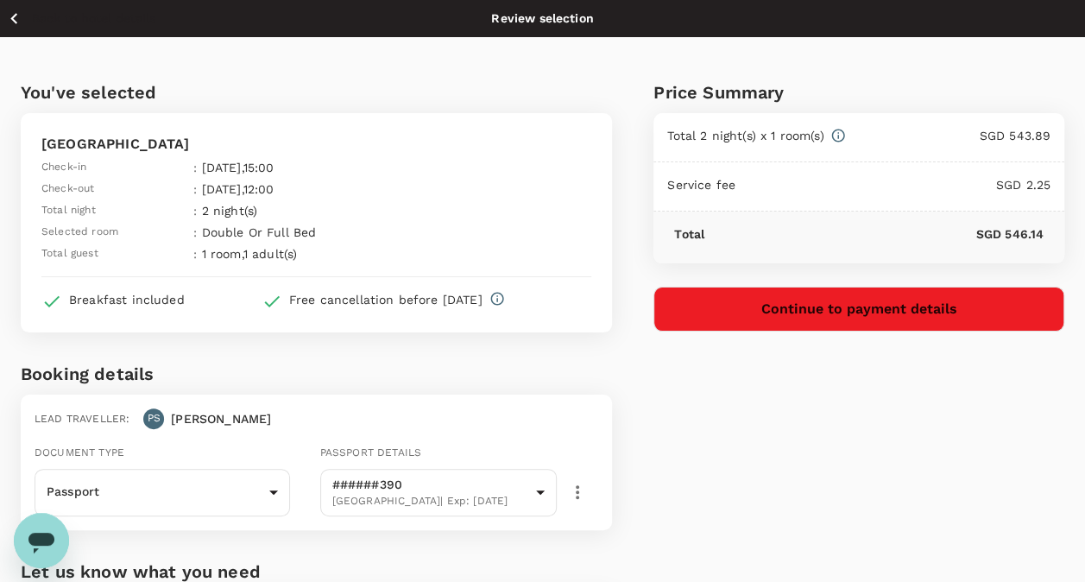
click at [886, 300] on button "Continue to payment details" at bounding box center [858, 309] width 411 height 45
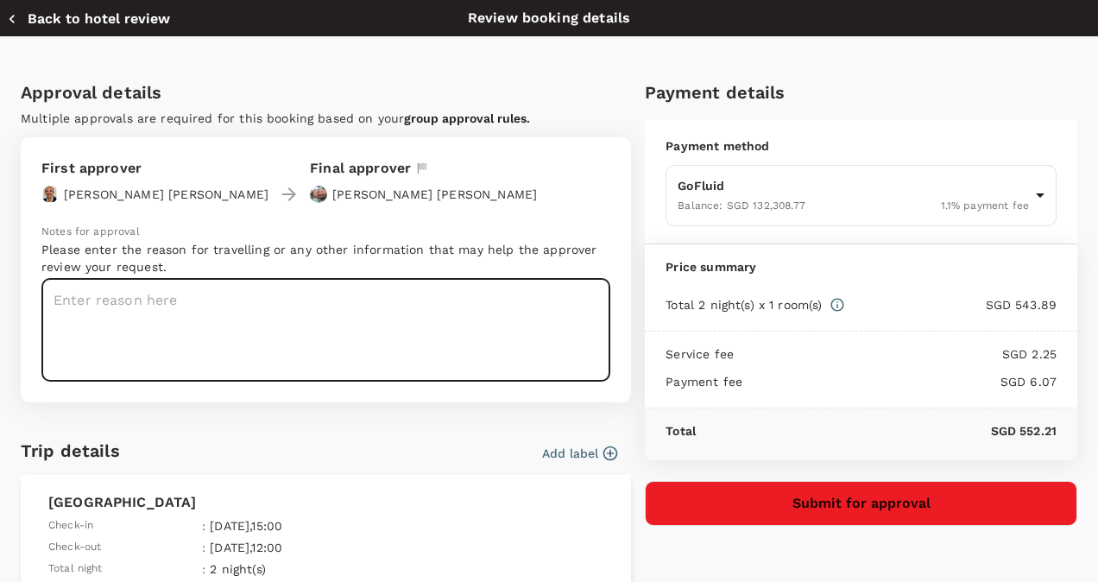
click at [90, 299] on textarea at bounding box center [325, 330] width 569 height 103
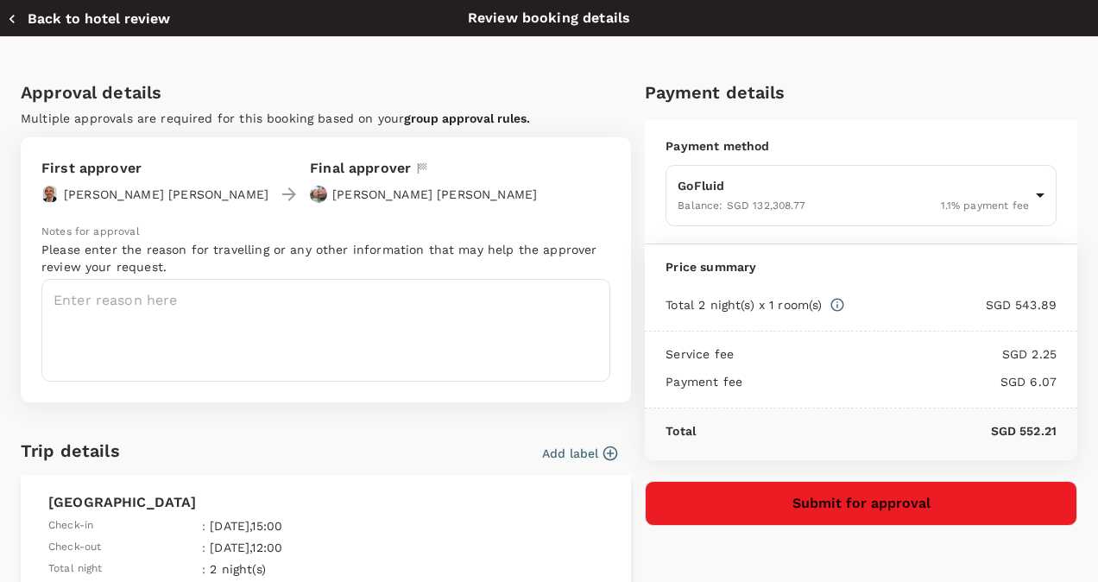
click at [12, 23] on icon "button" at bounding box center [11, 18] width 17 height 17
type input "9e677c2c-1b51-4fb9-8b8e-e61d94c42ce6"
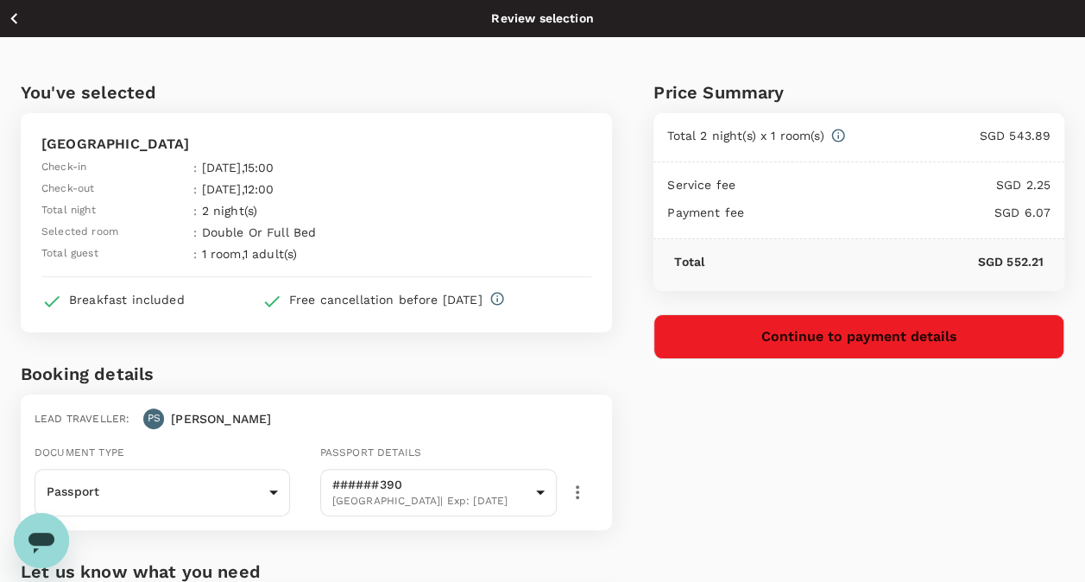
click at [16, 21] on icon "button" at bounding box center [14, 19] width 22 height 22
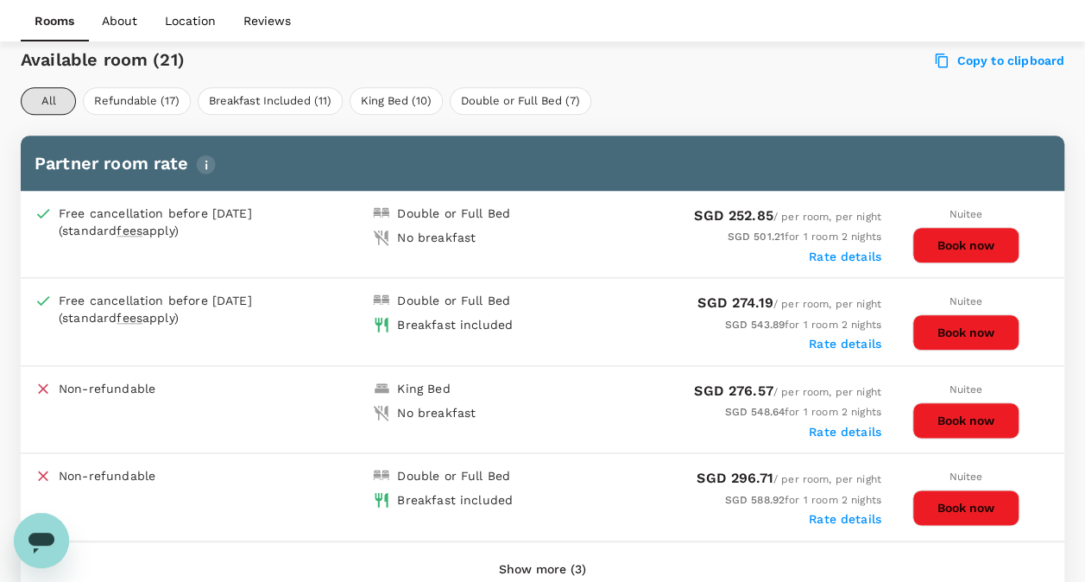
scroll to position [804, 0]
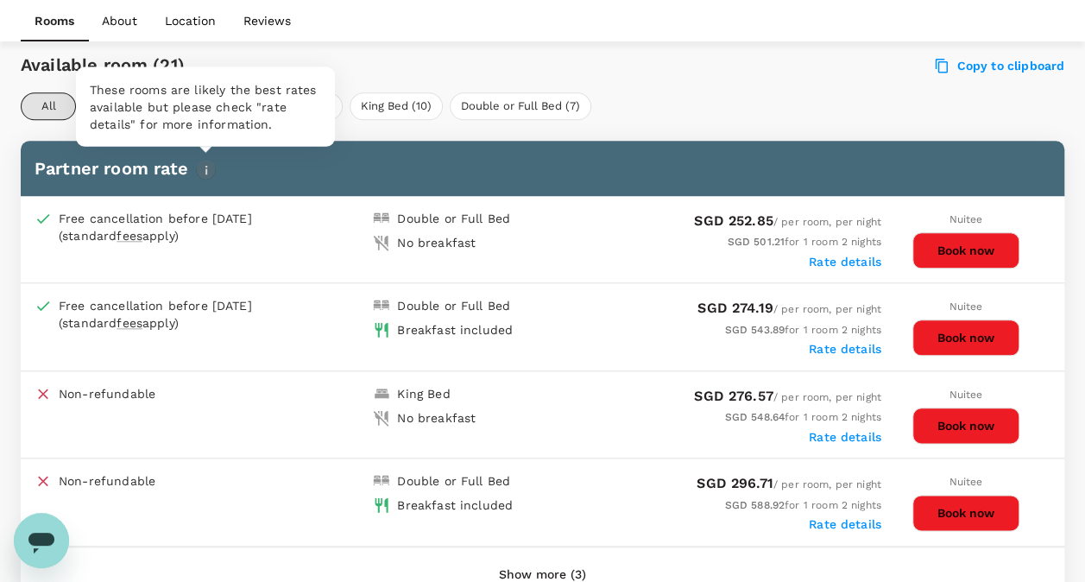
click at [209, 166] on img "button" at bounding box center [206, 170] width 20 height 20
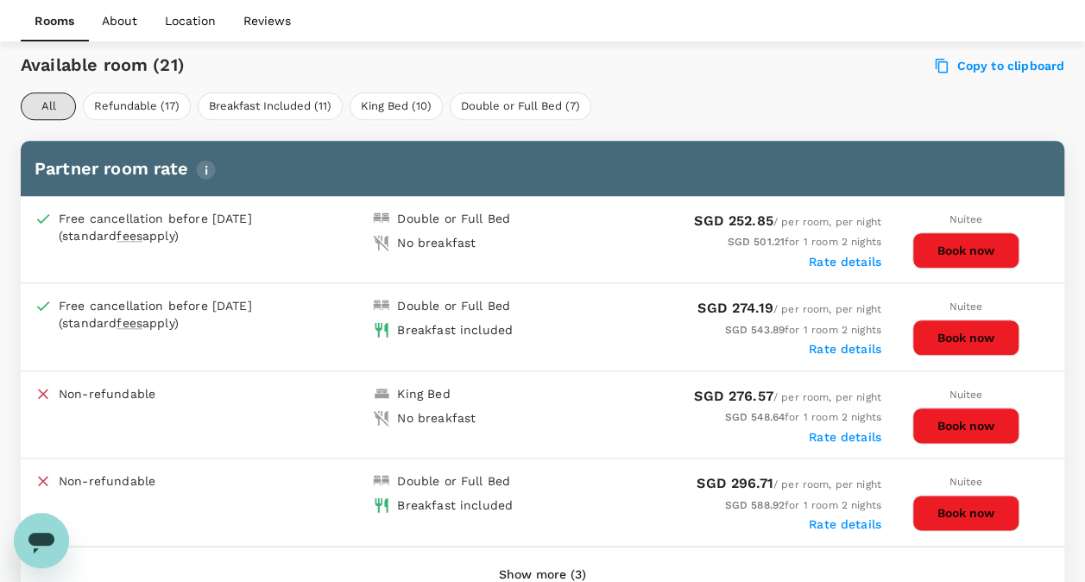
click at [953, 333] on button "Book now" at bounding box center [965, 337] width 107 height 36
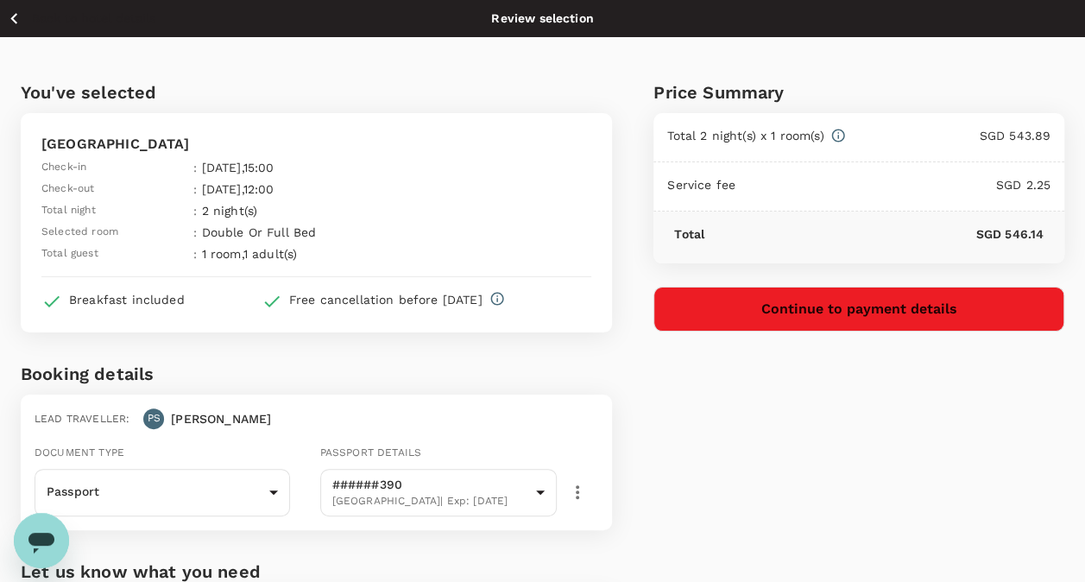
click at [841, 319] on button "Continue to payment details" at bounding box center [858, 309] width 411 height 45
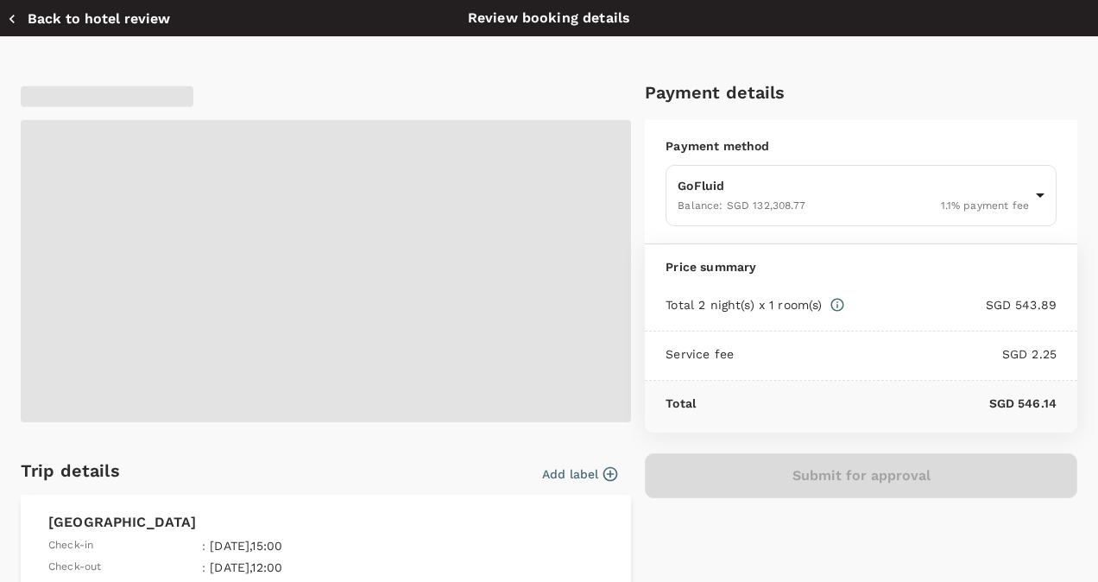
click at [147, 308] on span at bounding box center [326, 271] width 610 height 302
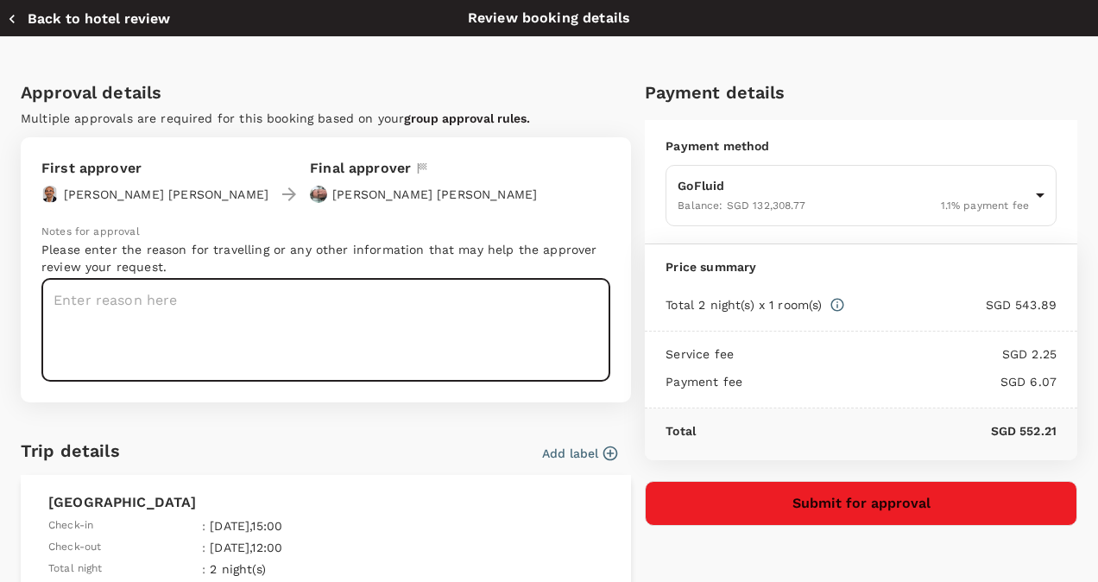
click at [314, 339] on textarea at bounding box center [325, 330] width 569 height 103
type textarea "Olic Trip- Project Sushi Filling Trials"
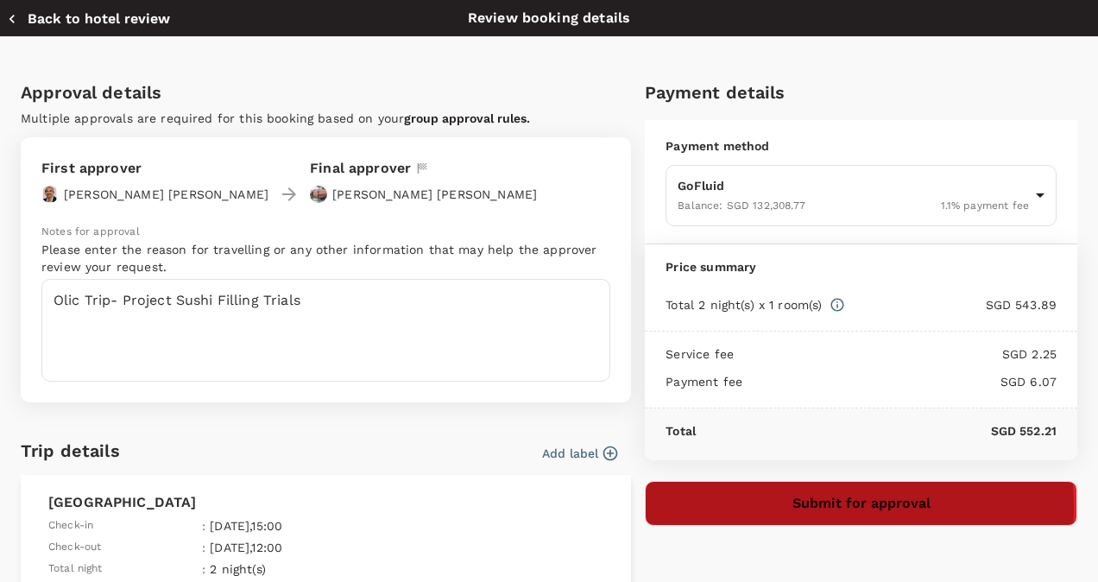
click at [817, 504] on button "Submit for approval" at bounding box center [861, 503] width 432 height 45
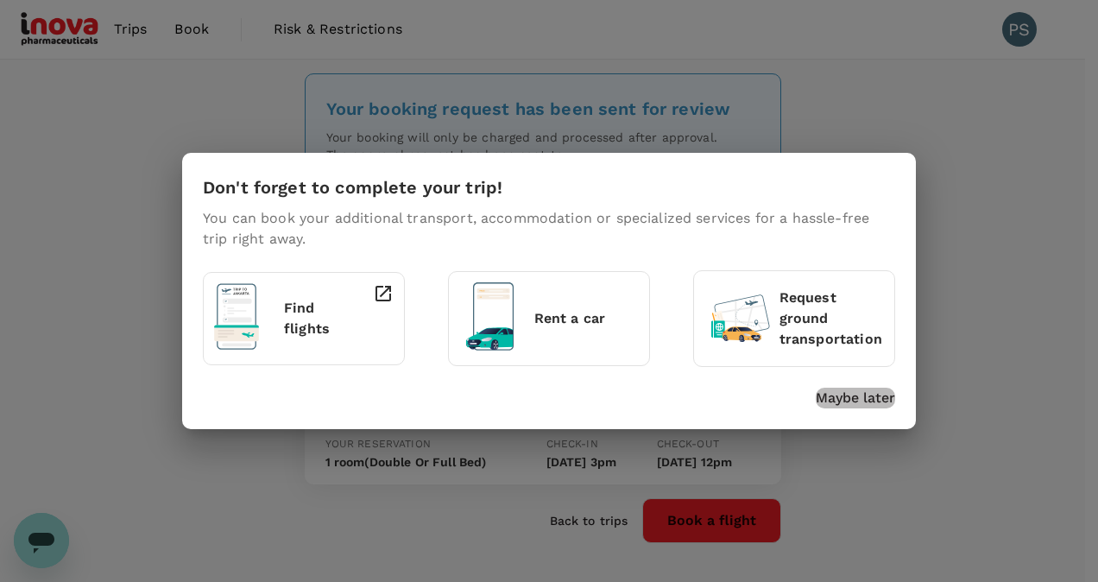
click at [848, 400] on p "Maybe later" at bounding box center [855, 398] width 79 height 21
